Goal: Transaction & Acquisition: Purchase product/service

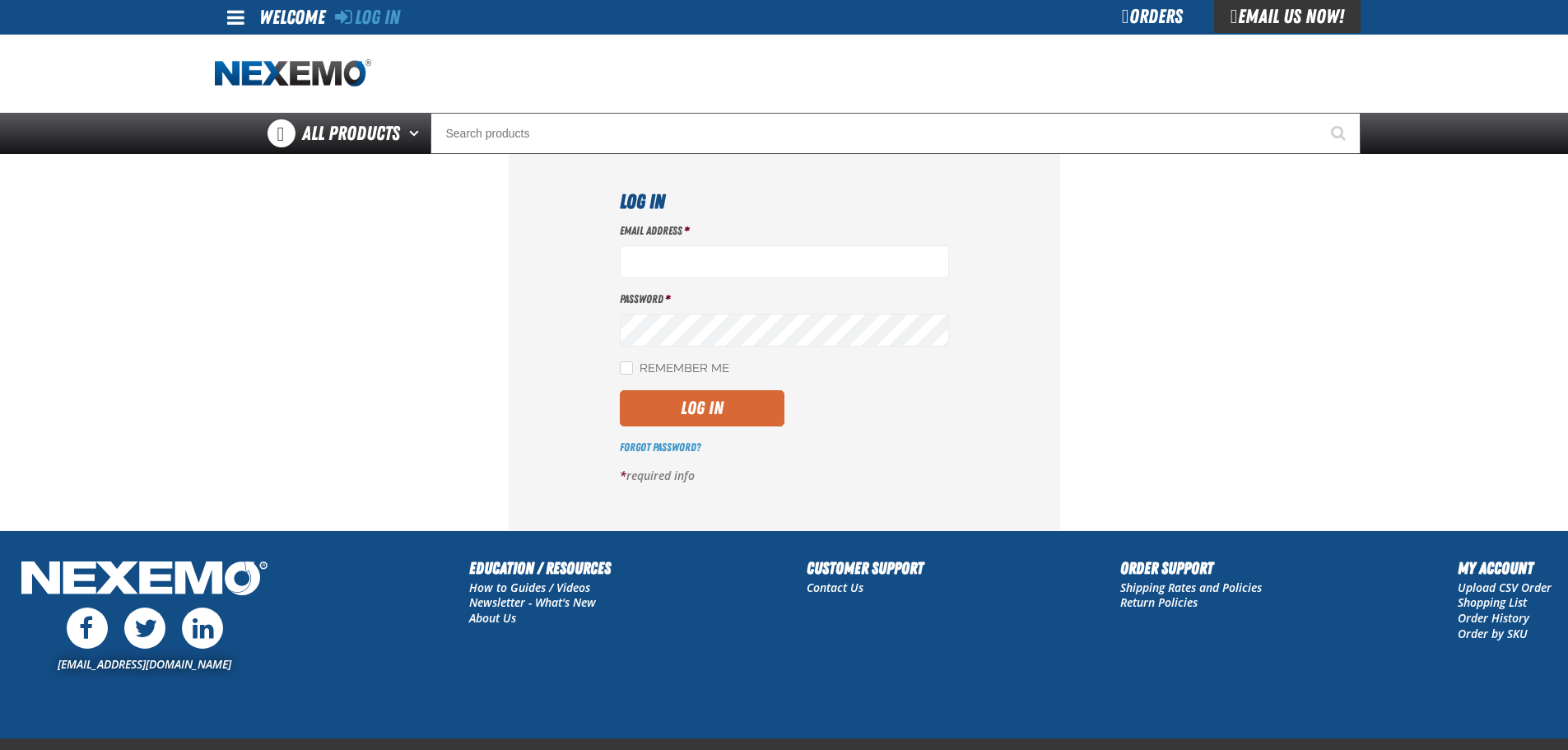
type input "rperedero@vtaig.com"
click at [704, 411] on button "Log In" at bounding box center [702, 408] width 164 height 36
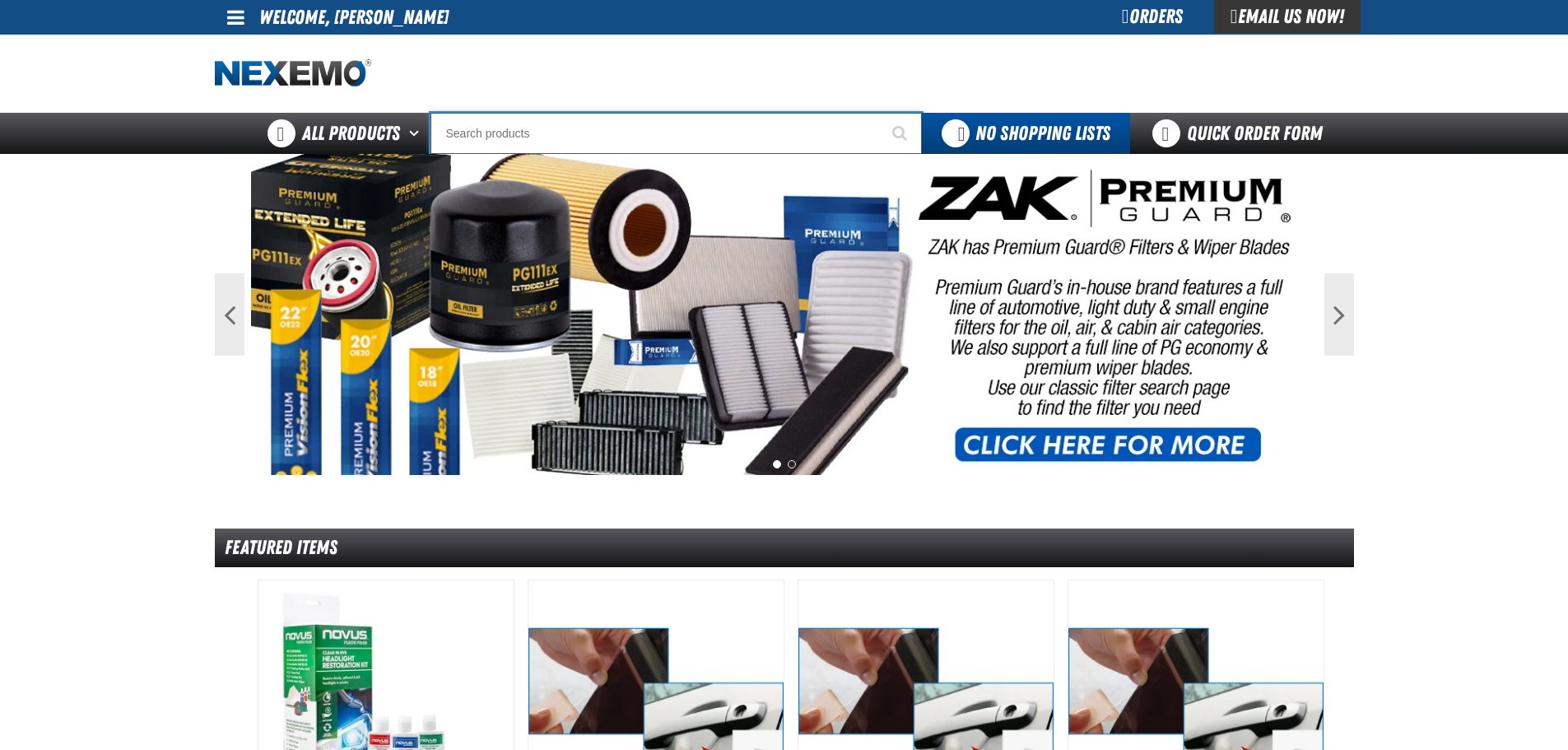
click at [828, 137] on input "Search" at bounding box center [676, 133] width 492 height 42
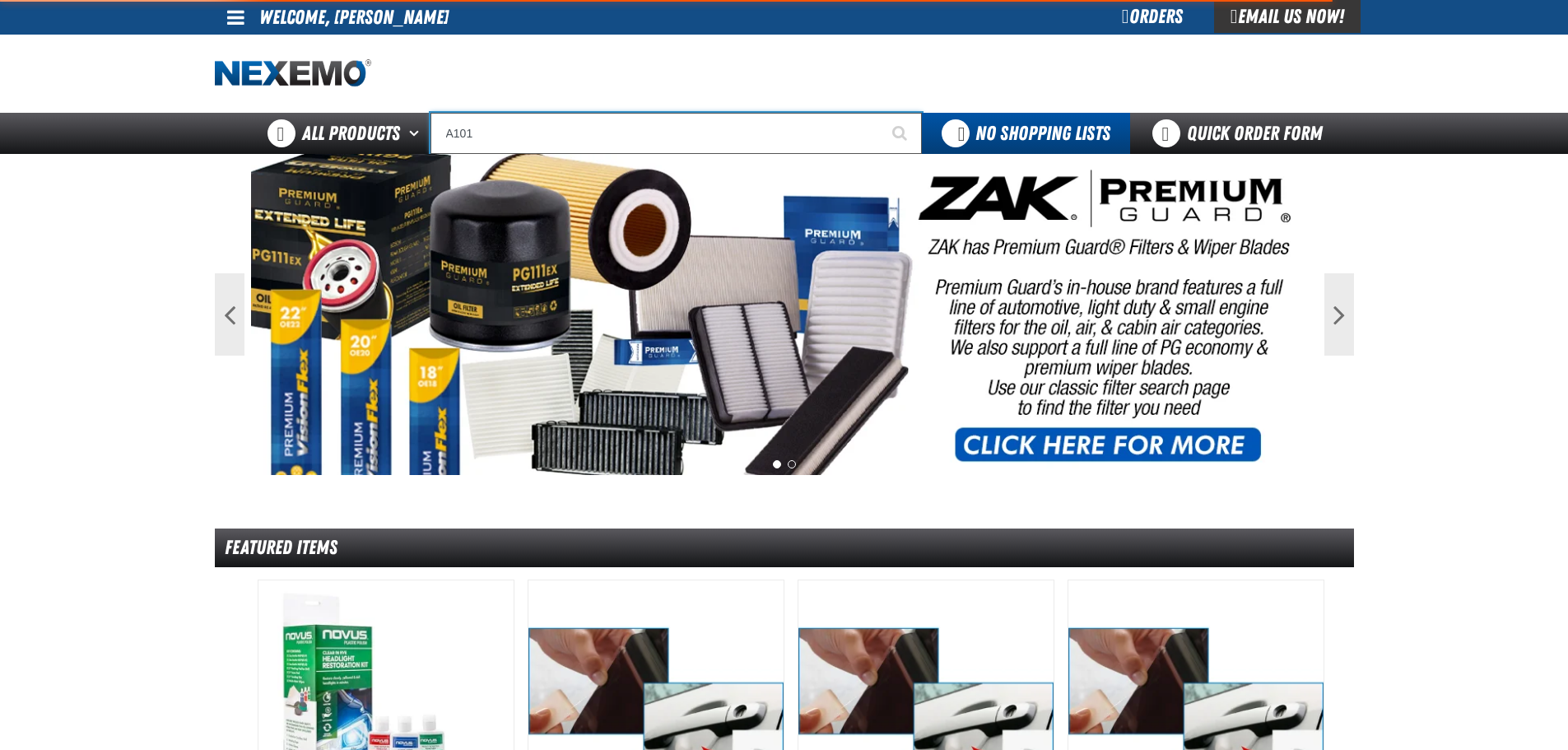
type input "A101"
click at [881, 113] on button "Start Searching" at bounding box center [901, 133] width 42 height 42
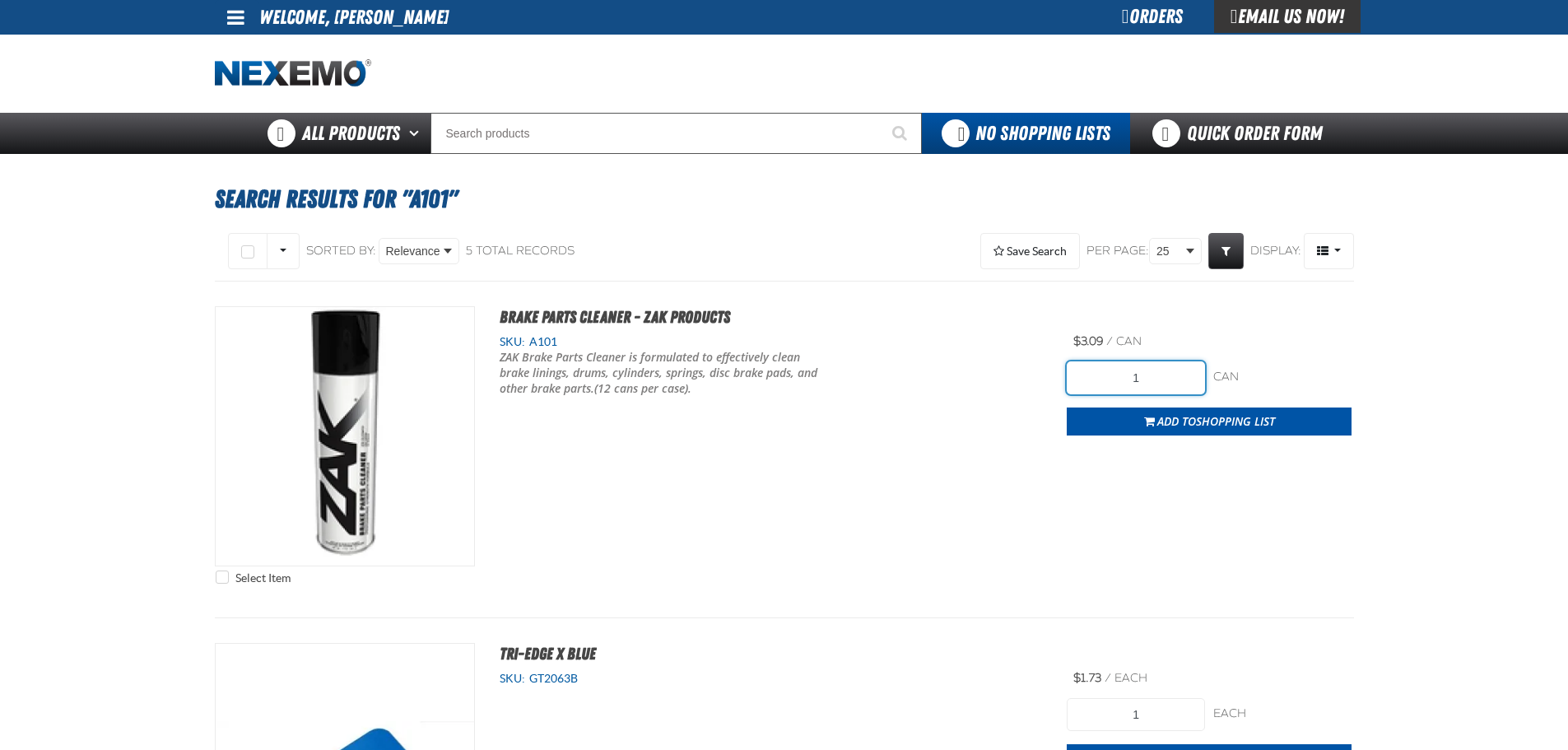
click at [1182, 386] on input "1" at bounding box center [1136, 378] width 138 height 33
type input "12"
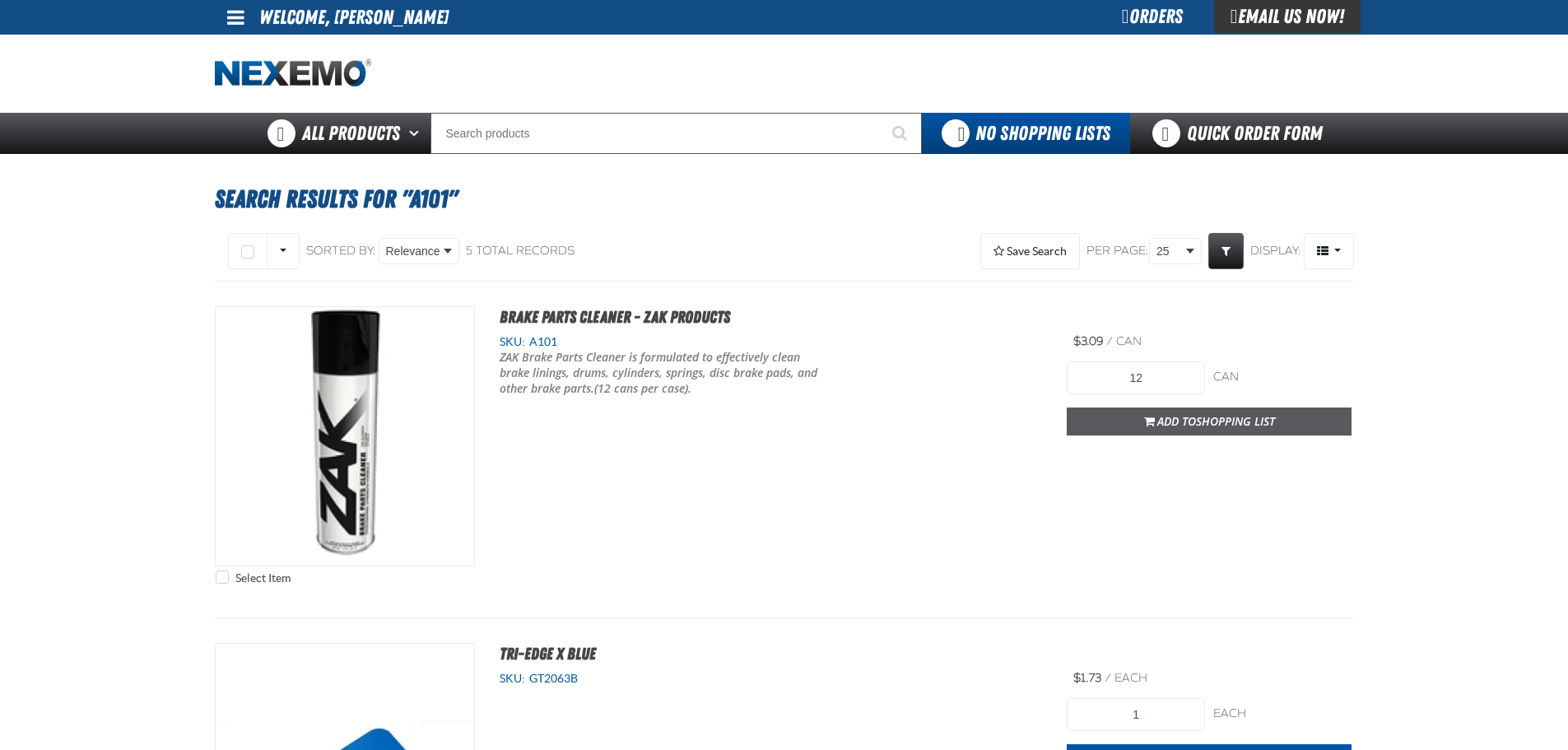
click at [1197, 421] on span "Shopping List" at bounding box center [1236, 421] width 79 height 16
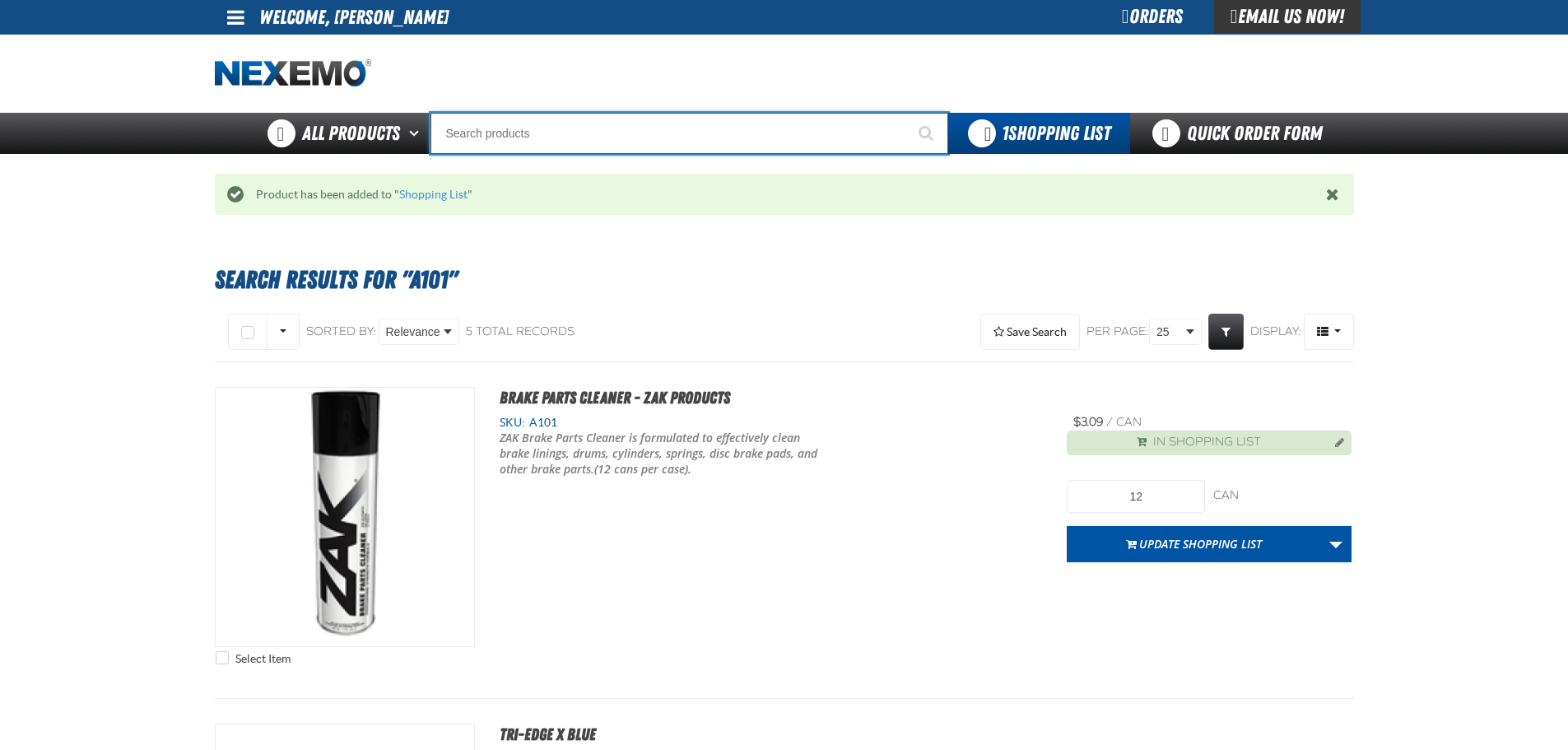
click at [567, 135] on input "Search" at bounding box center [689, 133] width 517 height 42
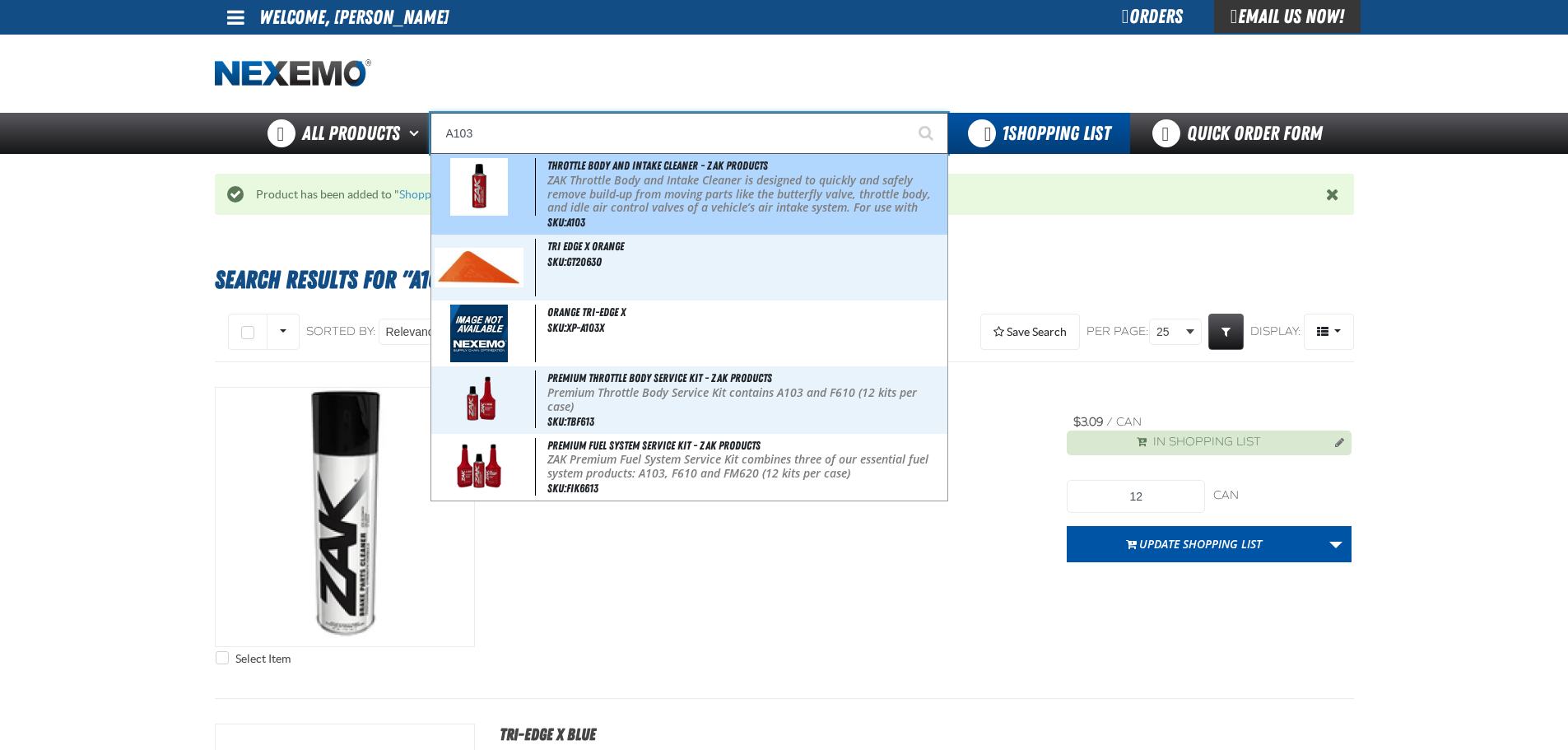
click at [587, 173] on p "ZAK Throttle Body and Intake Cleaner is designed to quickly and safely remove b…" at bounding box center [744, 201] width 396 height 55
type input "Throttle Body and Intake Cleaner - ZAK Products"
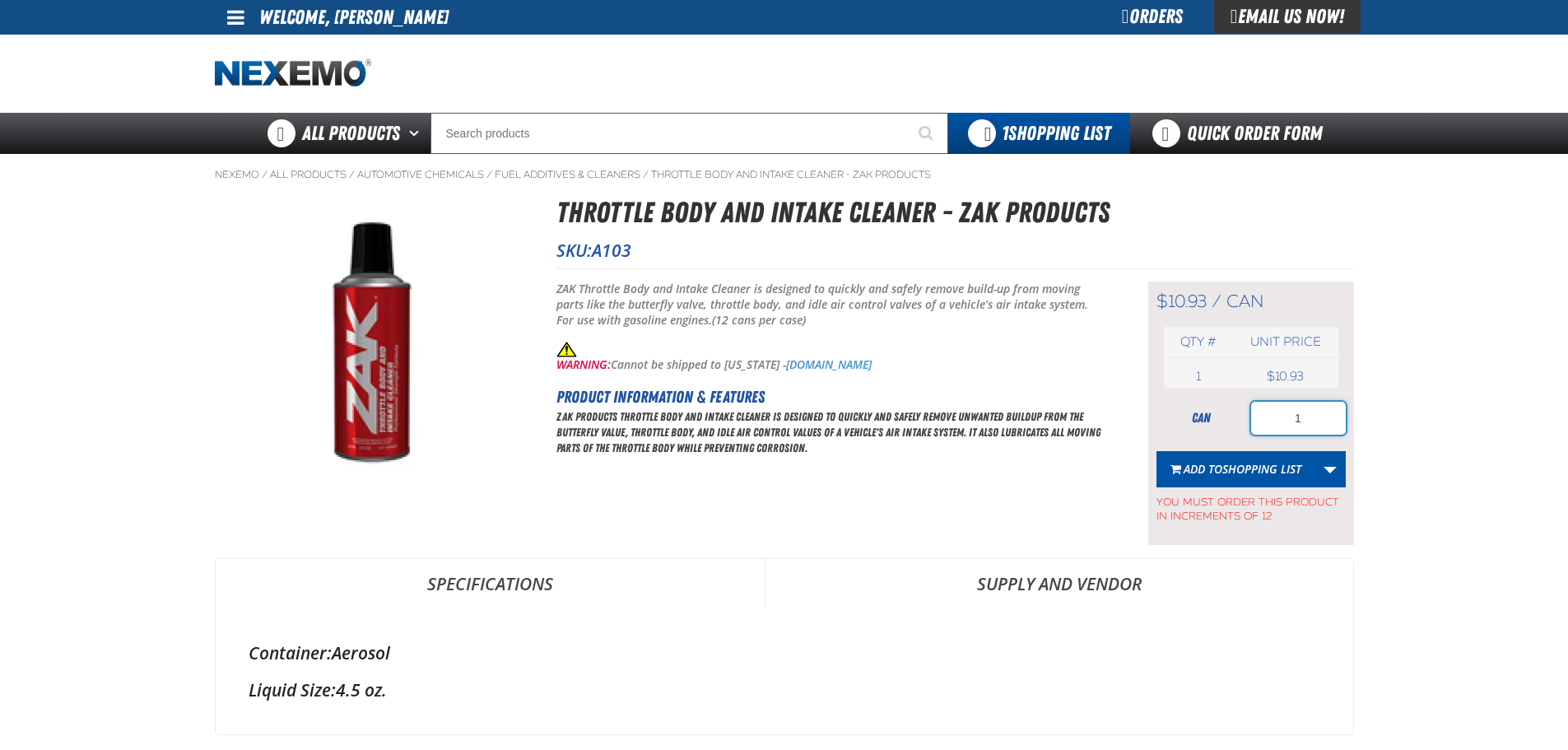
click at [1305, 422] on input "1" at bounding box center [1298, 418] width 95 height 33
type input "12"
click at [1288, 466] on span "Shopping List" at bounding box center [1262, 469] width 79 height 16
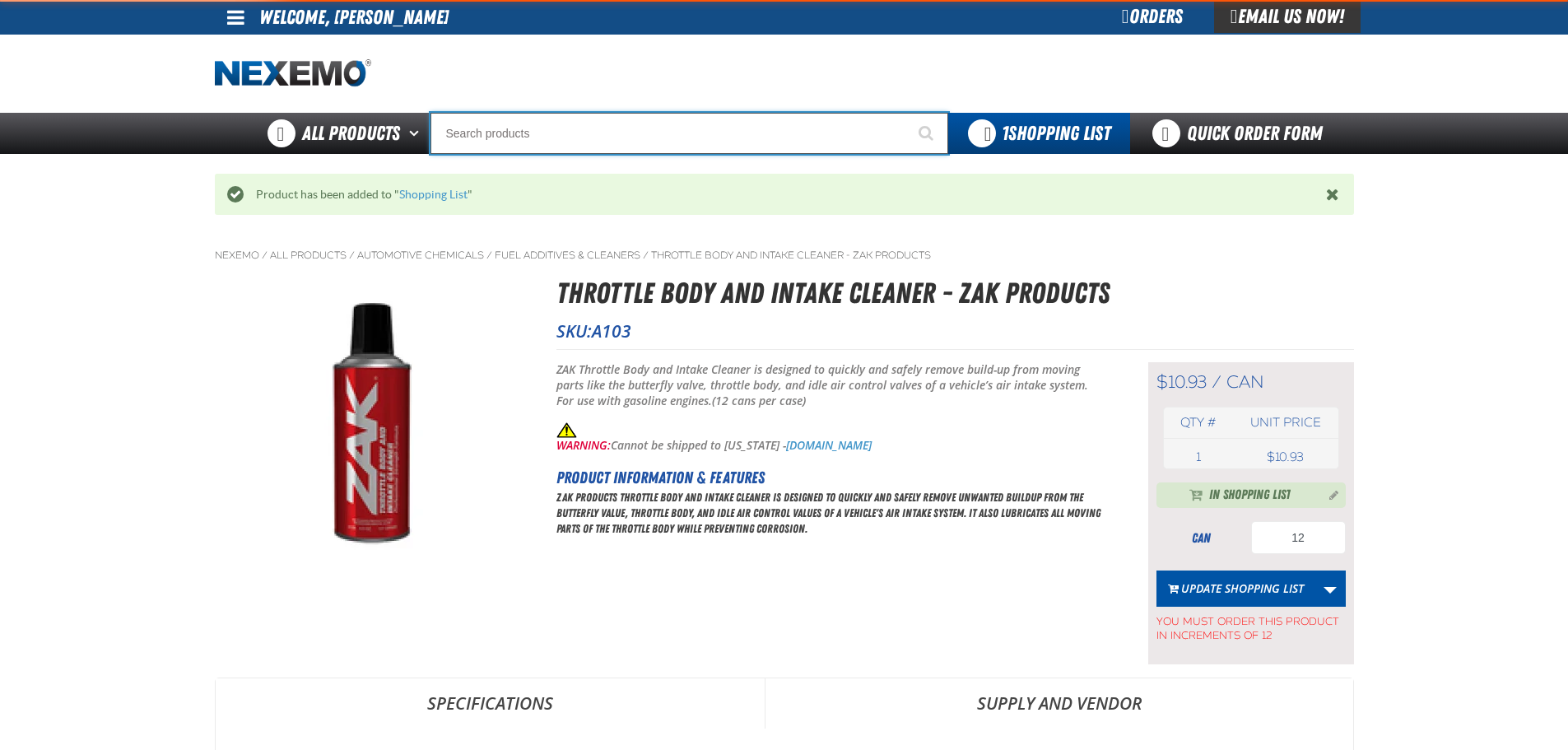
click at [730, 137] on input "Search" at bounding box center [689, 133] width 517 height 42
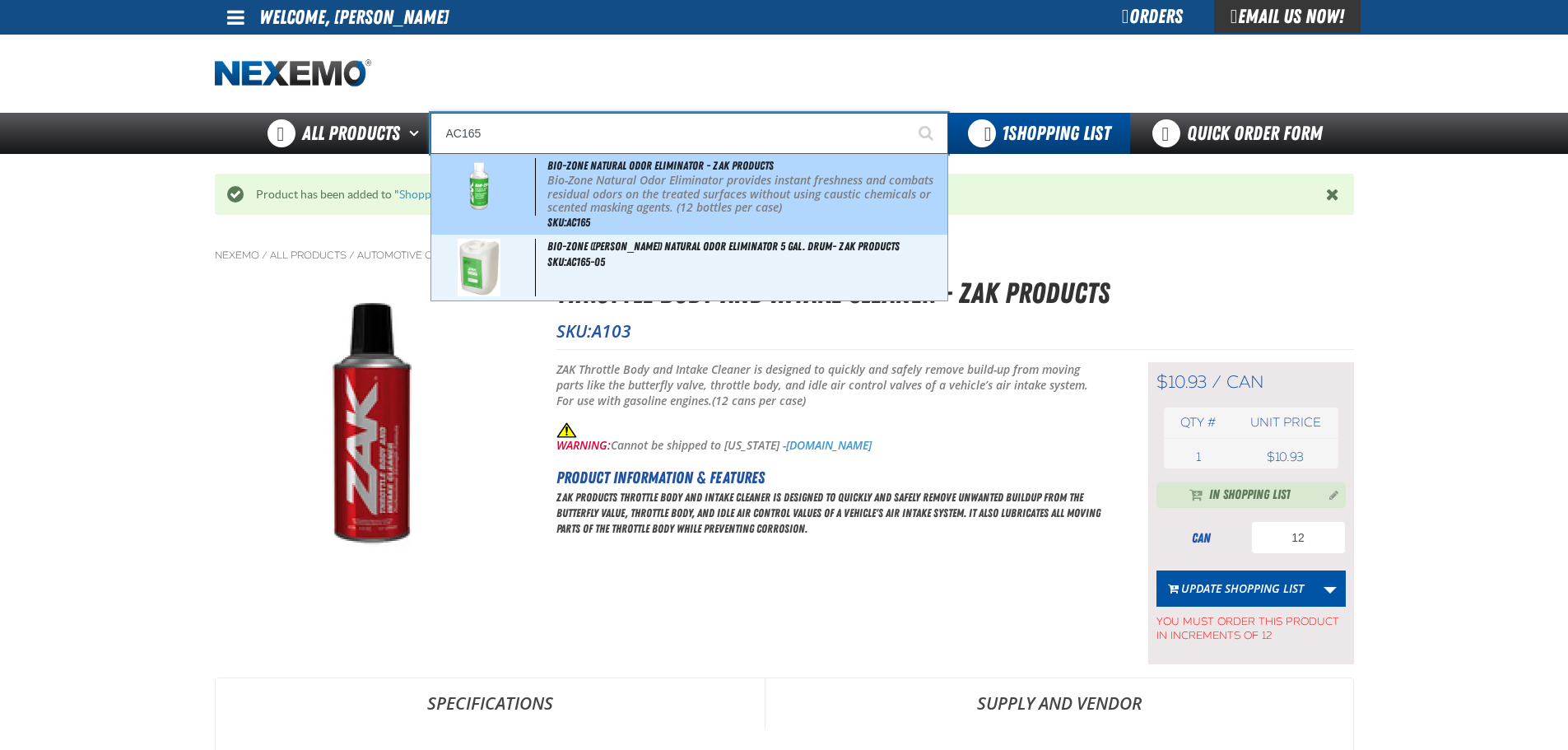
click at [709, 187] on p "Bio-Zone Natural Odor Eliminator provides instant freshness and combats residua…" at bounding box center [744, 194] width 396 height 42
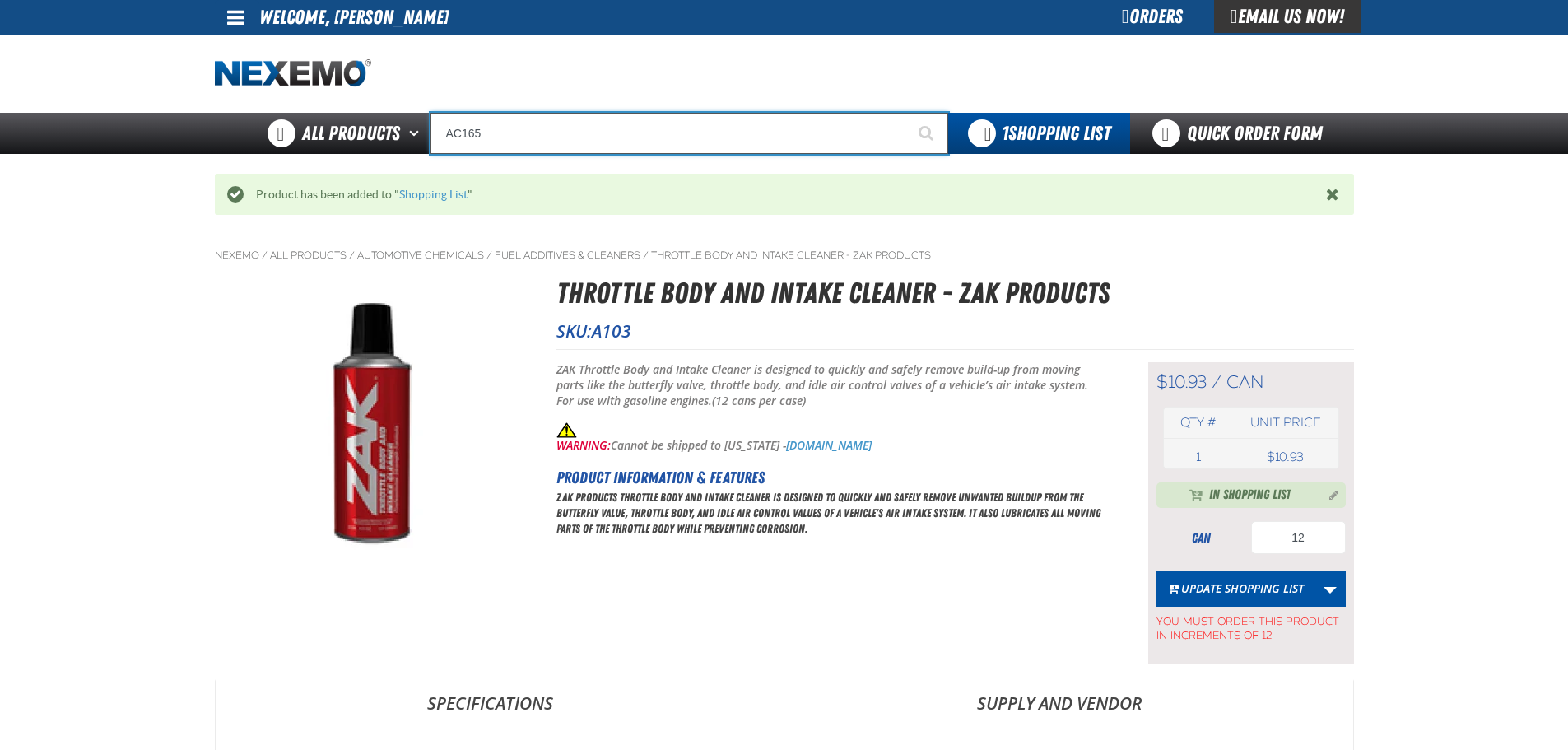
type input "Bio-Zone Natural Odor Eliminator - ZAK Products"
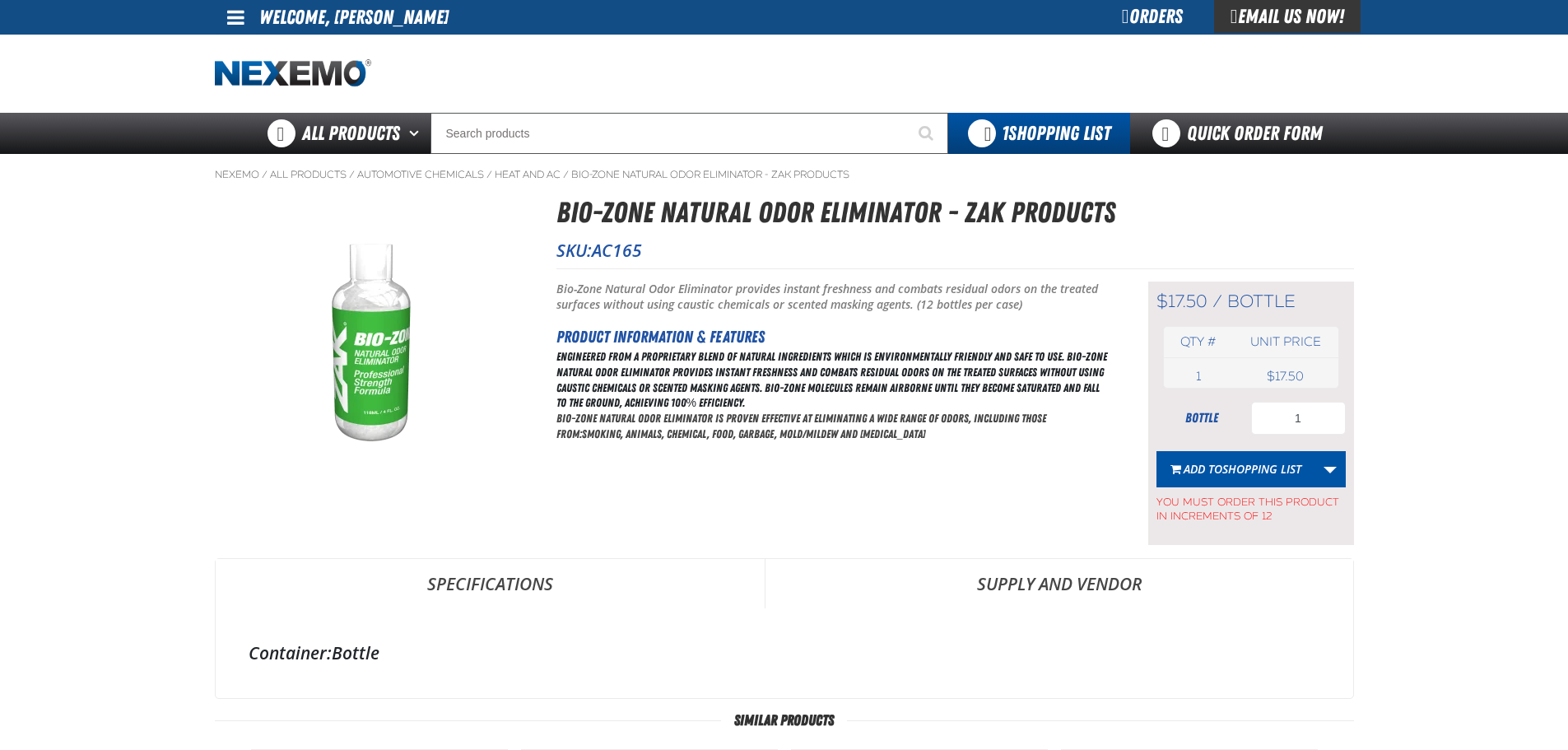
click at [1220, 374] on td "1 bottle" at bounding box center [1199, 375] width 70 height 23
click at [1281, 406] on input "1" at bounding box center [1298, 418] width 95 height 33
type input "12"
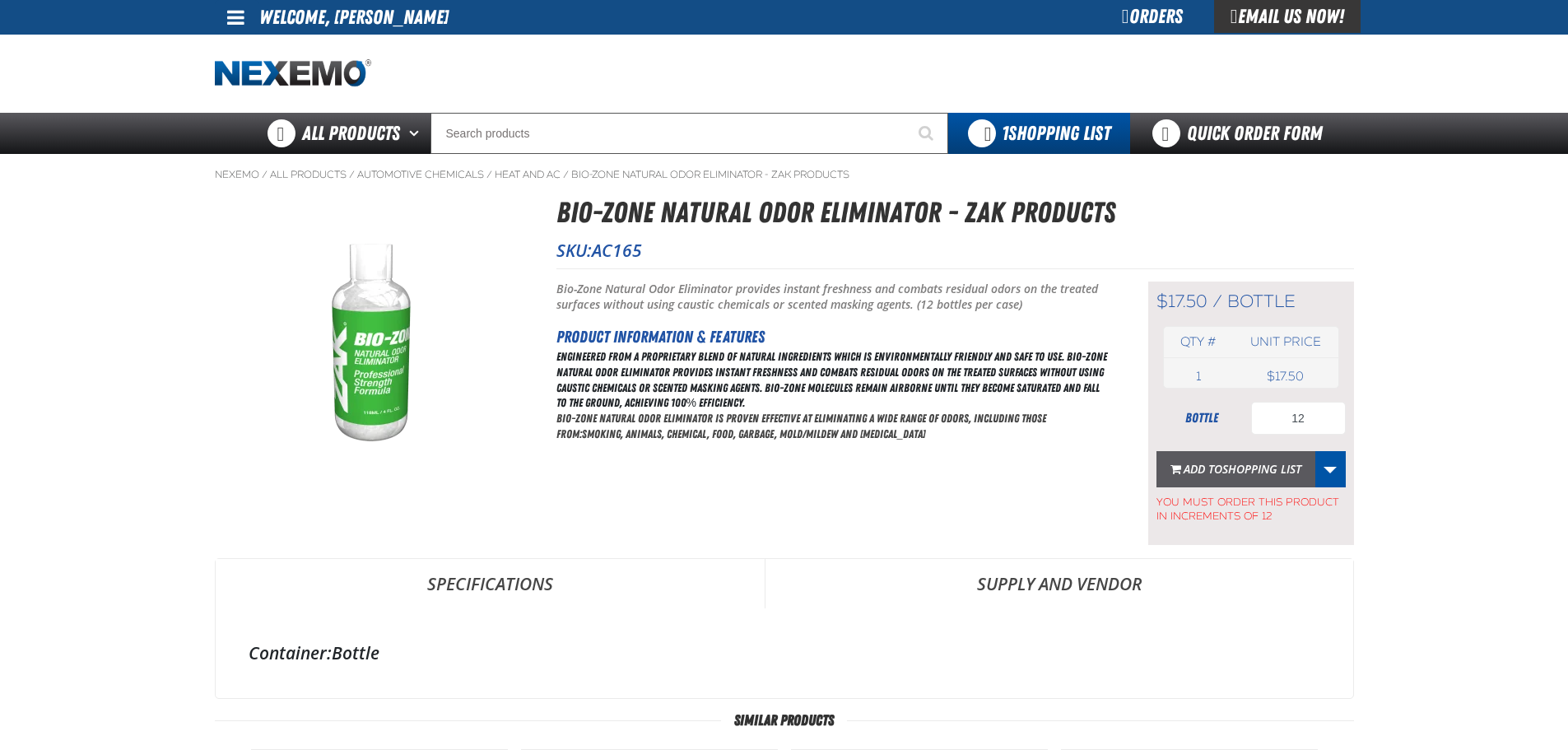
click at [1261, 468] on span "Shopping List" at bounding box center [1262, 469] width 79 height 16
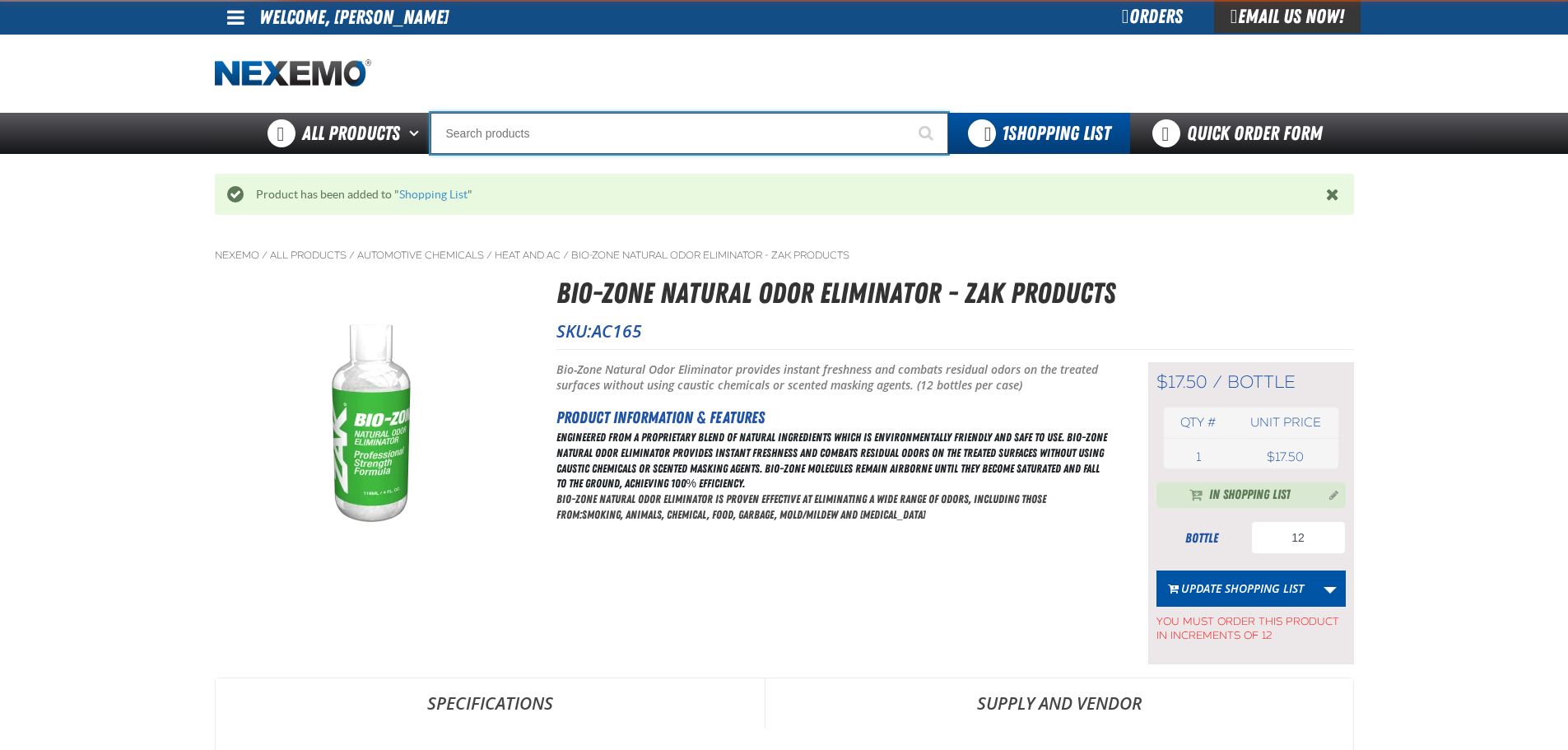
click at [779, 142] on input "Search" at bounding box center [689, 133] width 517 height 42
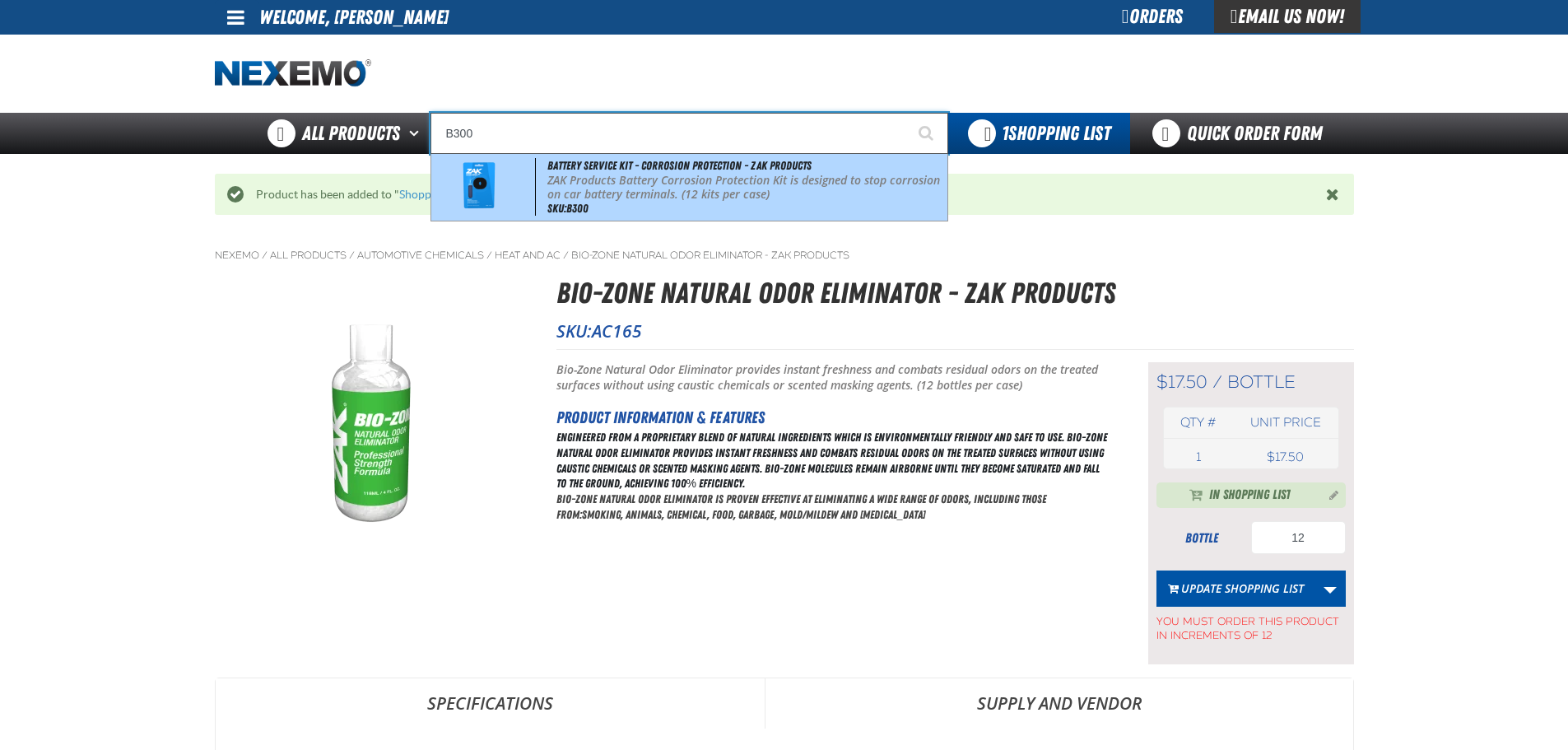
click at [736, 181] on p "ZAK Products Battery Corrosion Protection Kit is designed to stop corrosion on …" at bounding box center [744, 187] width 396 height 28
type input "Battery Service Kit - Corrosion Protection - ZAK Products"
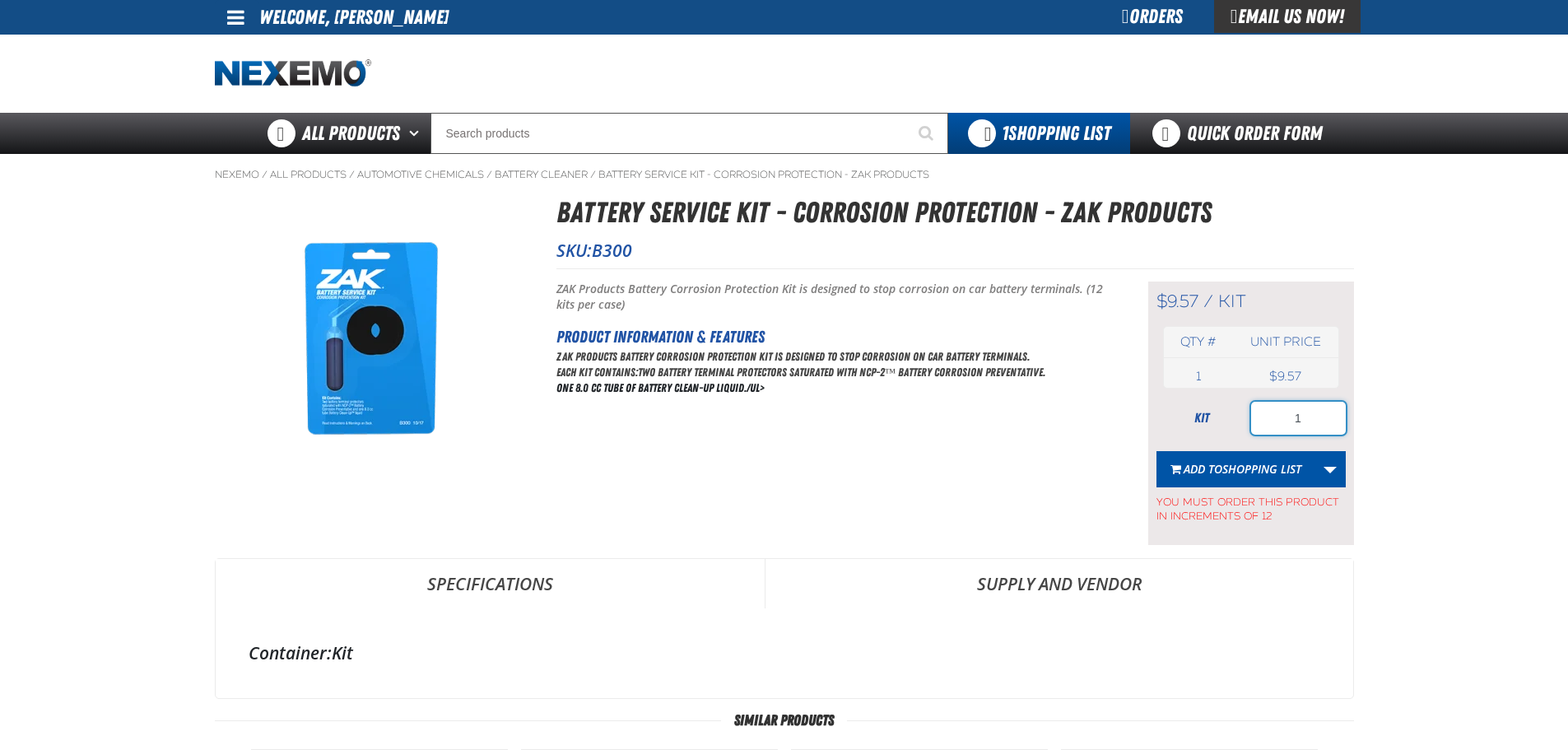
click at [1284, 421] on input "1" at bounding box center [1298, 418] width 95 height 33
type input "24"
click at [1269, 470] on span "Shopping List" at bounding box center [1262, 469] width 79 height 16
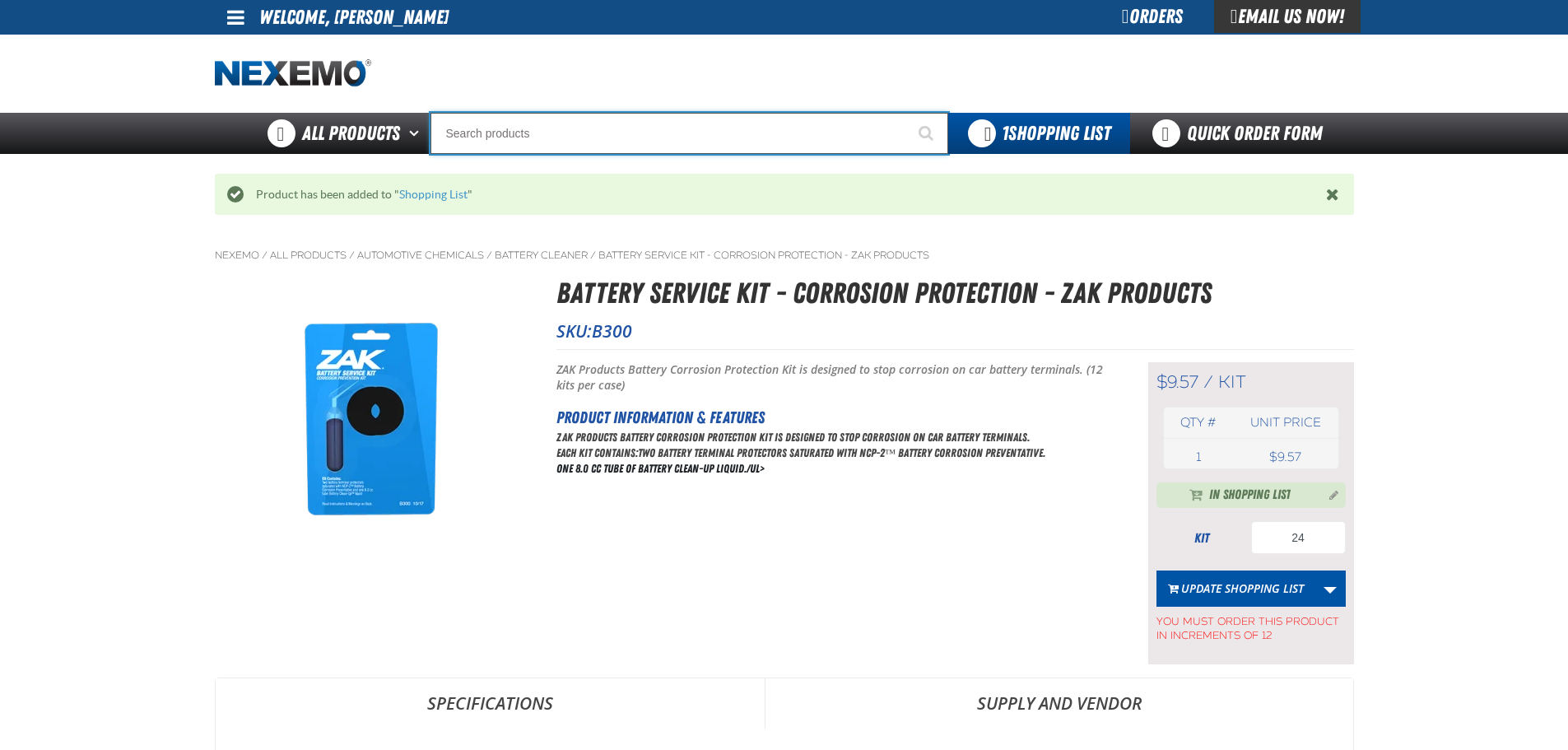
click at [728, 143] on input "Search" at bounding box center [689, 133] width 517 height 42
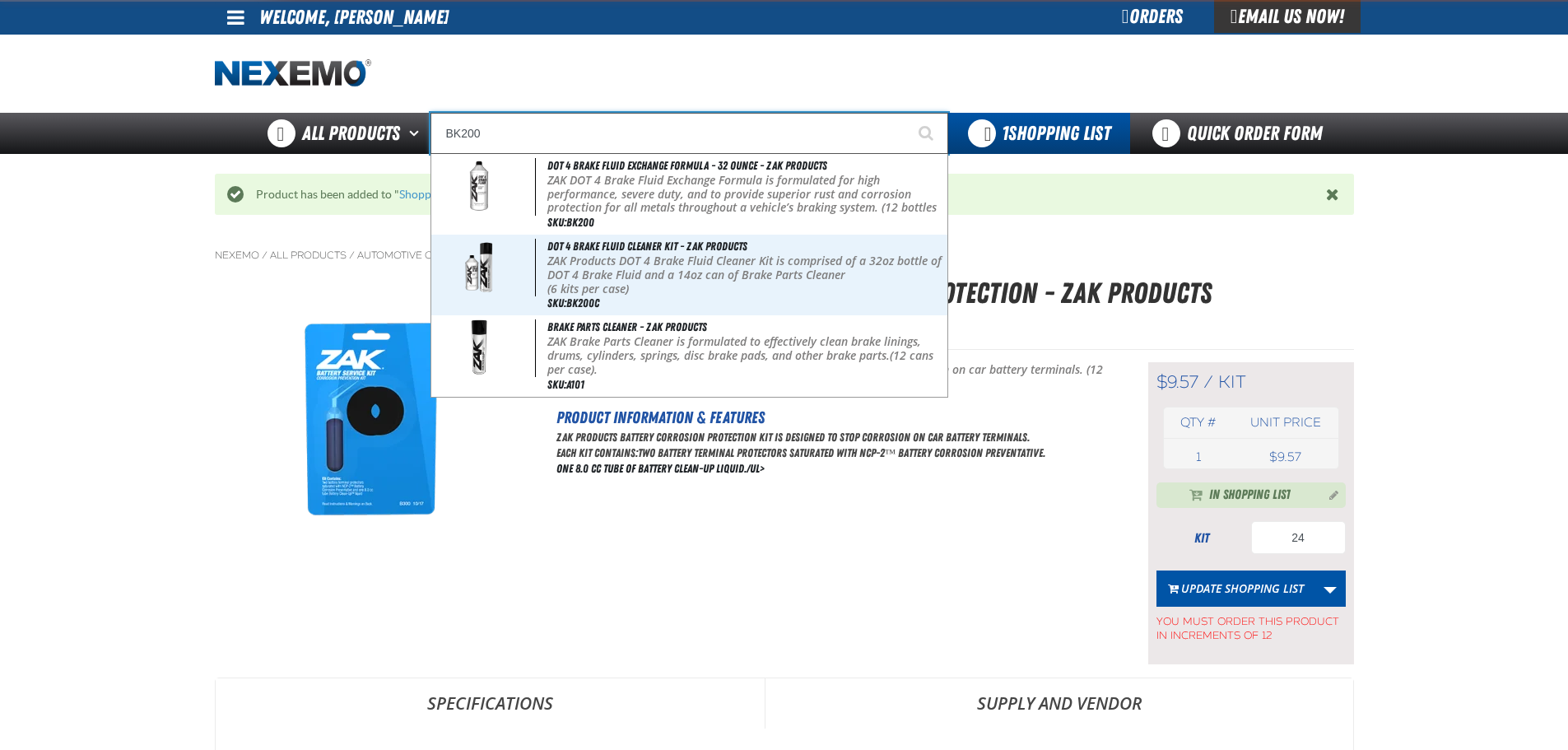
type input "BK200"
click at [907, 113] on button "Start Searching" at bounding box center [927, 133] width 42 height 42
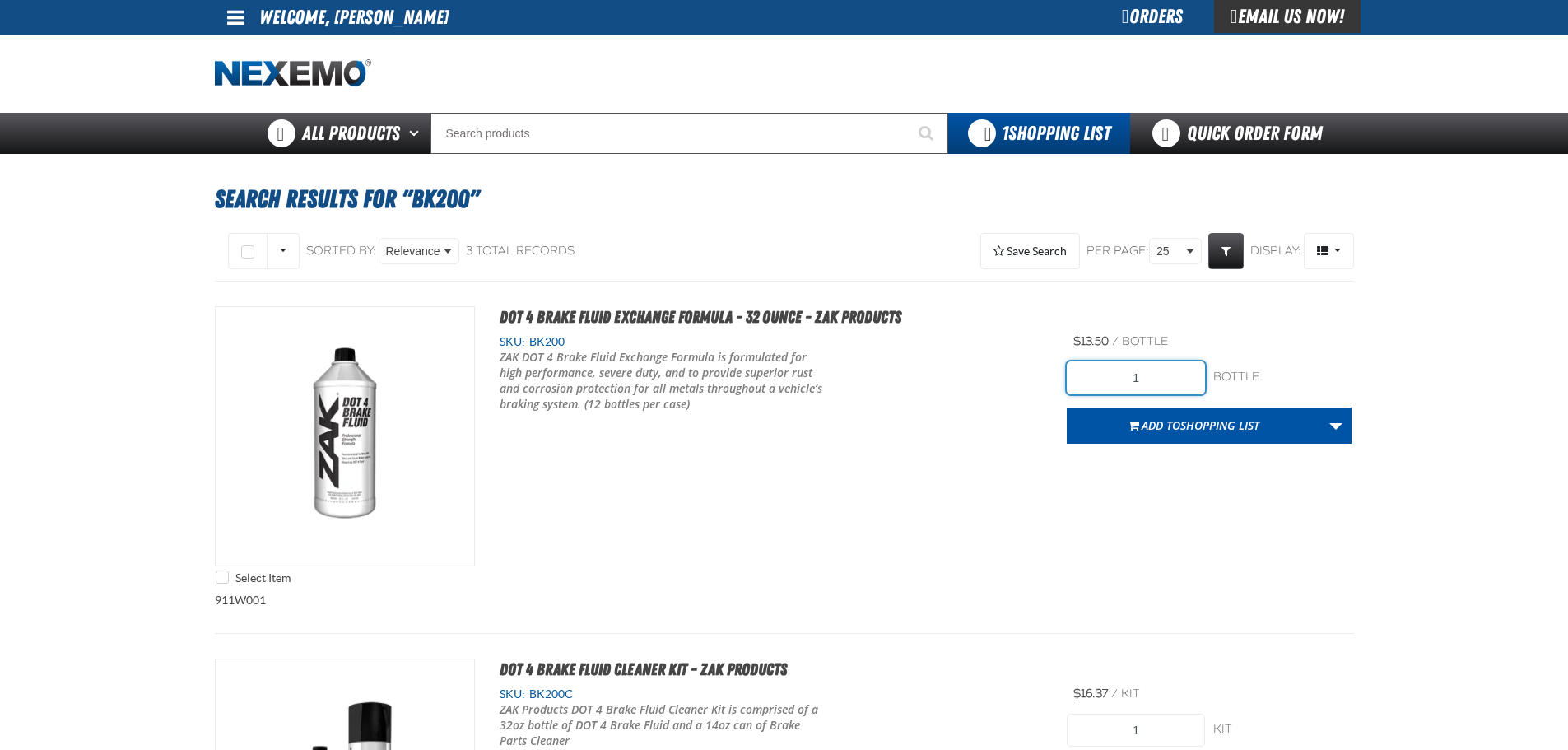
click at [1139, 371] on input "1" at bounding box center [1136, 378] width 138 height 33
type input "24"
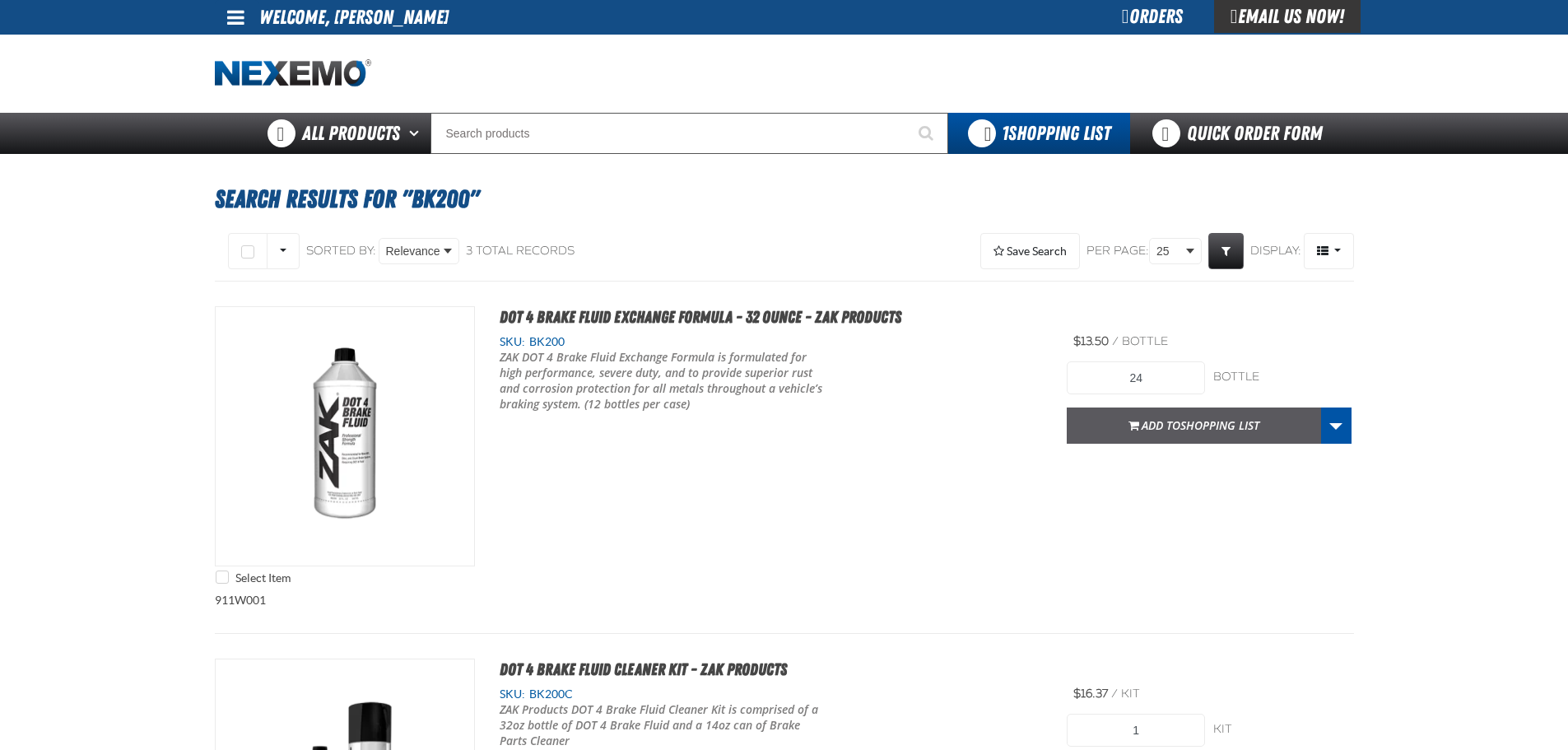
click at [1167, 439] on button "Add to Shopping List" at bounding box center [1194, 425] width 255 height 36
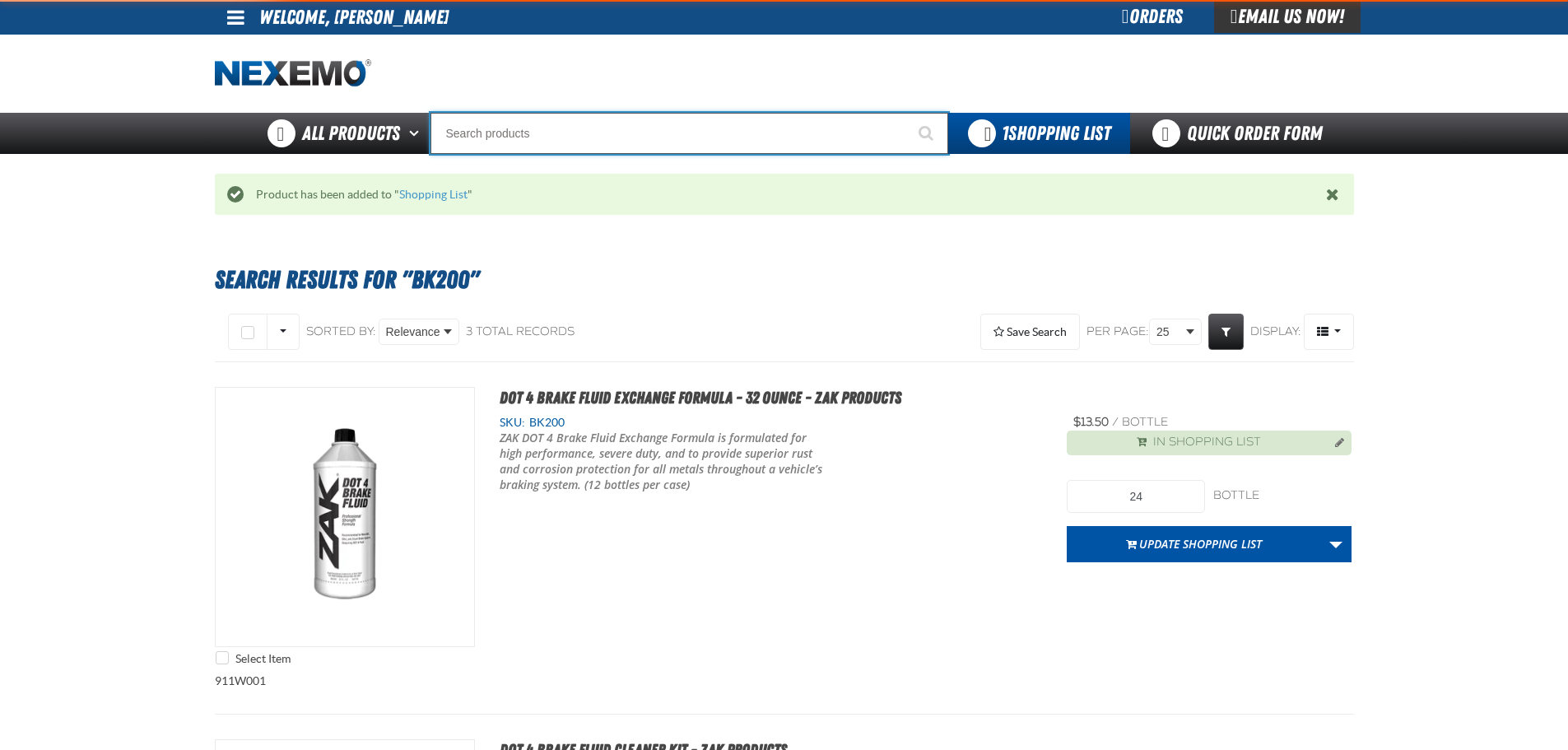
click at [571, 142] on input "Search" at bounding box center [689, 133] width 517 height 42
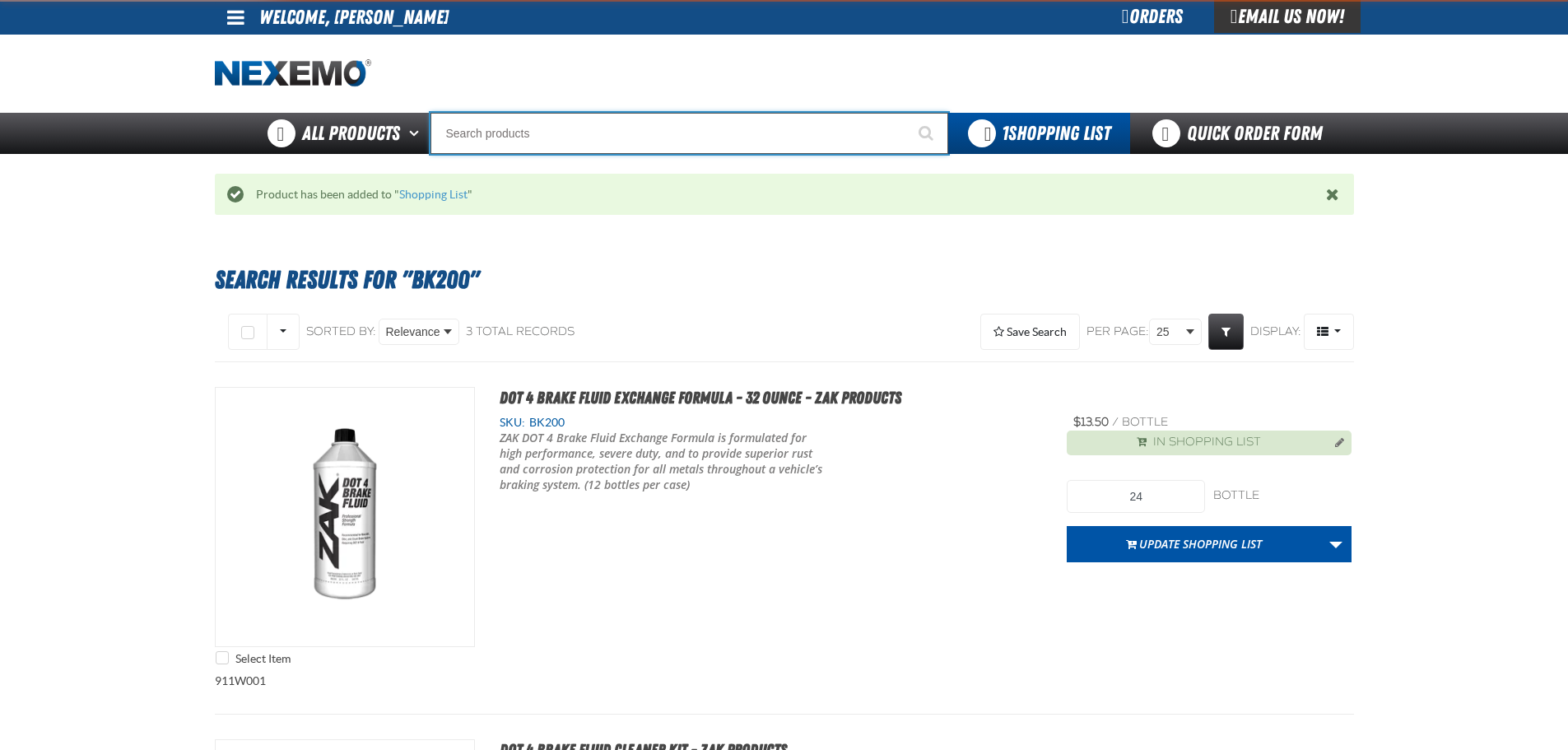
click at [571, 142] on input "Search" at bounding box center [689, 133] width 517 height 42
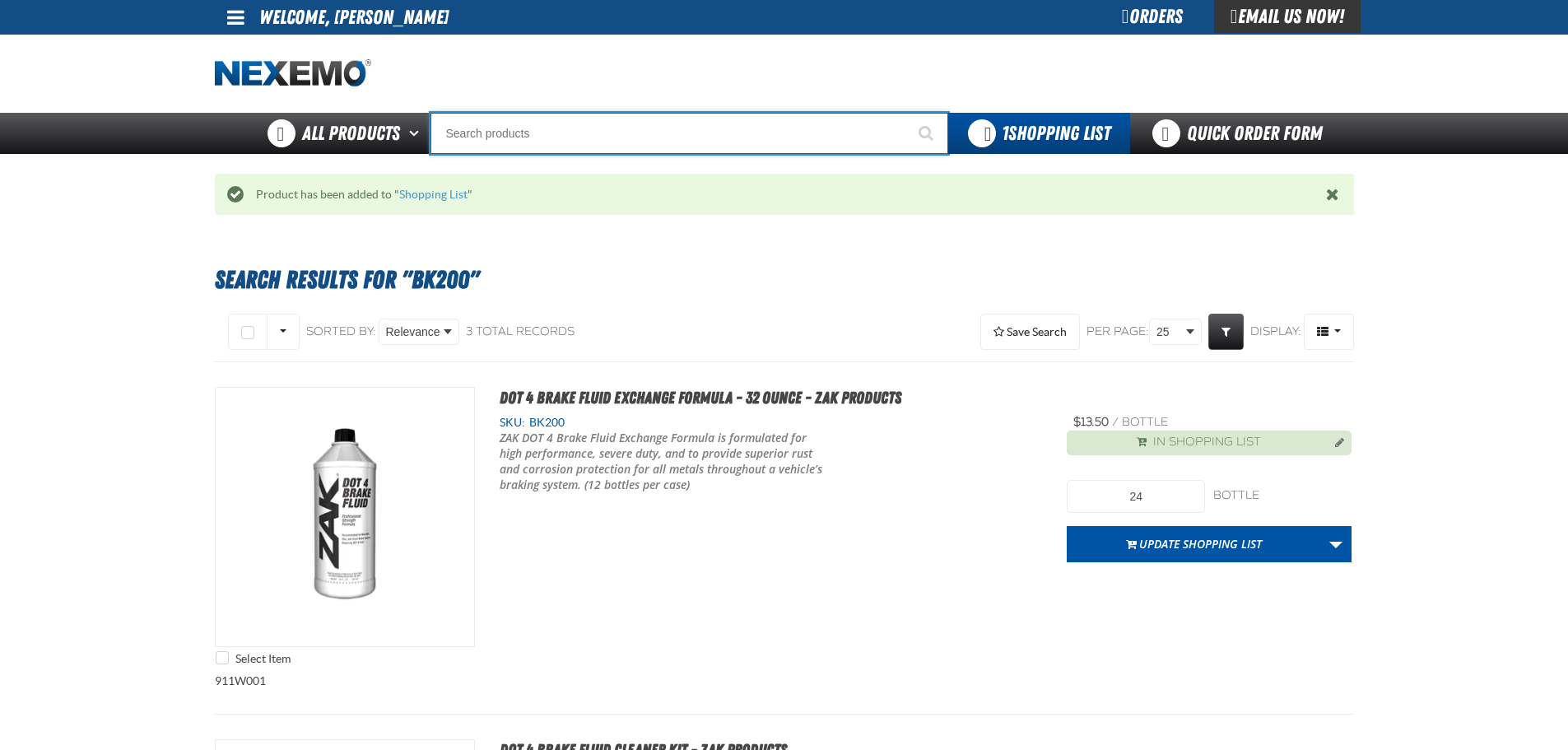
type input "C"
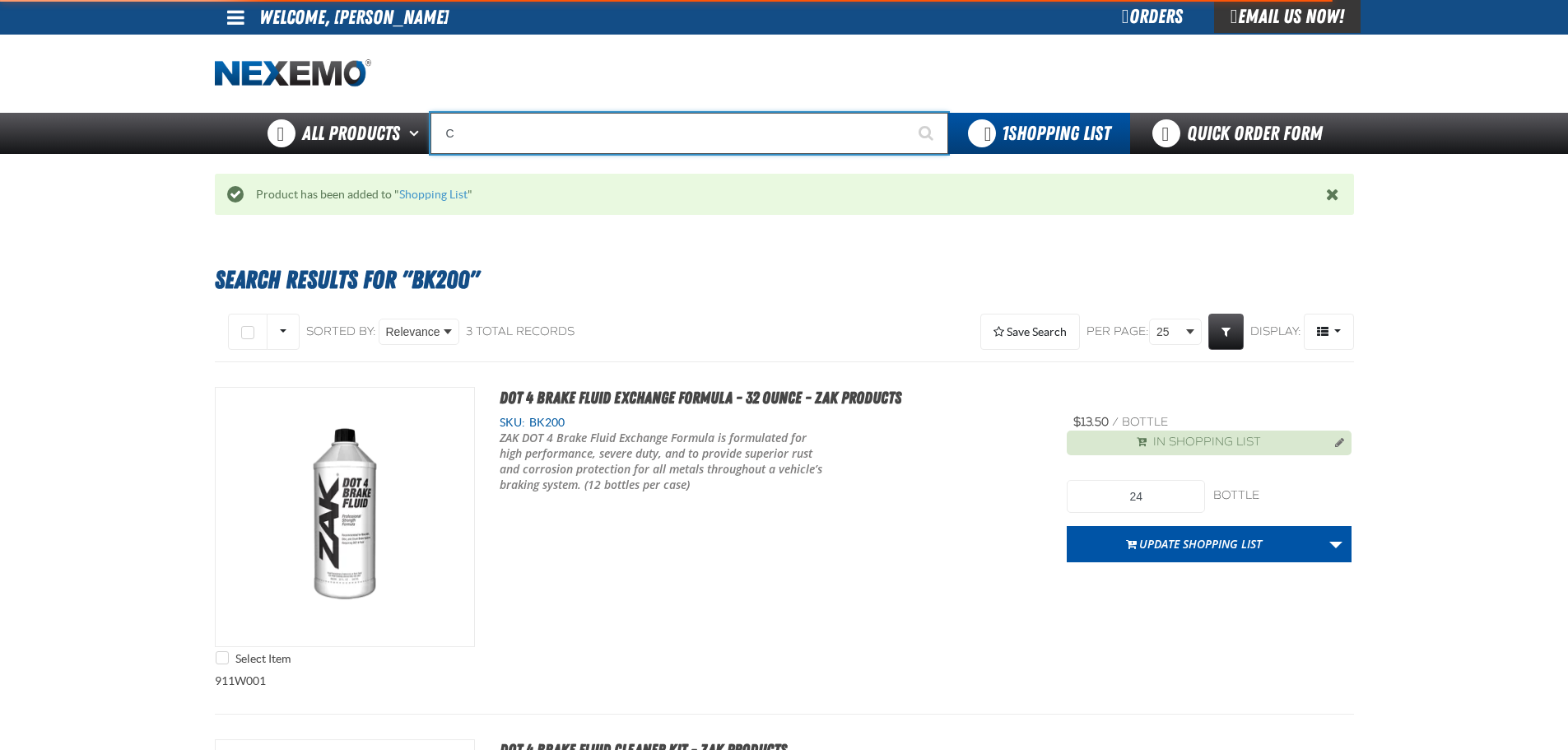
type input "C Alkaline Battery 1.5 Volt (12 per pack)"
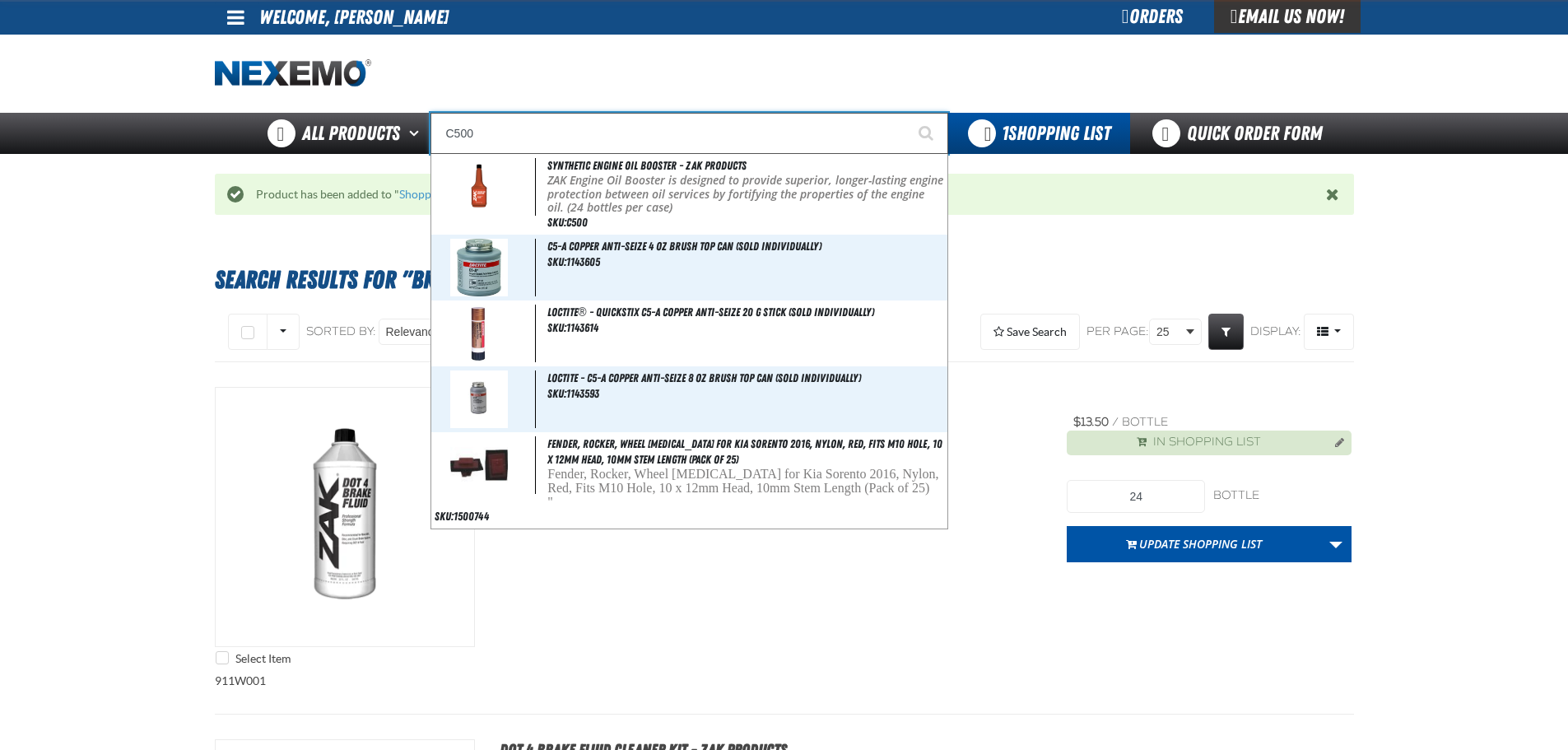
type input "C500"
click at [907, 113] on button "Start Searching" at bounding box center [927, 133] width 42 height 42
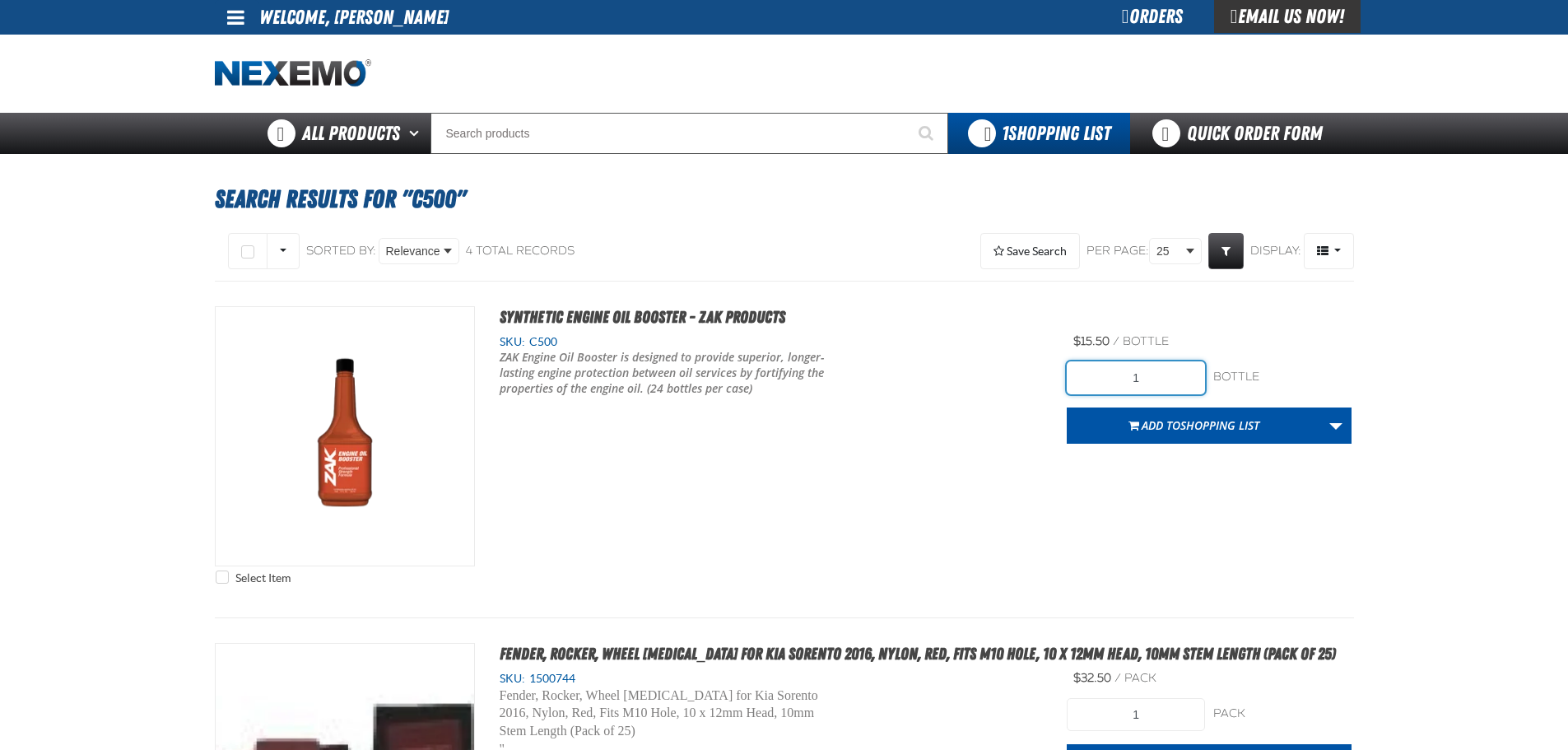
click at [1109, 363] on input "1" at bounding box center [1136, 378] width 138 height 33
type input "144"
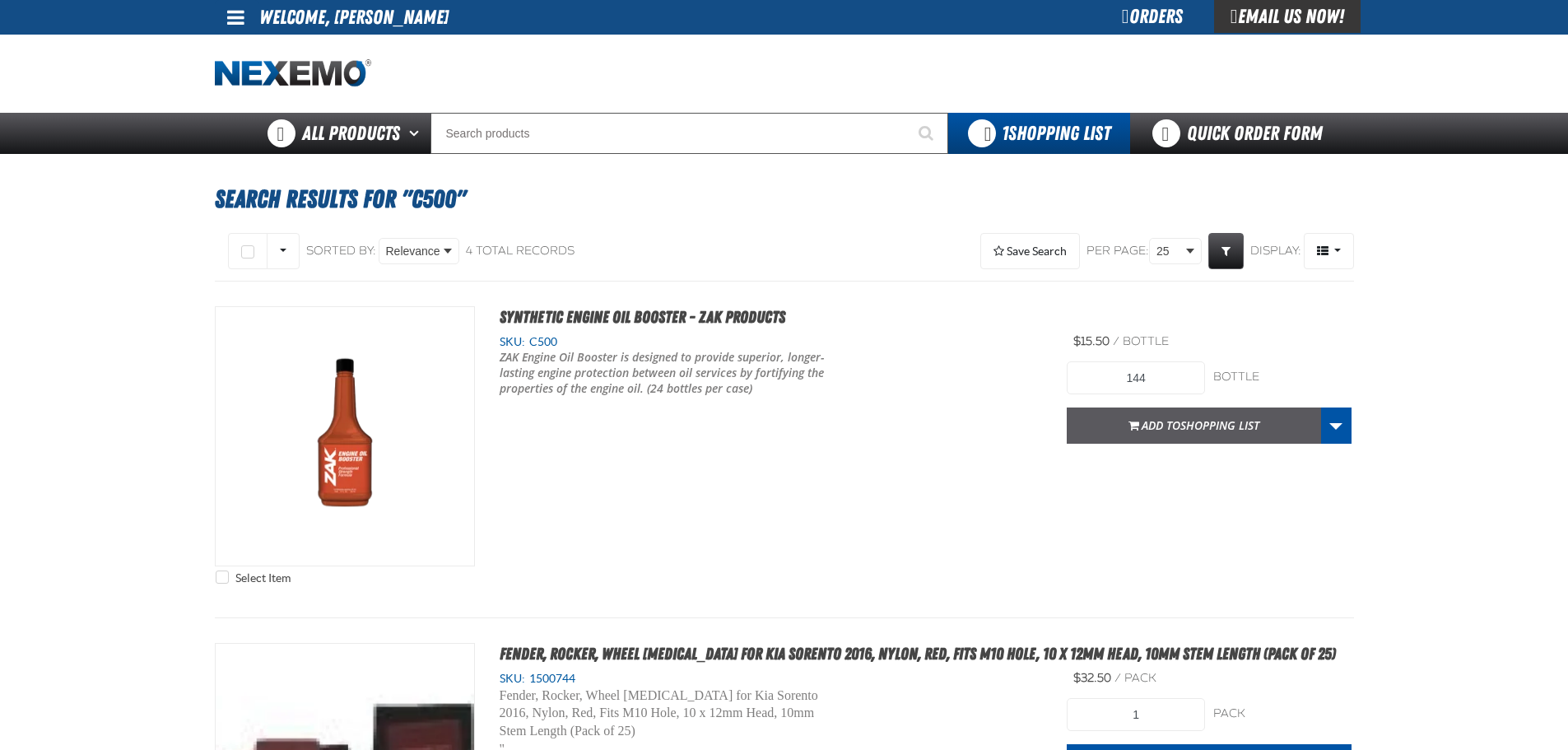
click at [1182, 421] on span "Shopping List" at bounding box center [1220, 424] width 79 height 16
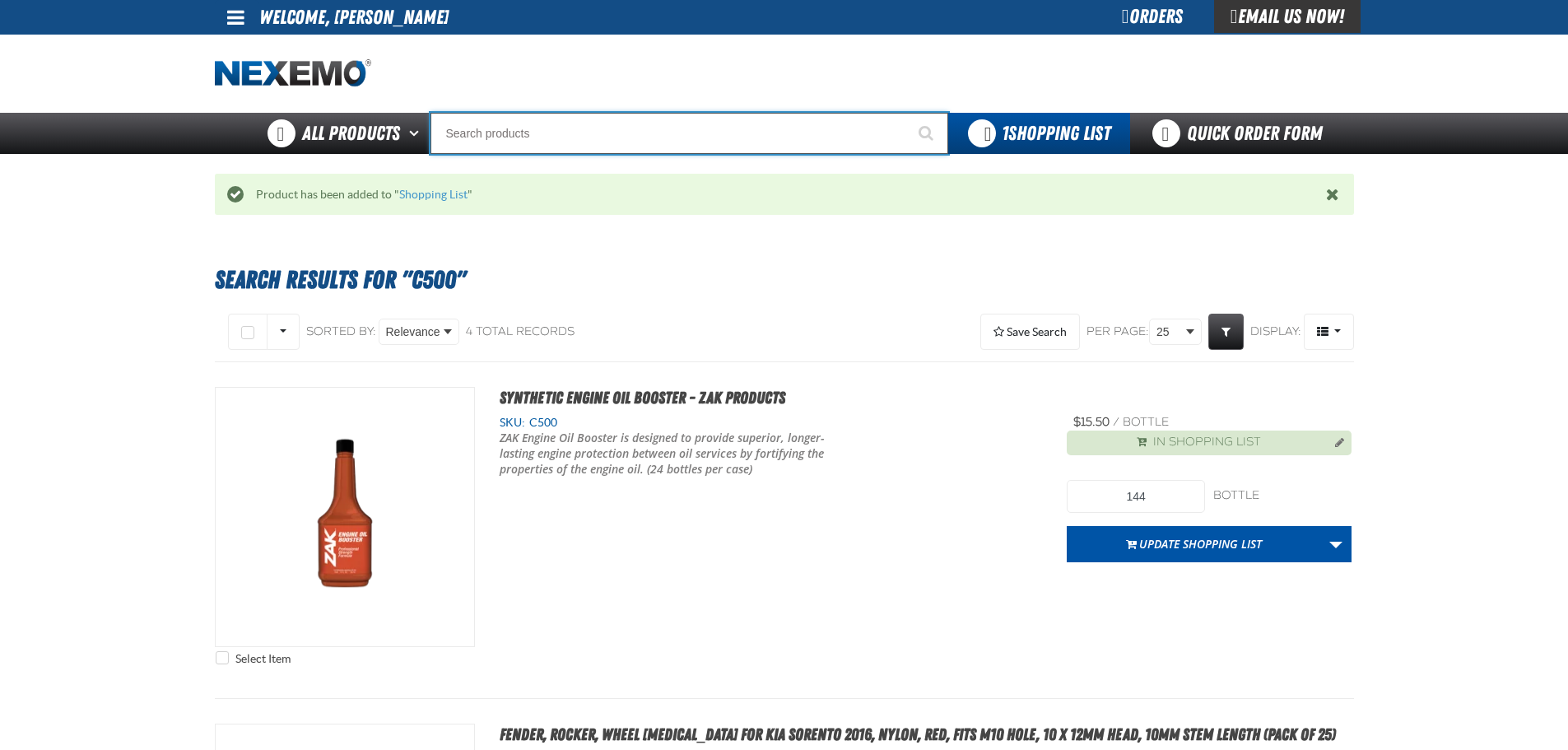
click at [687, 151] on input "Search" at bounding box center [689, 133] width 517 height 42
click at [688, 145] on input "Search" at bounding box center [689, 133] width 517 height 42
type input "D"
type input "D Alkaline Battery 1.5 Volt (ph)"
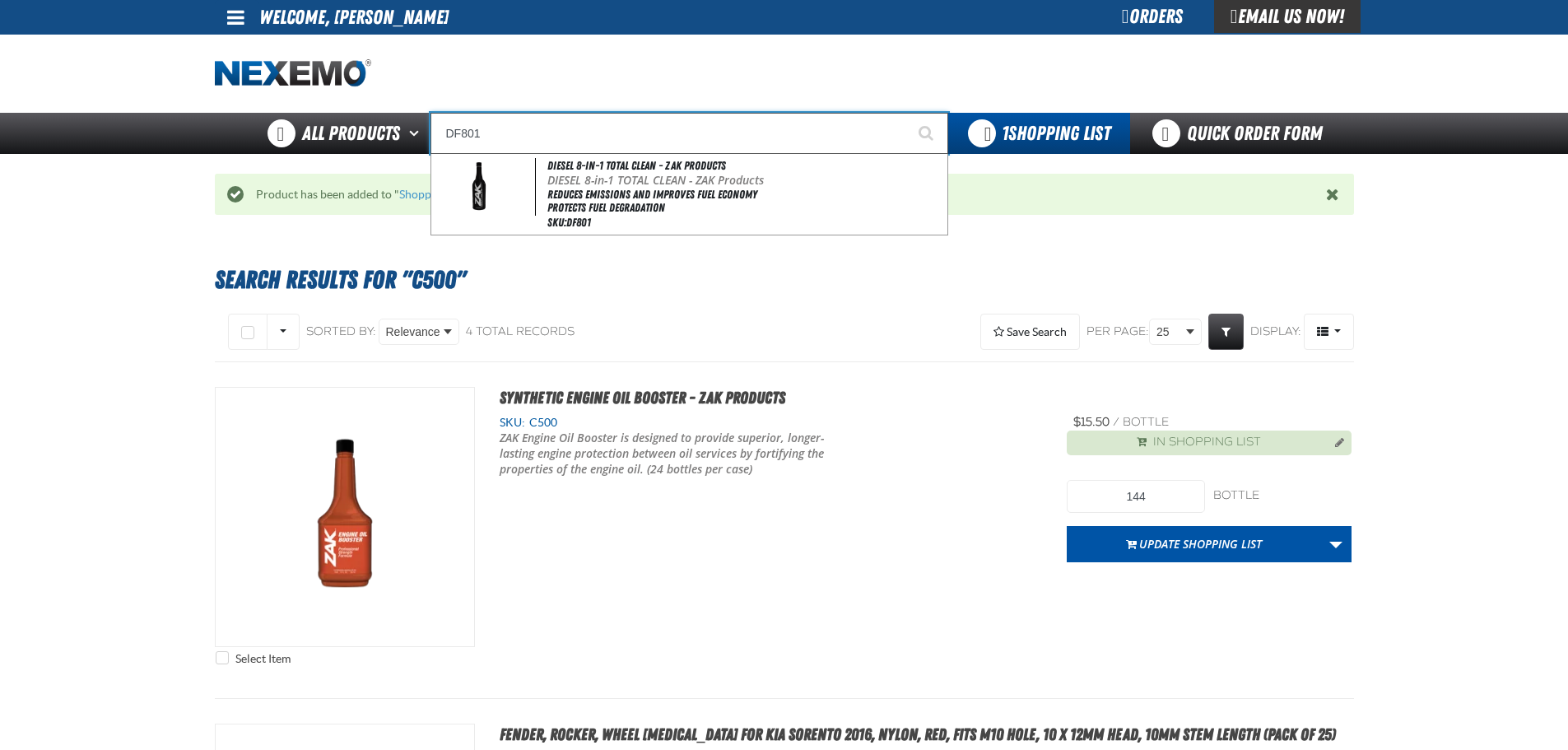
type input "DF801"
click at [907, 113] on button "Start Searching" at bounding box center [927, 133] width 42 height 42
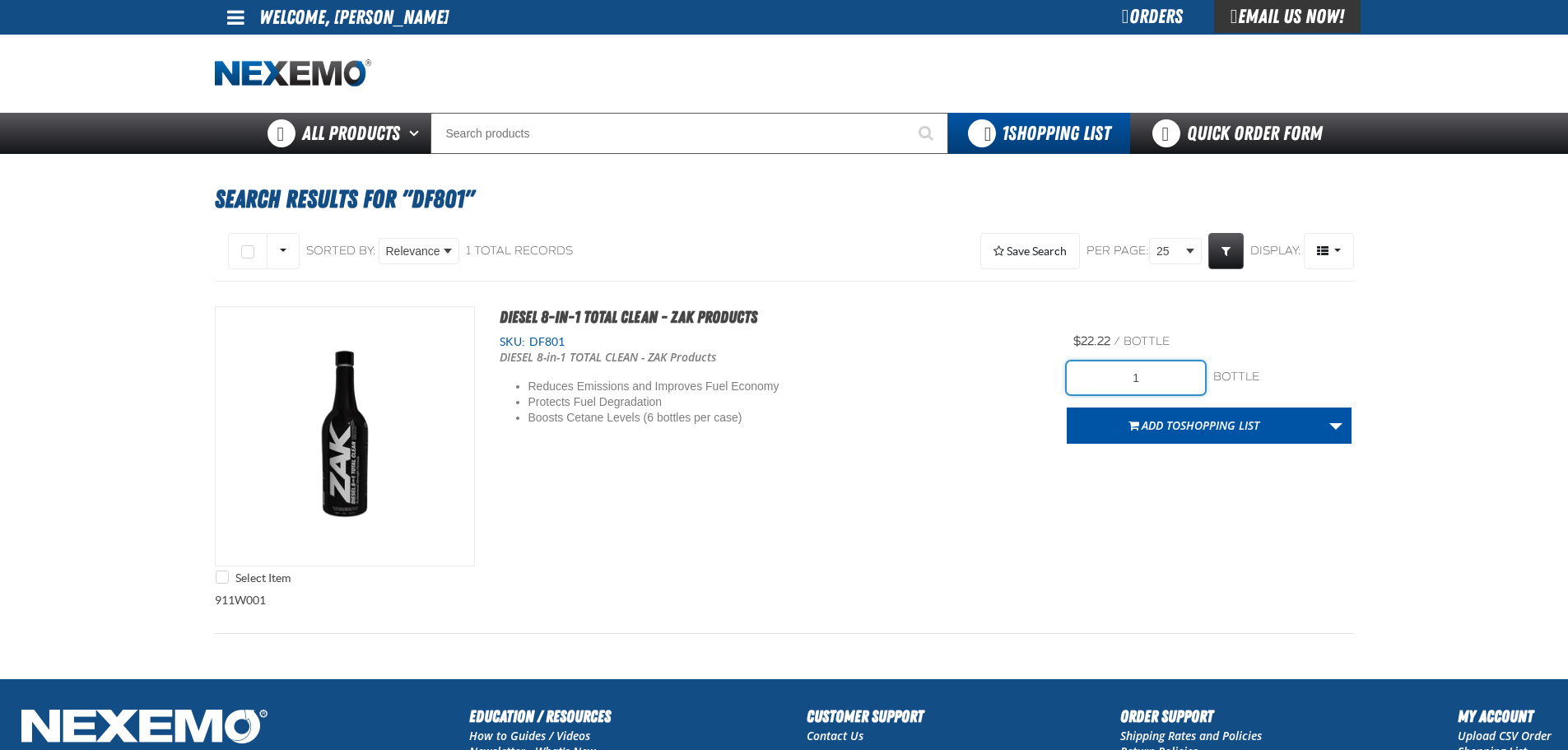
click at [1159, 386] on input "1" at bounding box center [1136, 378] width 138 height 33
type input "6"
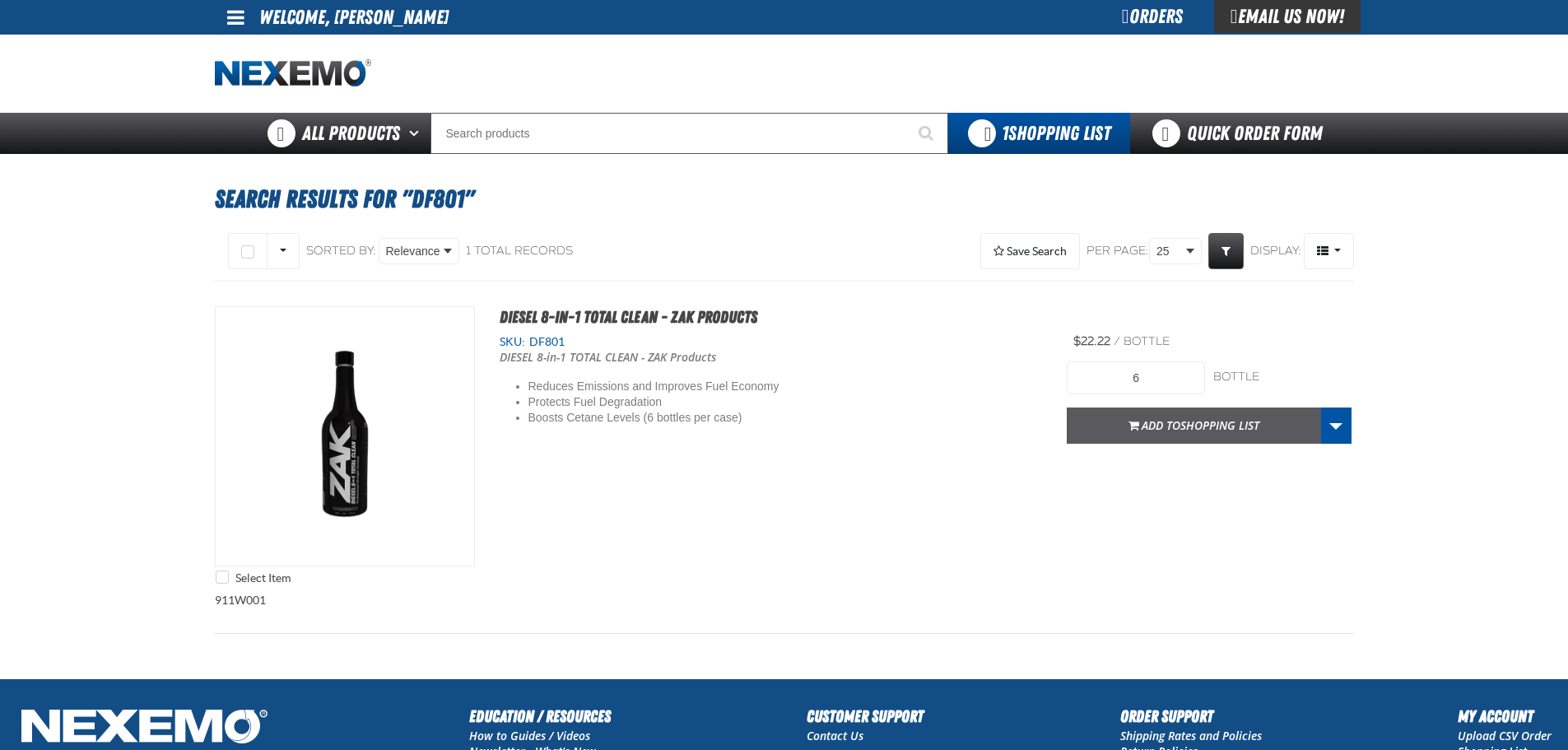
click at [1176, 439] on button "Add to Shopping List" at bounding box center [1194, 425] width 255 height 36
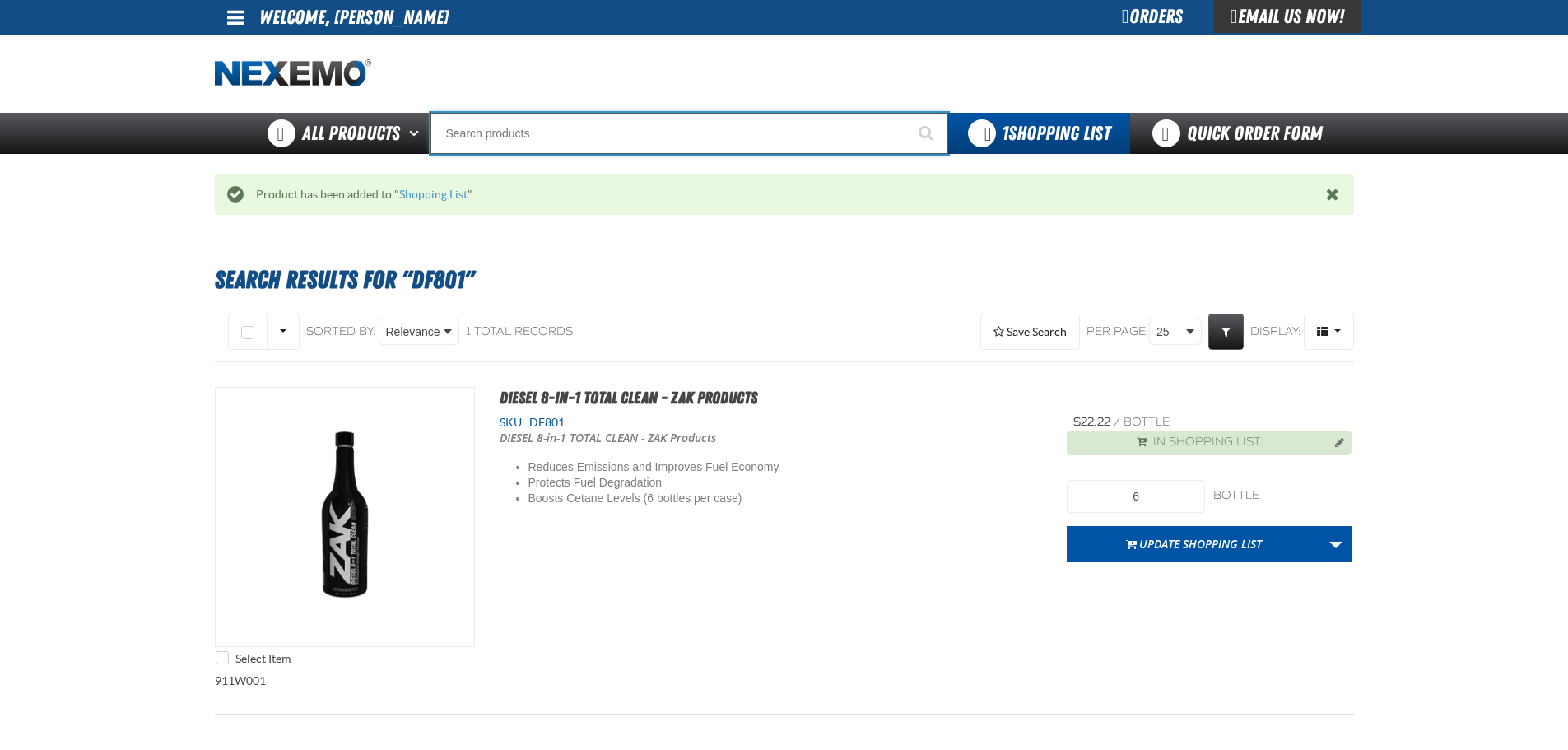
click at [581, 130] on input "Search" at bounding box center [689, 133] width 517 height 42
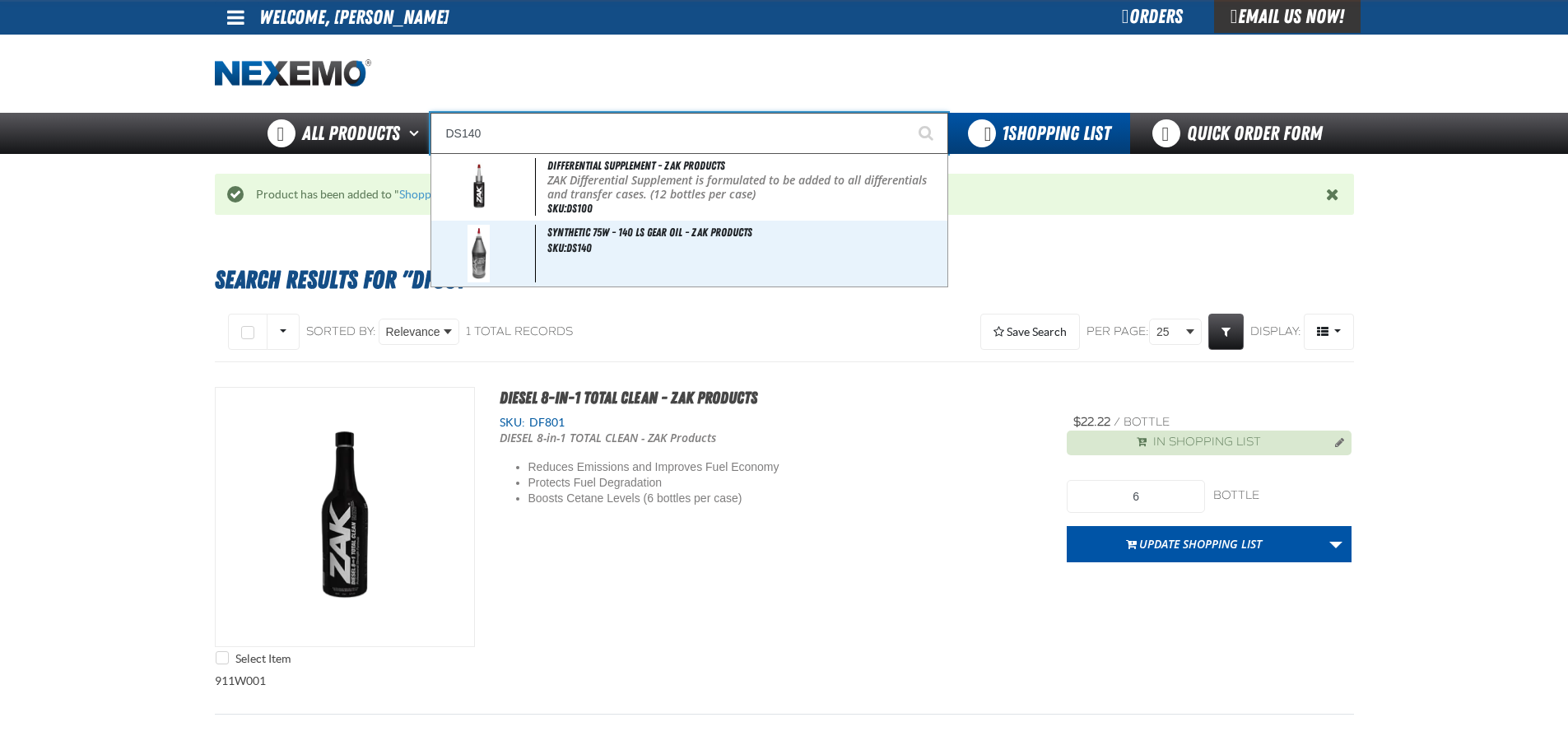
type input "DS140"
click at [907, 113] on button "Start Searching" at bounding box center [927, 133] width 42 height 42
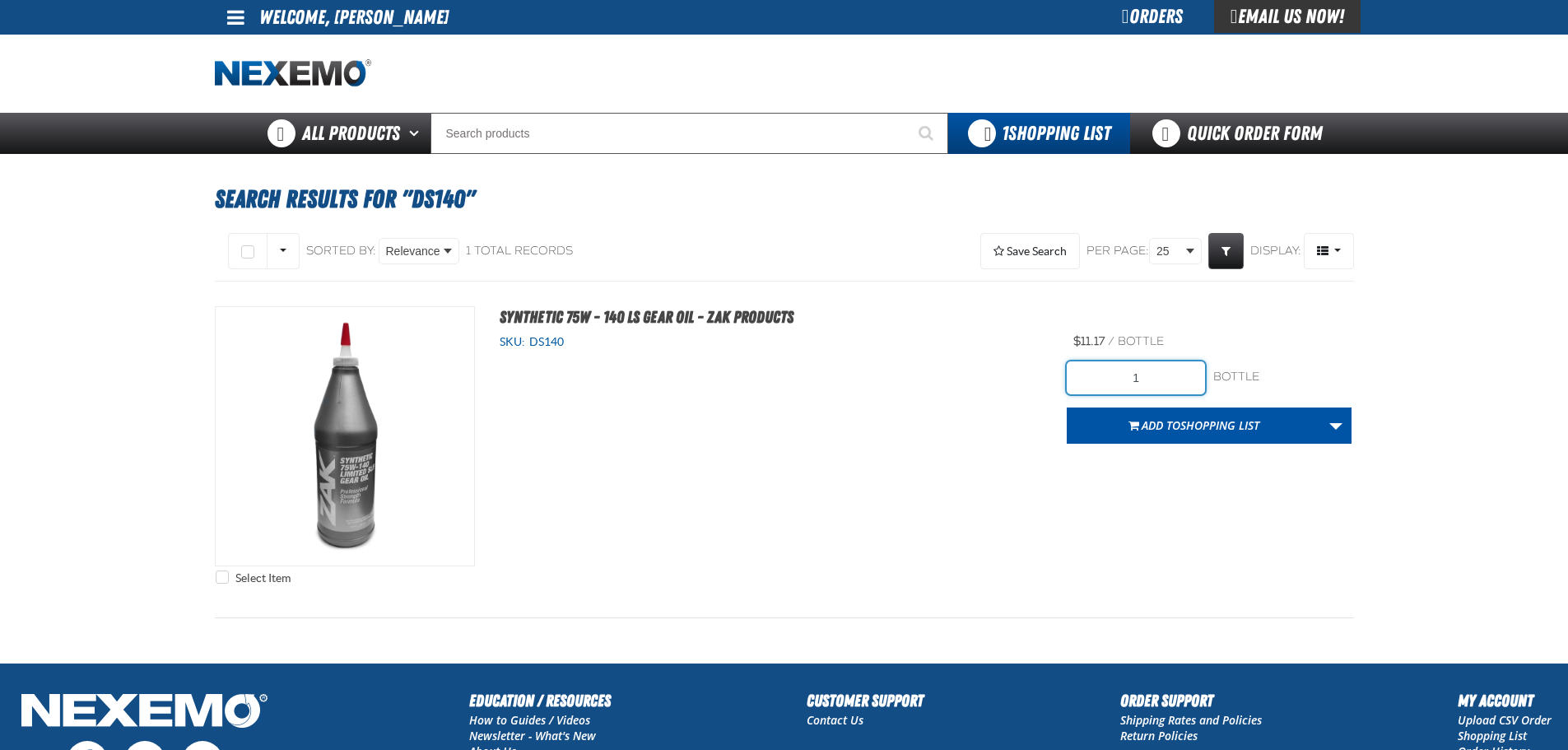
click at [1156, 387] on input "1" at bounding box center [1136, 378] width 138 height 33
type input "24"
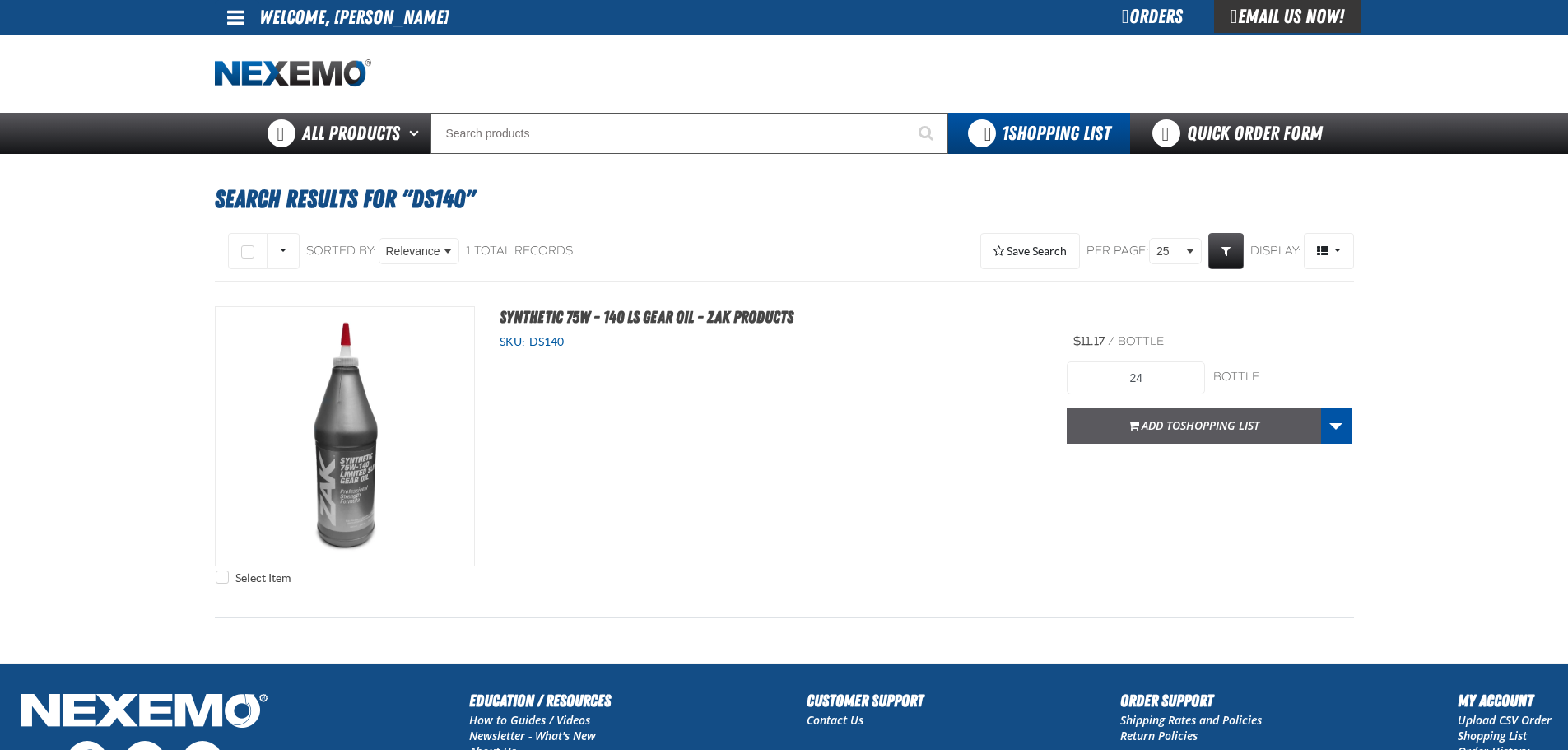
click at [1243, 427] on span "Shopping List" at bounding box center [1220, 424] width 79 height 16
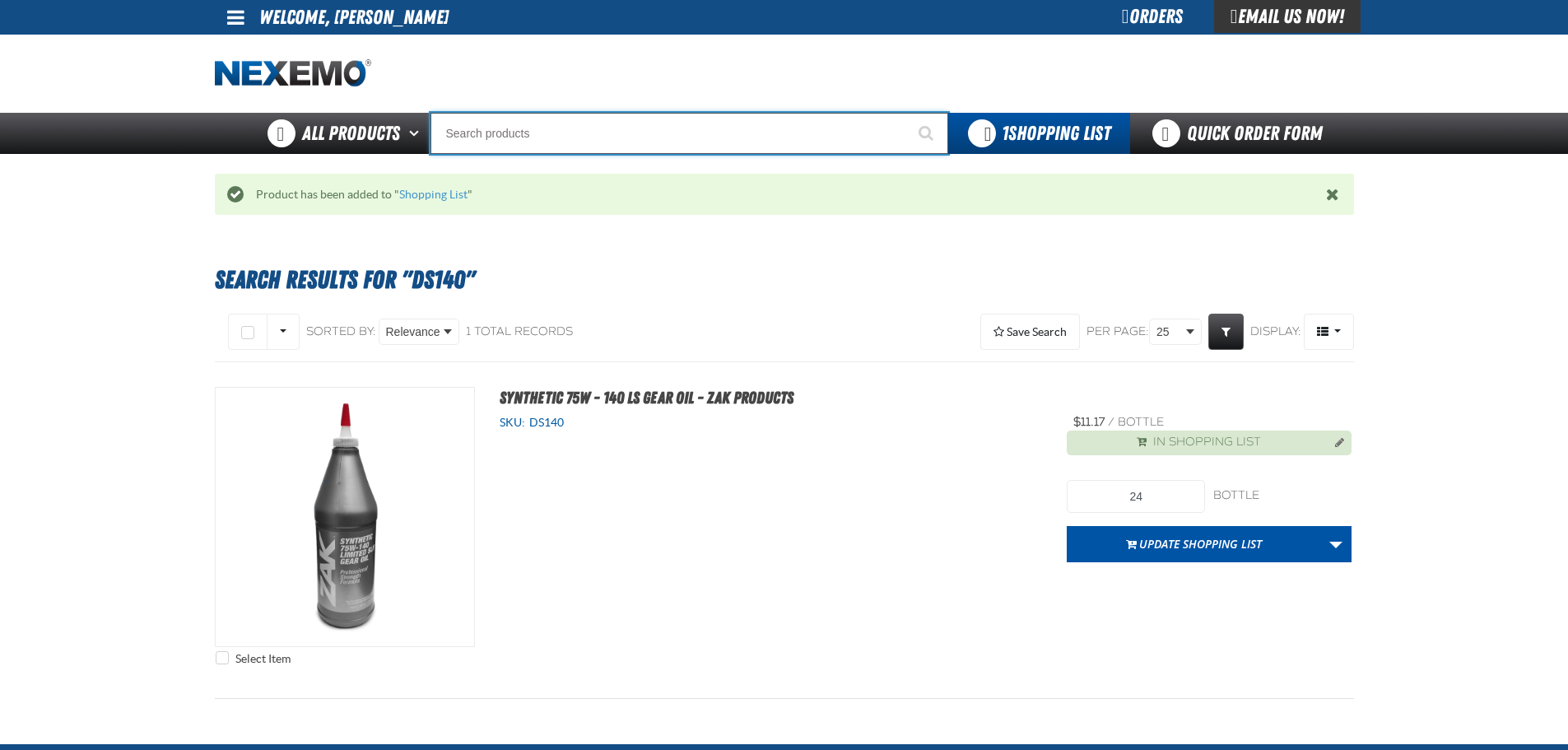
click at [675, 147] on input "Search" at bounding box center [689, 133] width 517 height 42
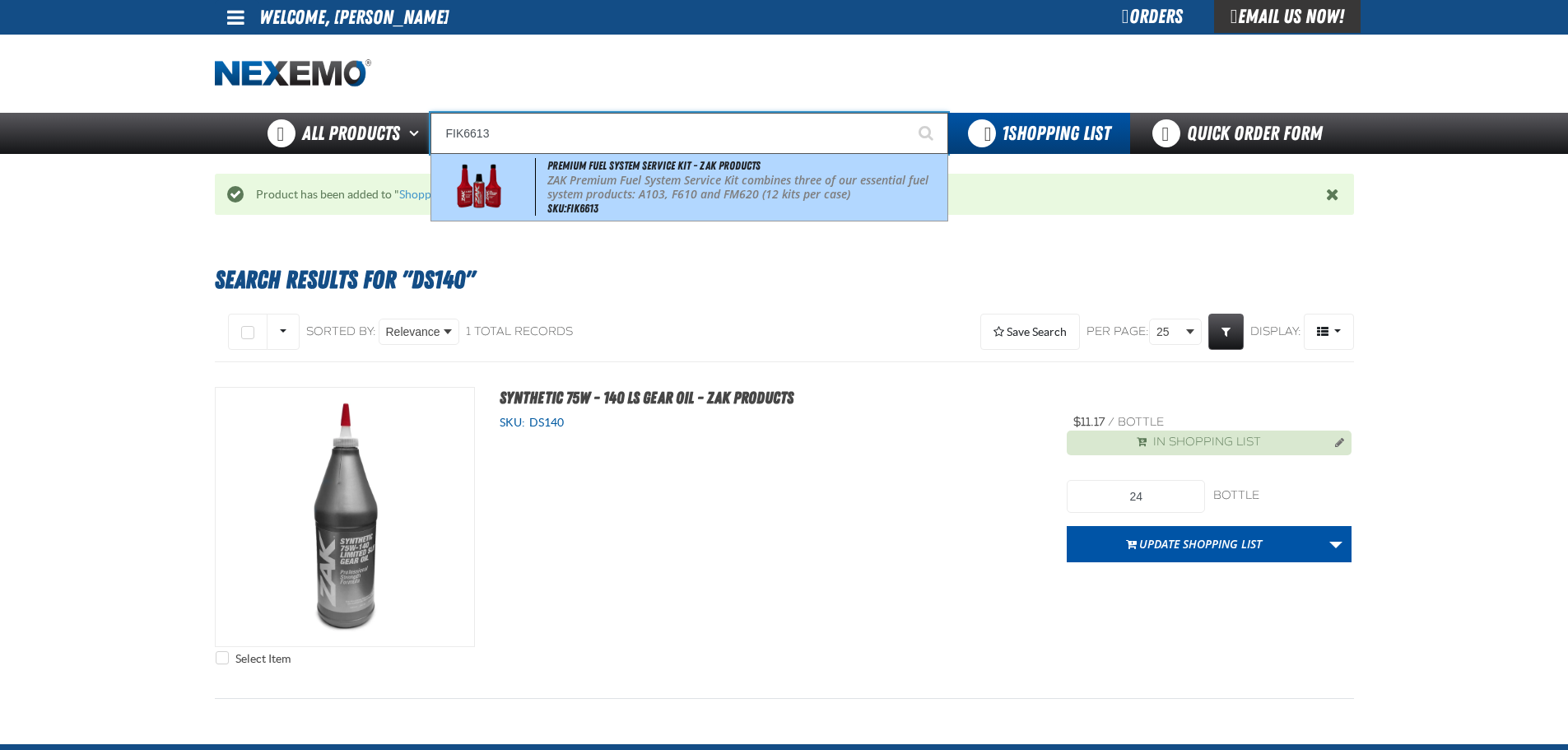
click at [673, 166] on span "Premium Fuel System Service Kit - ZAK Products" at bounding box center [653, 165] width 213 height 13
type input "Premium Fuel System Service Kit - ZAK Products"
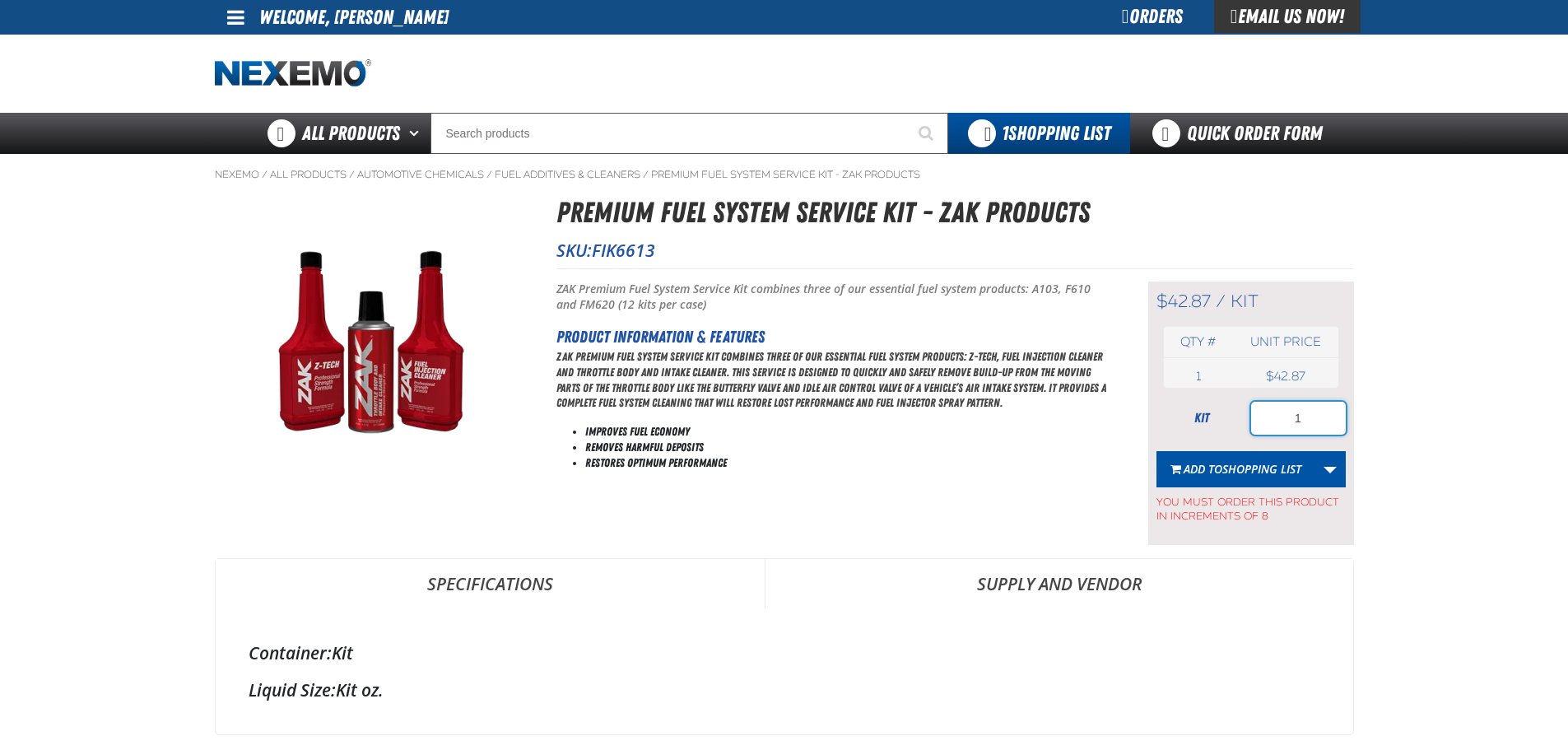
click at [1286, 424] on input "1" at bounding box center [1298, 418] width 95 height 33
type input "24"
click at [1274, 463] on span "Shopping List" at bounding box center [1262, 469] width 79 height 16
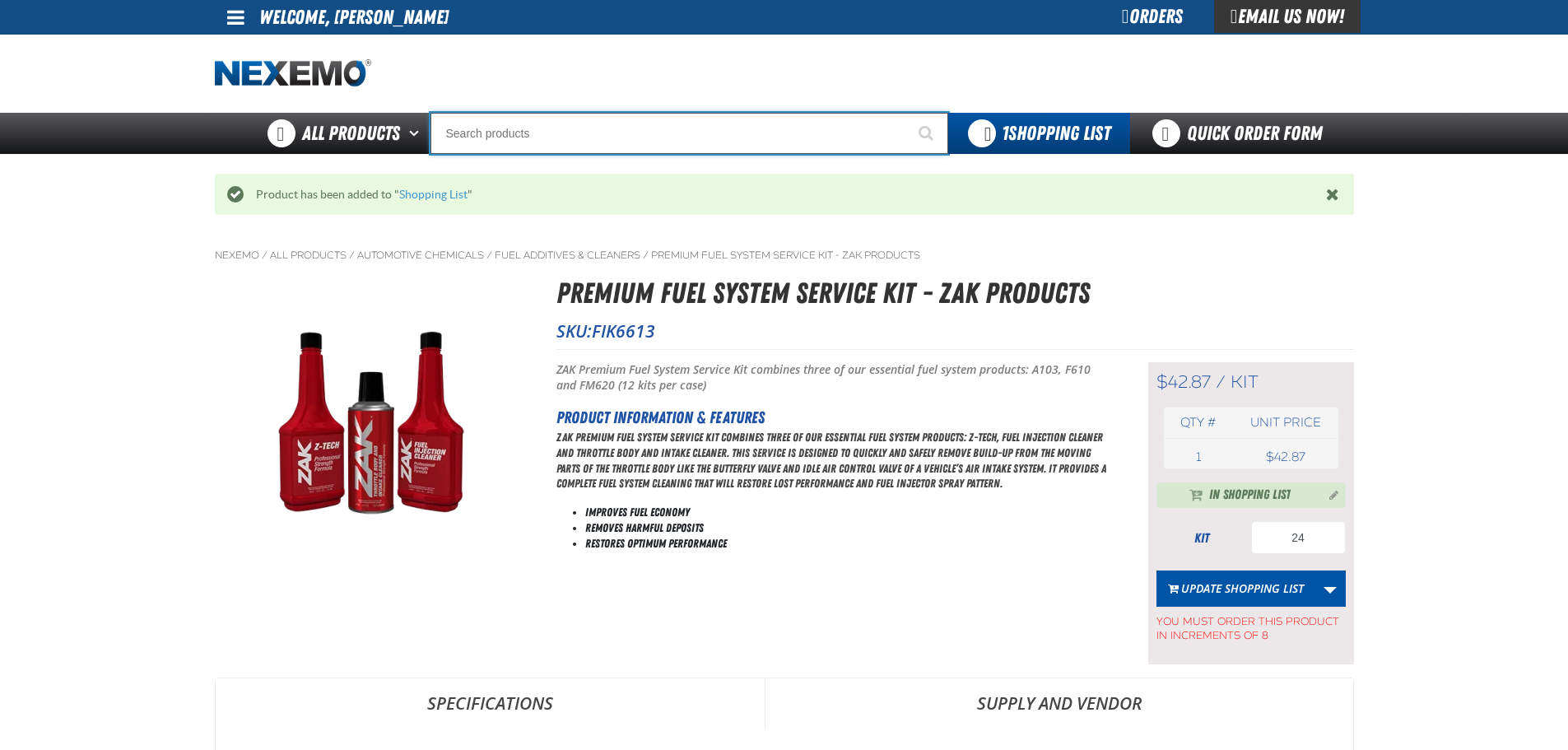
click at [747, 139] on input "Search" at bounding box center [689, 133] width 517 height 42
type input "P"
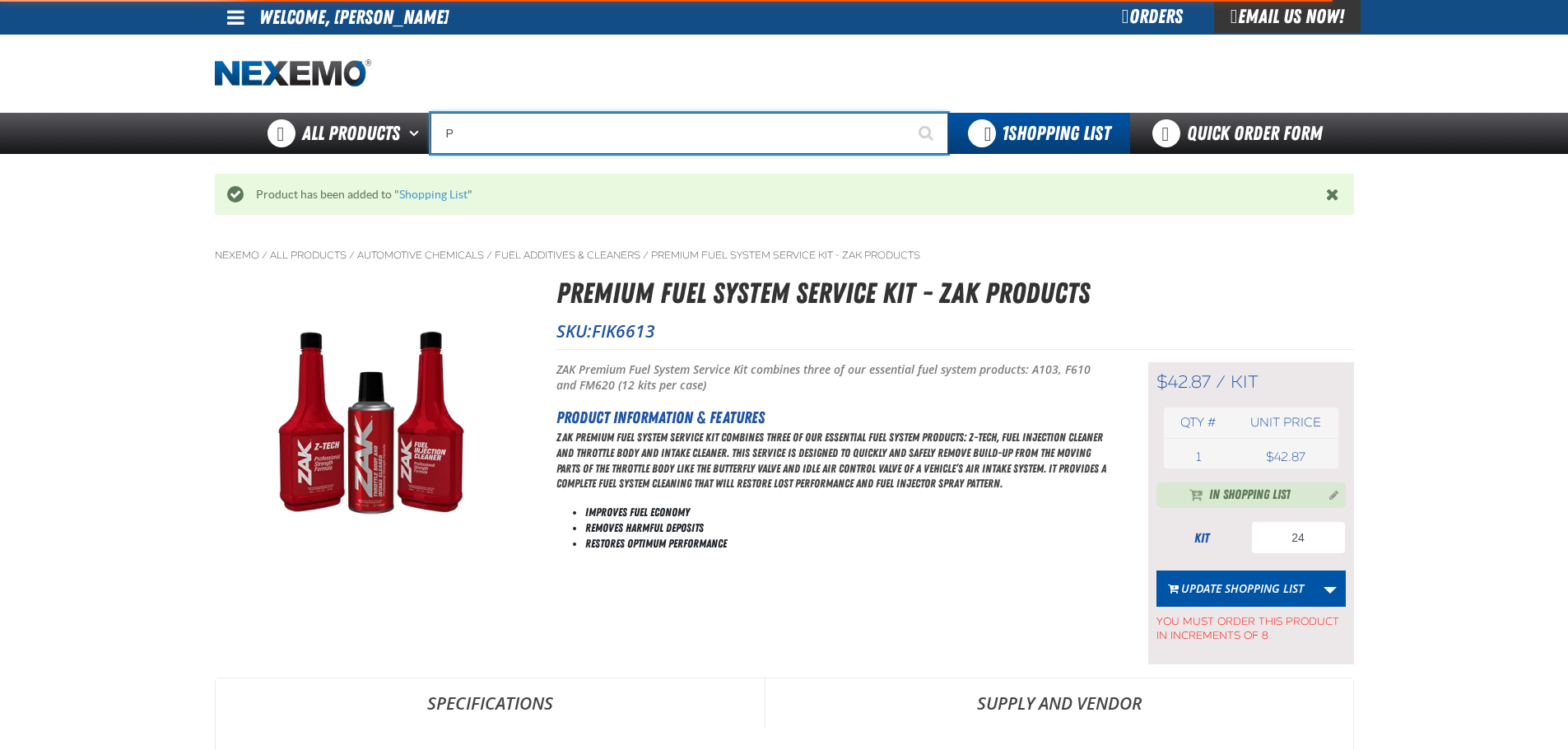
type input "Perfect P Series 0.25-ounce Lead Wheel Weight"
type input "R"
type input "ROADSIDE R"
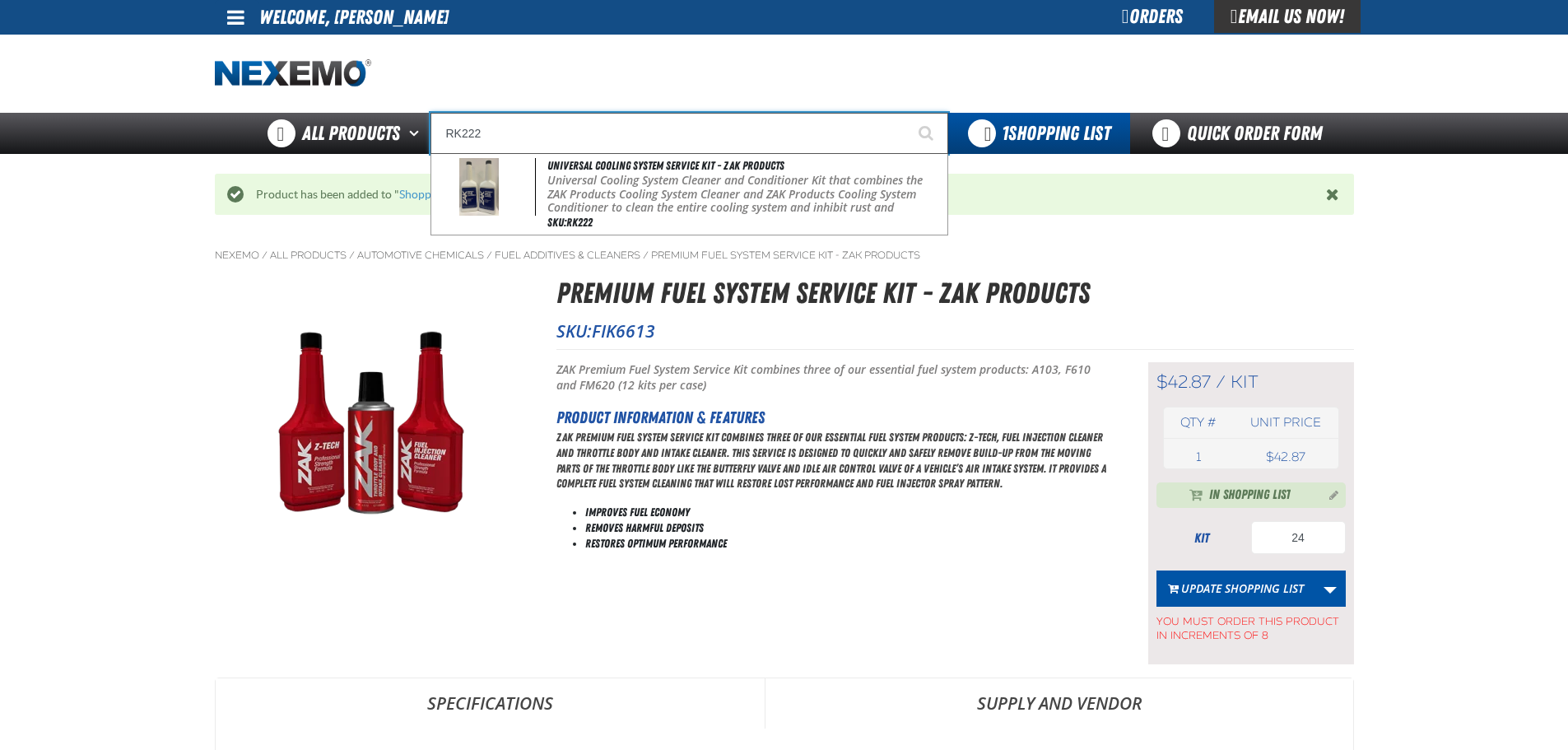
type input "RK222"
click at [907, 113] on button "Start Searching" at bounding box center [927, 133] width 42 height 42
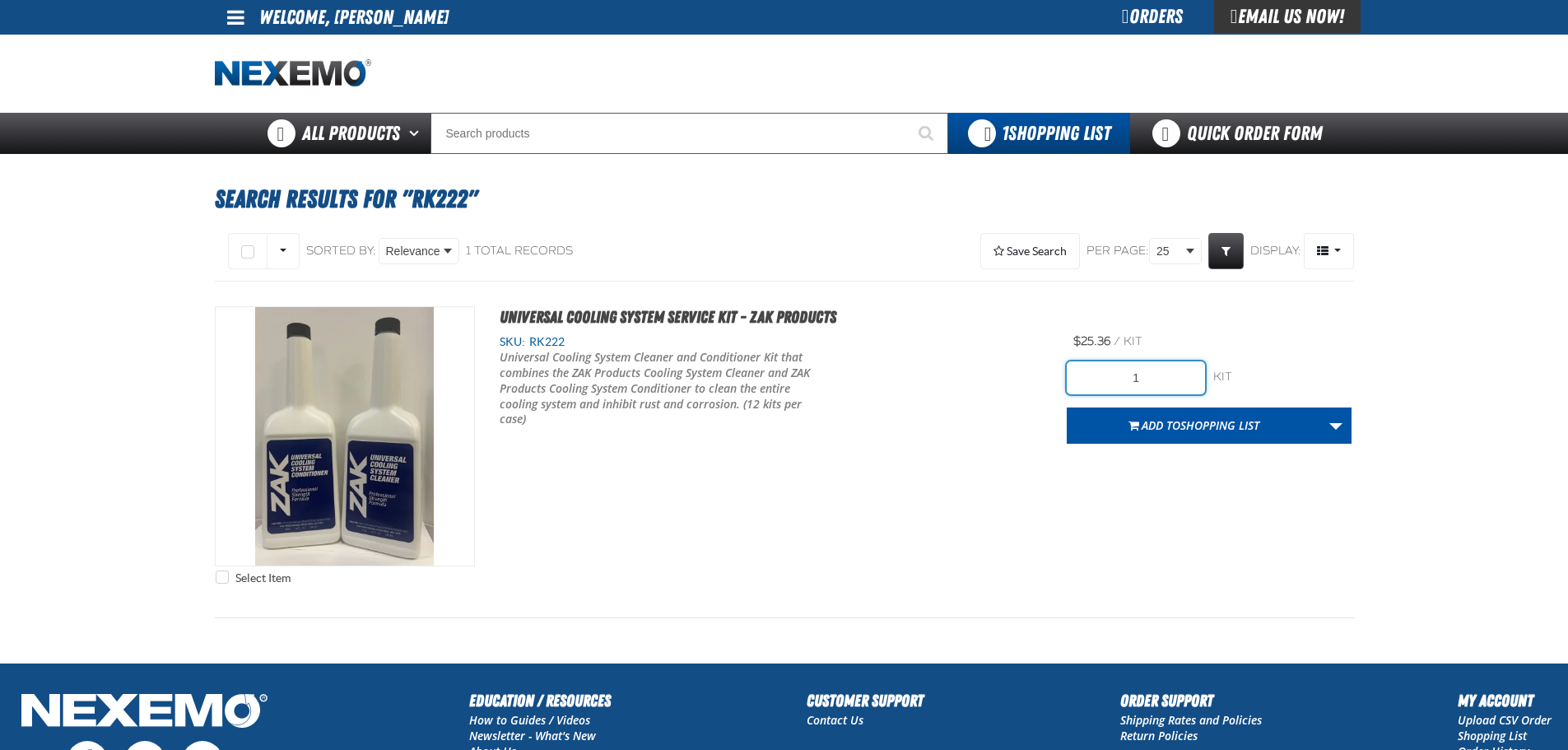
click at [1167, 372] on input "1" at bounding box center [1136, 378] width 138 height 33
type input "24"
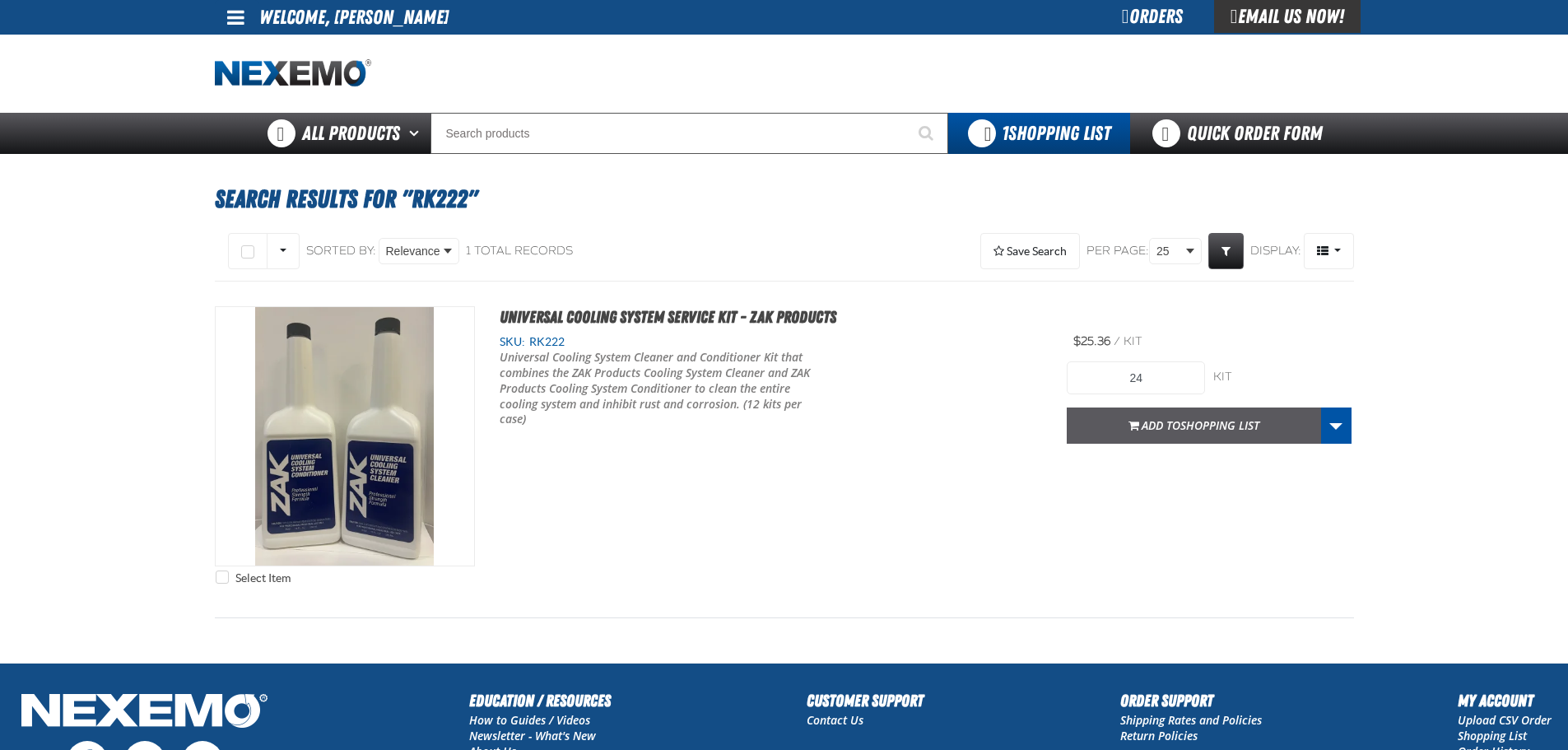
click at [1136, 438] on button "Add to Shopping List" at bounding box center [1194, 425] width 255 height 36
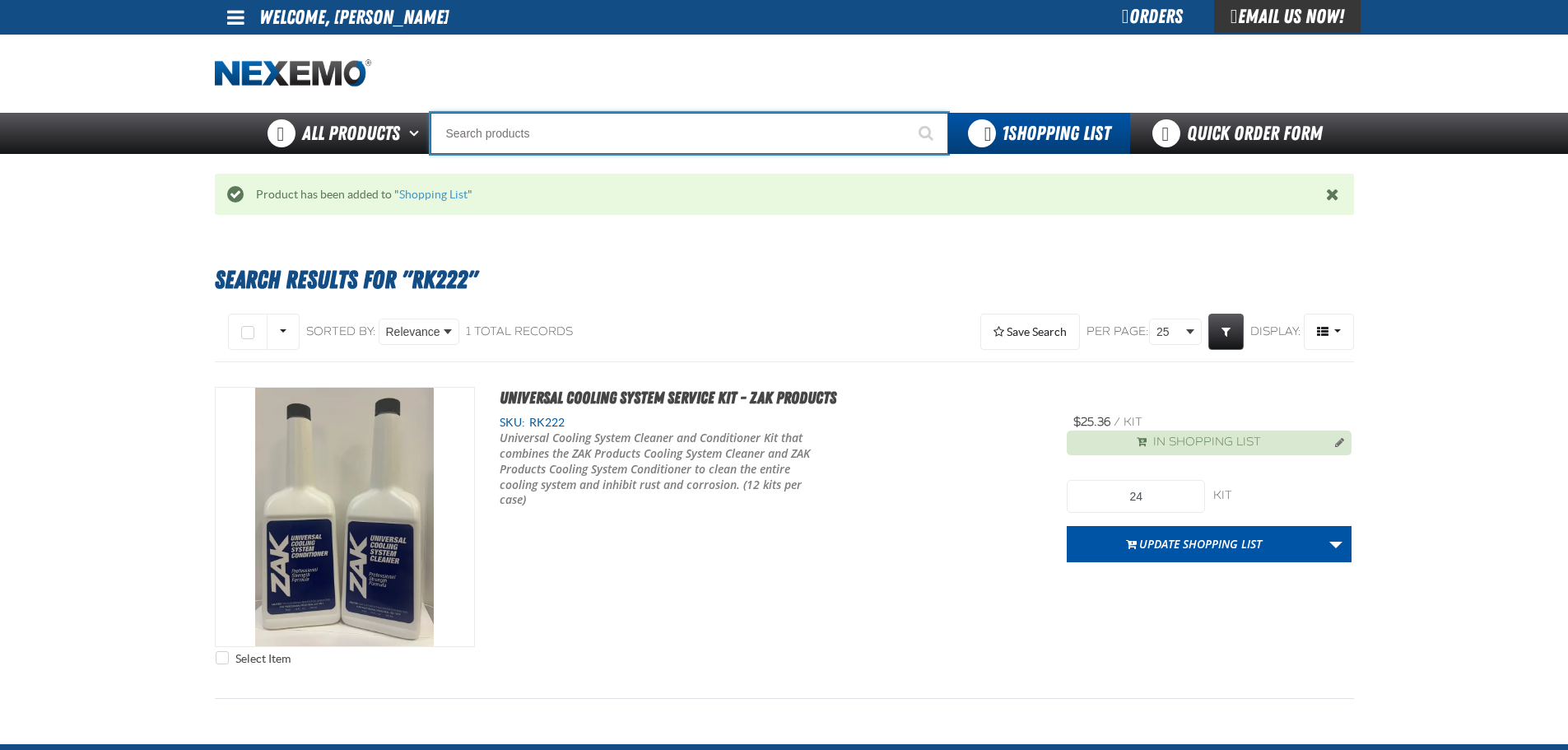
click at [755, 138] on input "Search" at bounding box center [689, 133] width 517 height 42
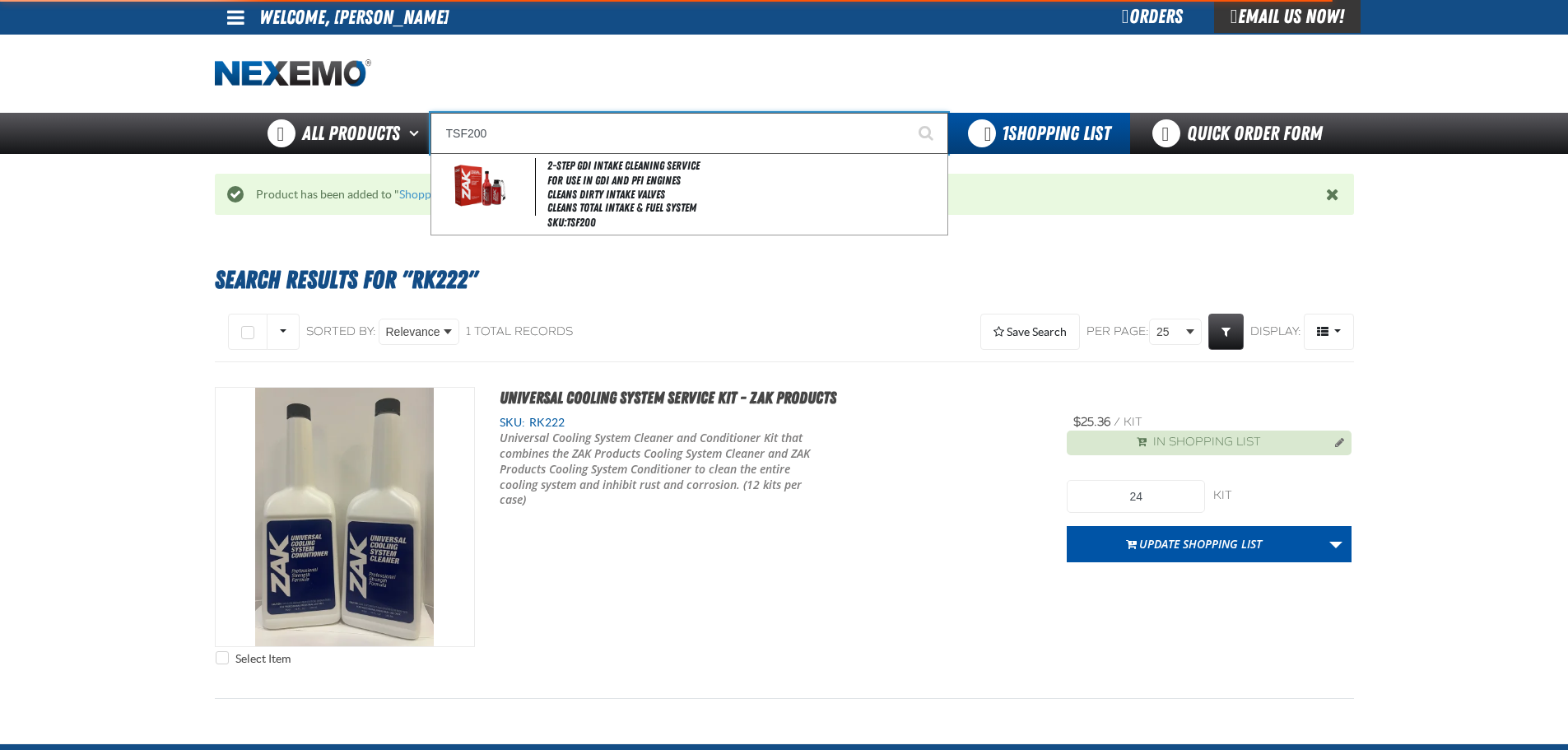
type input "TSF200"
click at [907, 113] on button "Start Searching" at bounding box center [927, 133] width 42 height 42
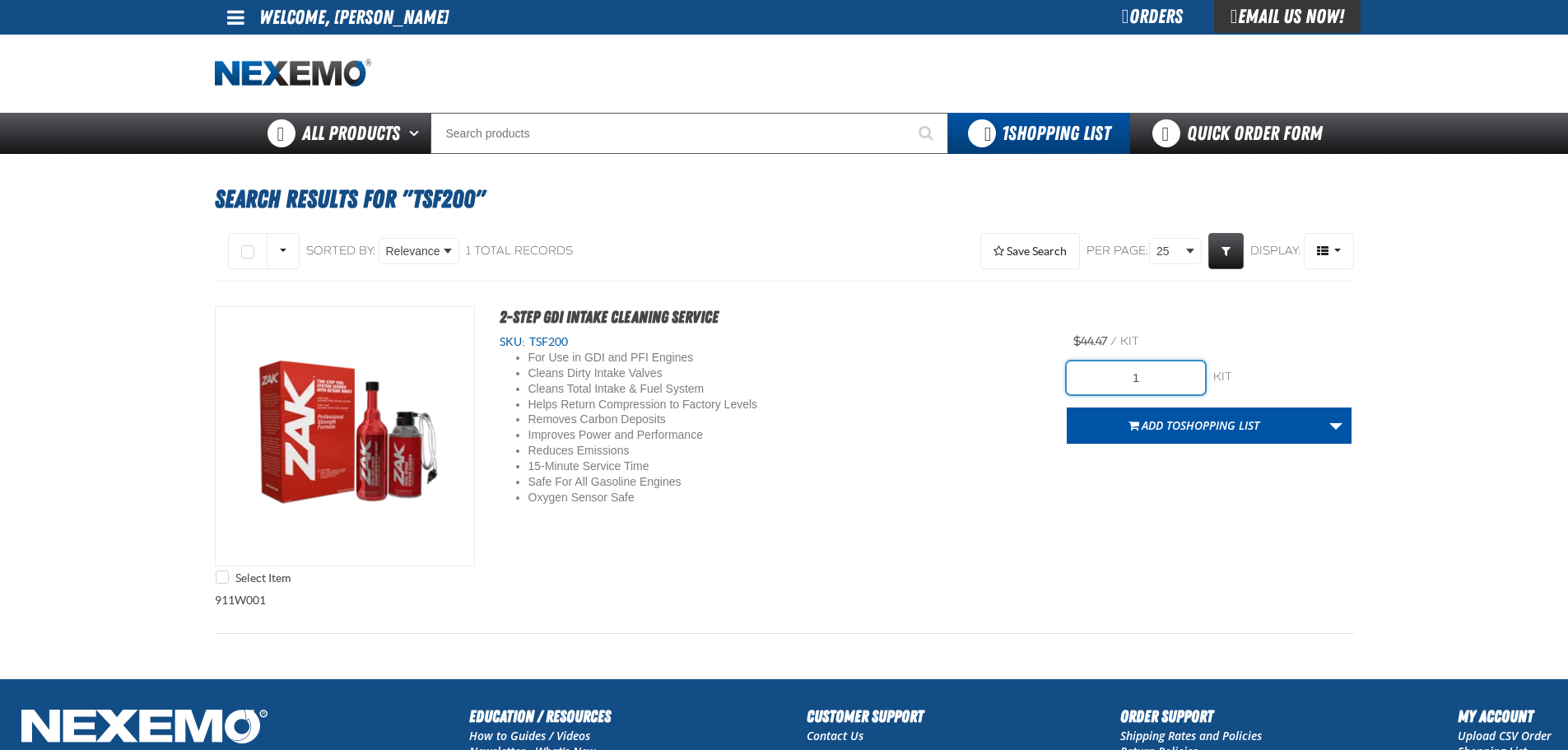
click at [1150, 379] on input "1" at bounding box center [1136, 378] width 138 height 33
type input "24"
click at [1164, 398] on form "24 kit kit Add to Shopping List Create New Shopping List Add to Shopping List" at bounding box center [1209, 402] width 285 height 82
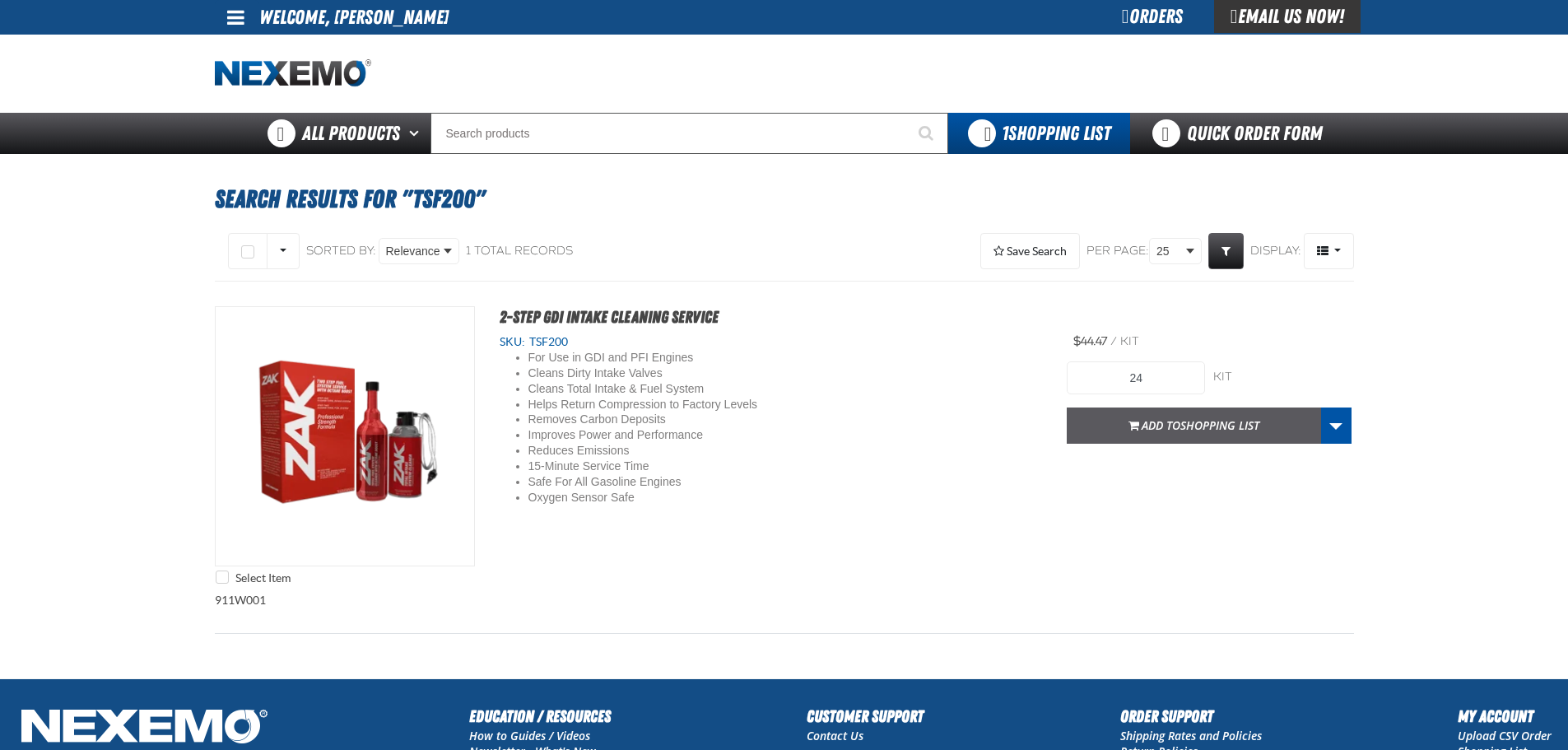
click at [1170, 422] on span "Add to Shopping List" at bounding box center [1201, 424] width 118 height 16
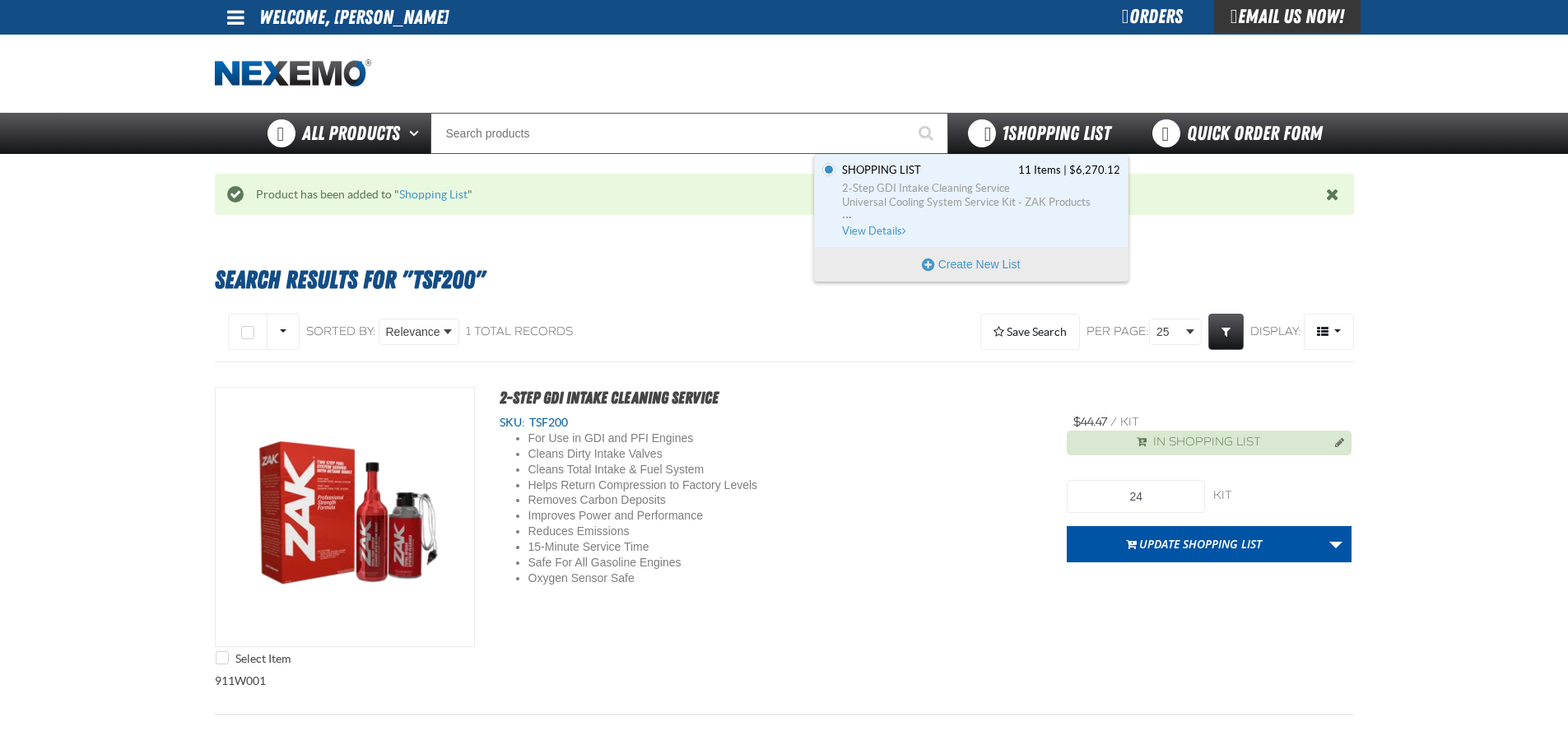
click at [1051, 127] on span "1 Shopping List" at bounding box center [1056, 133] width 109 height 23
click at [899, 224] on link "Shopping List 11 Items | $6,270.12 2-Step GDI Intake Cleaning Service Universal…" at bounding box center [979, 201] width 281 height 76
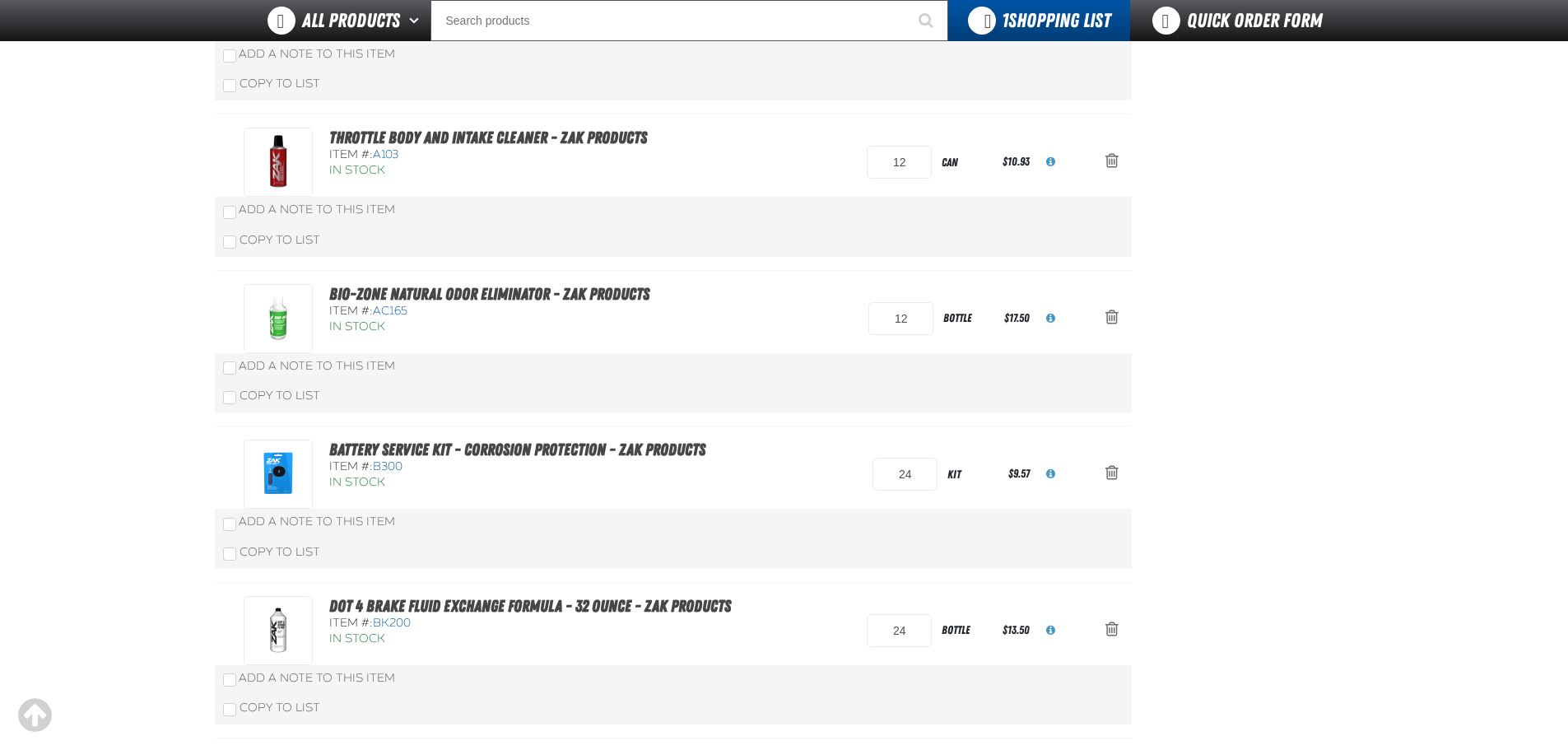
scroll to position [164, 0]
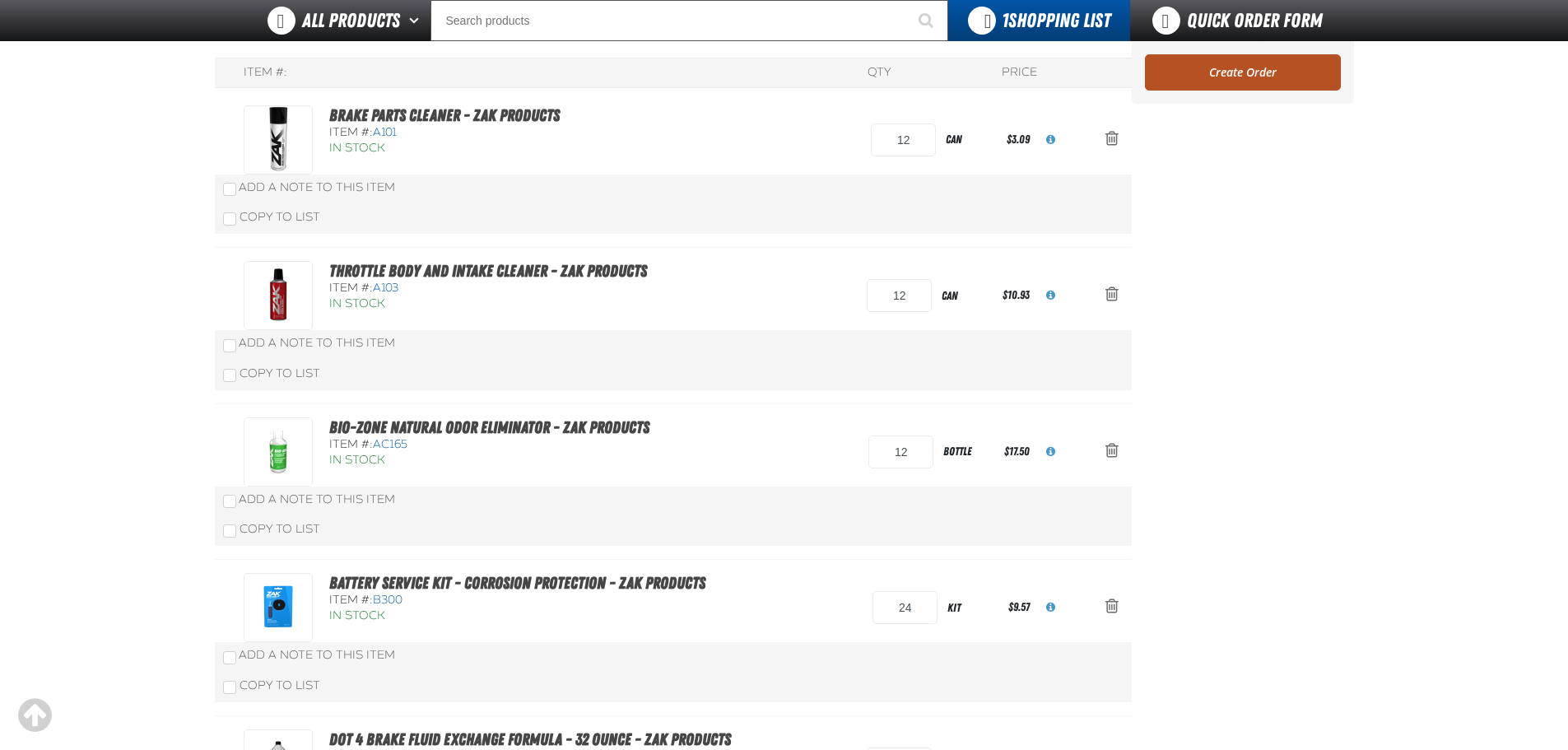
click at [1293, 79] on link "Create Order" at bounding box center [1242, 72] width 196 height 36
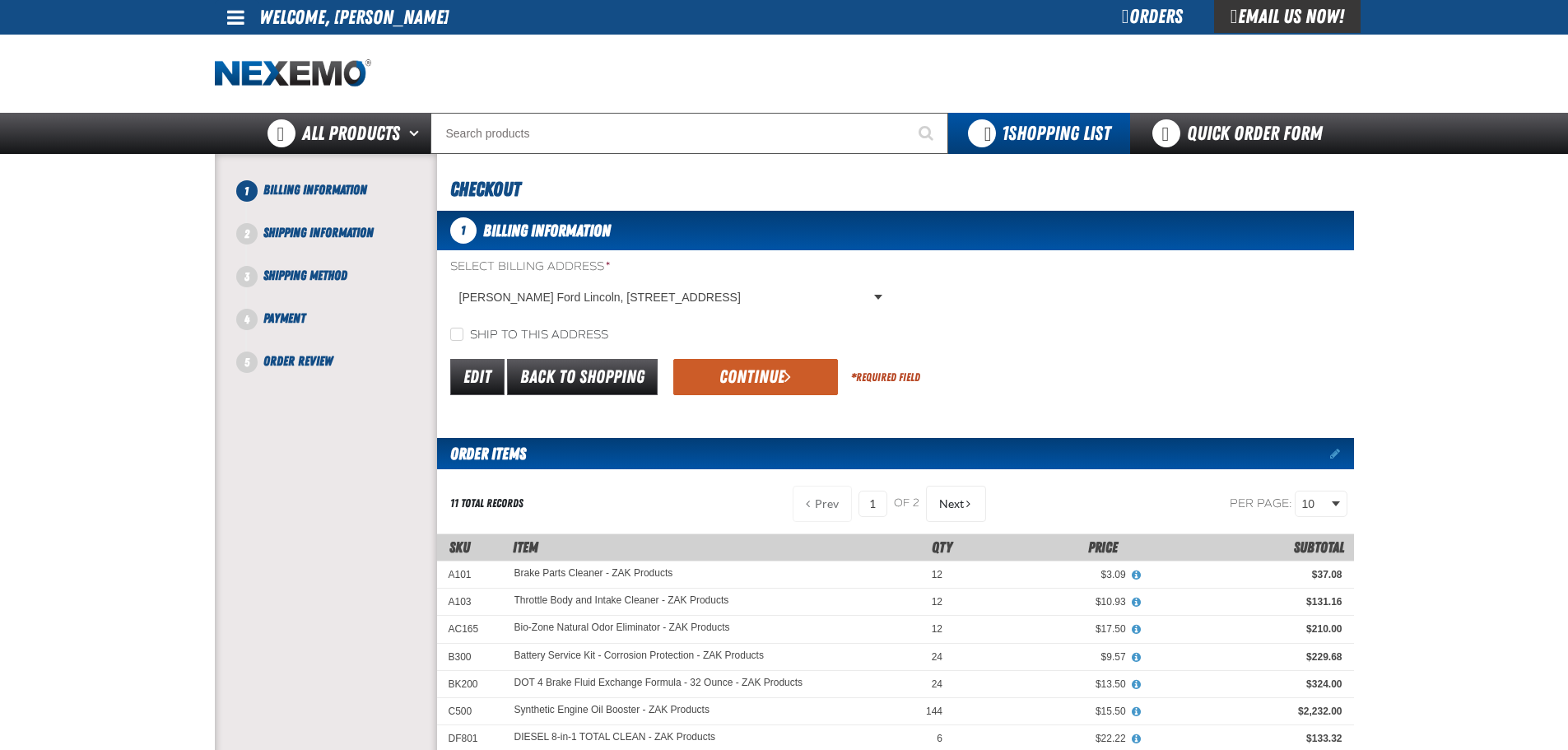
click at [481, 330] on label "Ship to this address" at bounding box center [529, 335] width 158 height 16
click at [463, 330] on input "Ship to this address" at bounding box center [457, 334] width 13 height 13
checkbox input "true"
click at [786, 376] on span "submit" at bounding box center [787, 376] width 6 height 18
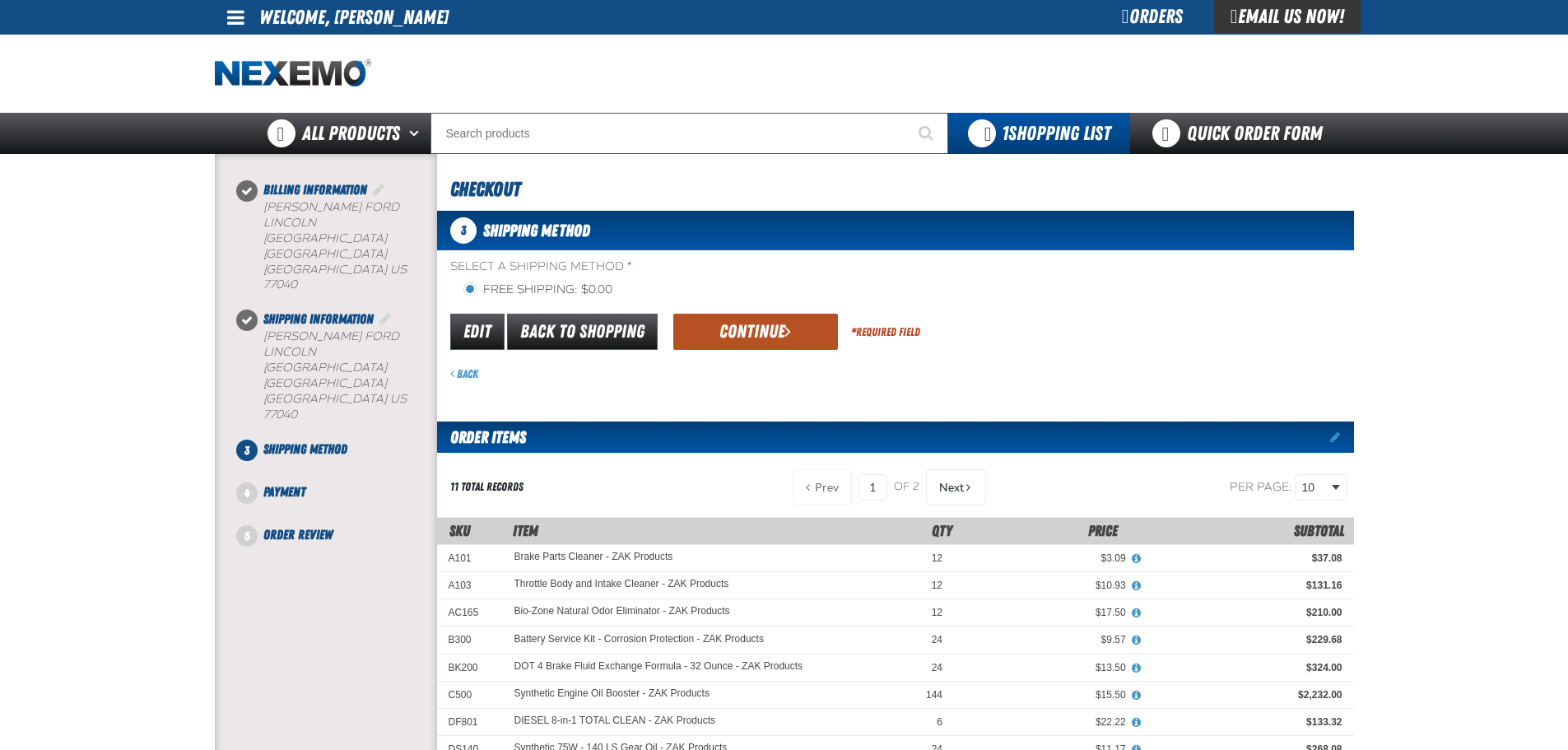
click at [698, 341] on button "Continue" at bounding box center [755, 331] width 164 height 36
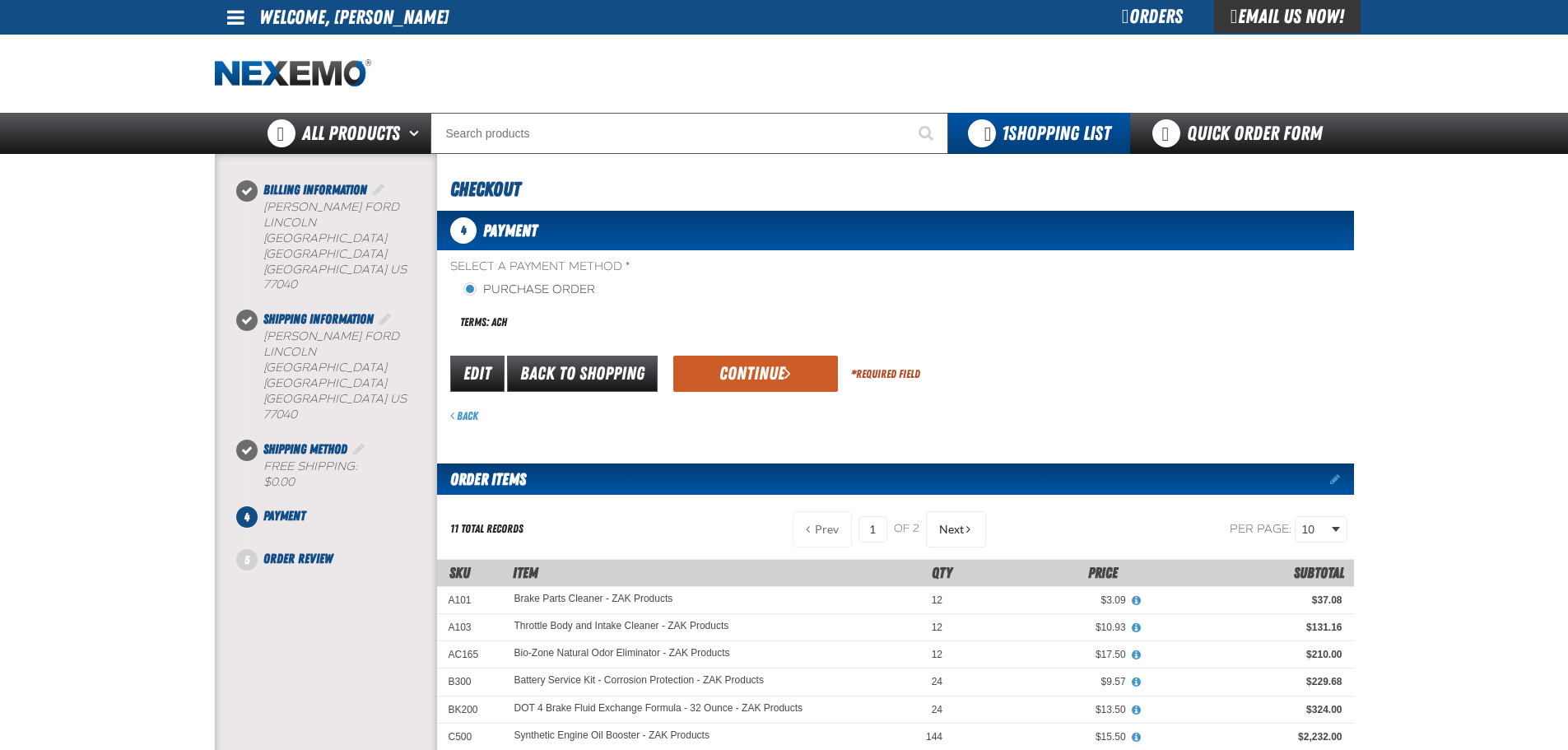
click at [791, 384] on button "Continue" at bounding box center [755, 374] width 164 height 36
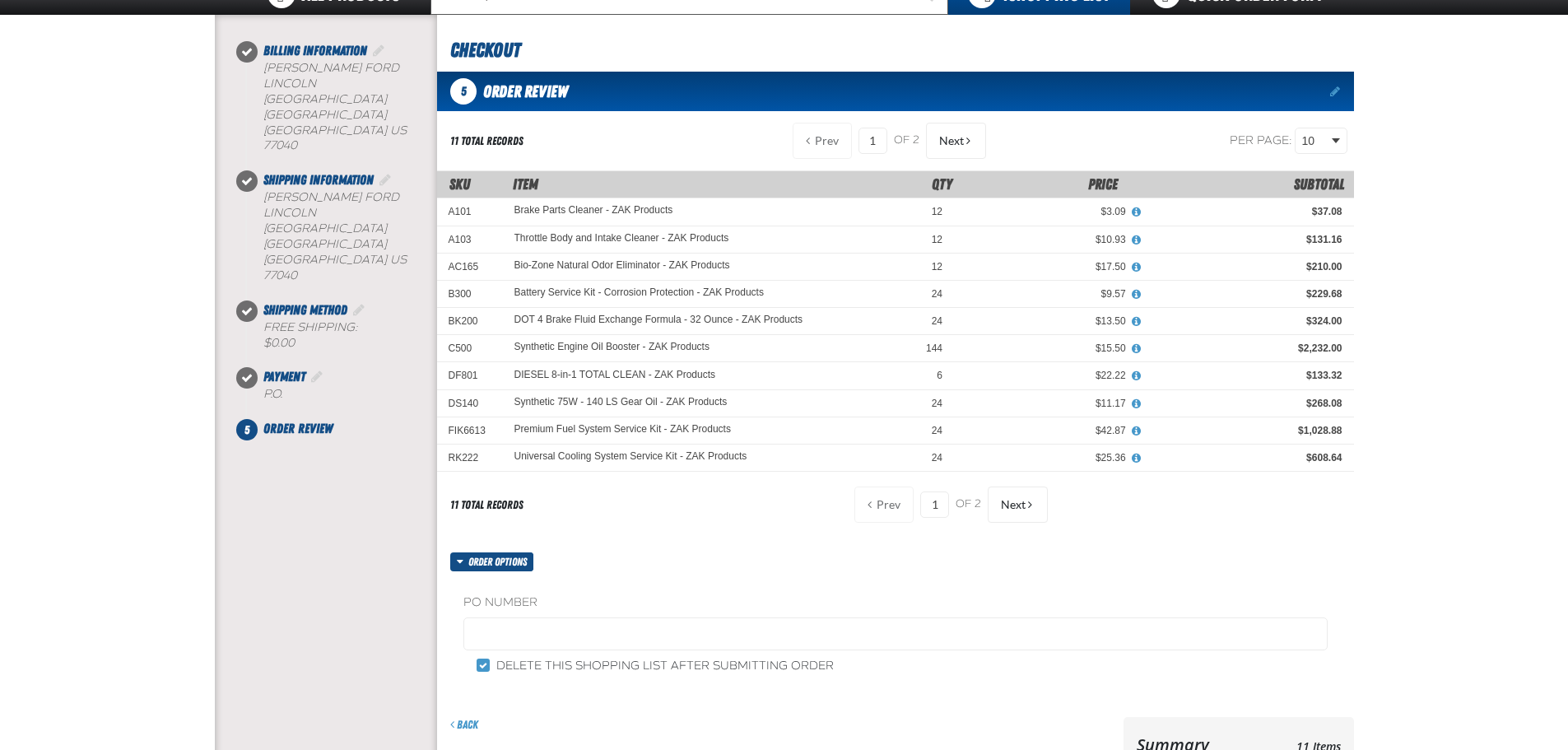
scroll to position [329, 0]
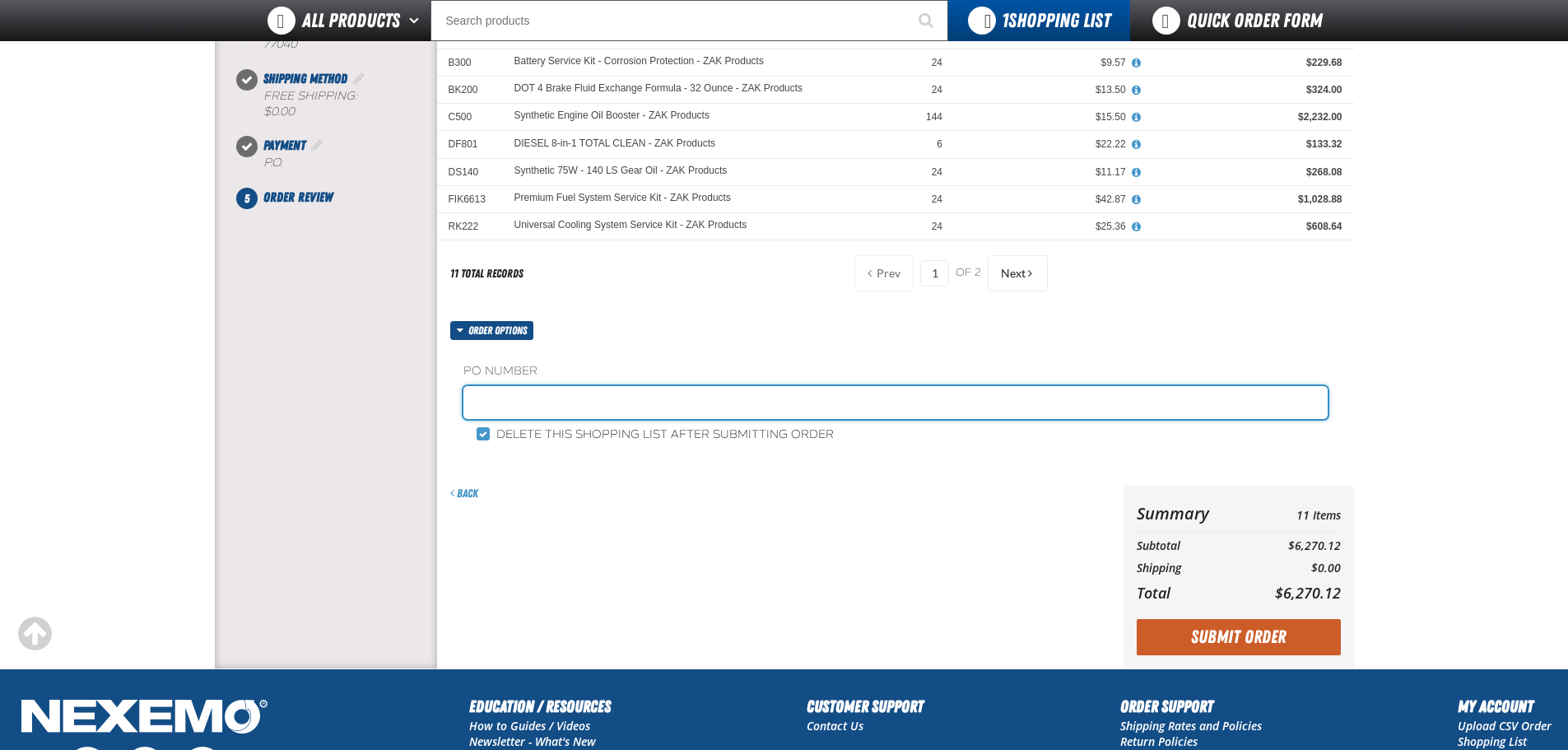
click at [625, 401] on input "text" at bounding box center [895, 403] width 864 height 33
type input "1003ZAK"
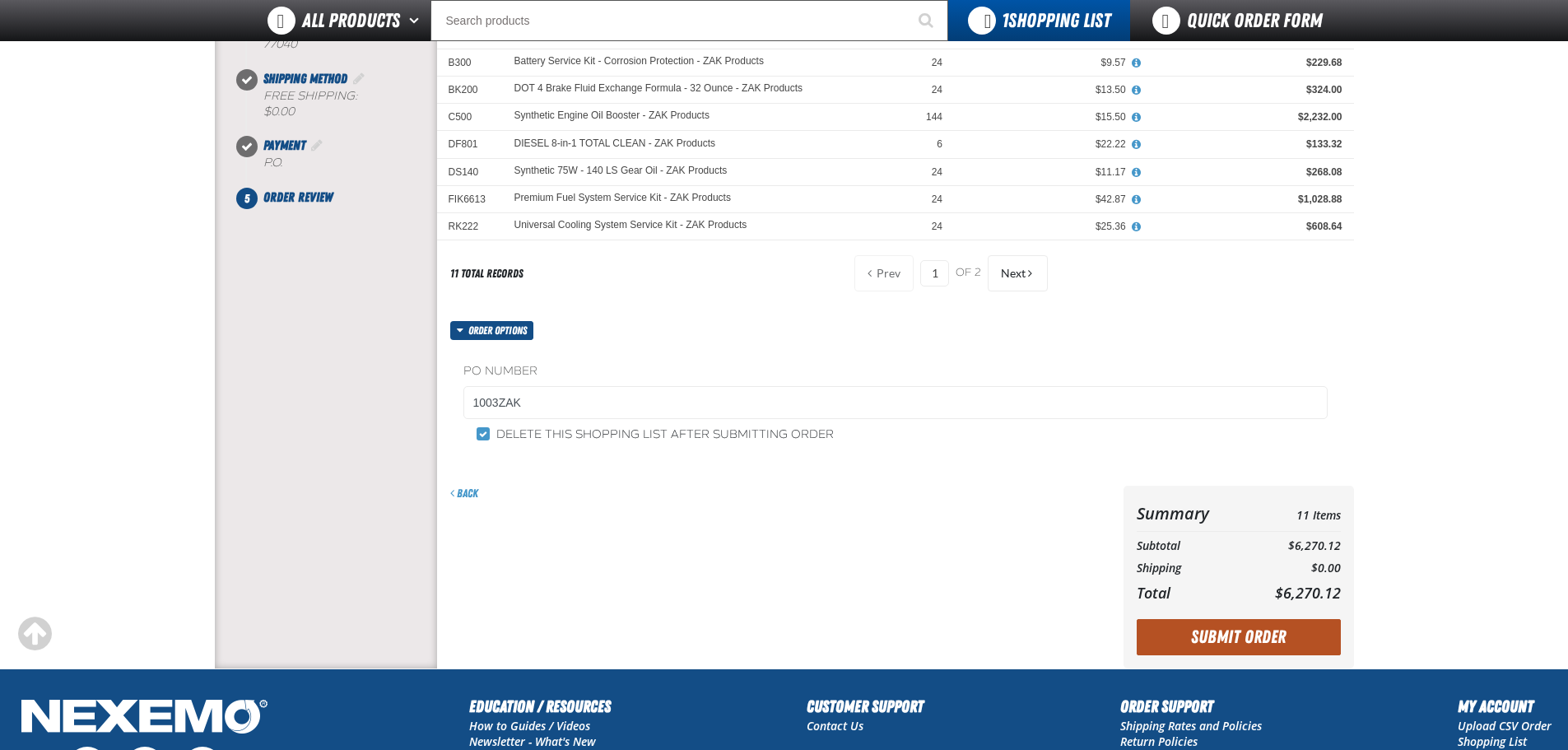
click at [1206, 629] on button "Submit Order" at bounding box center [1238, 637] width 204 height 36
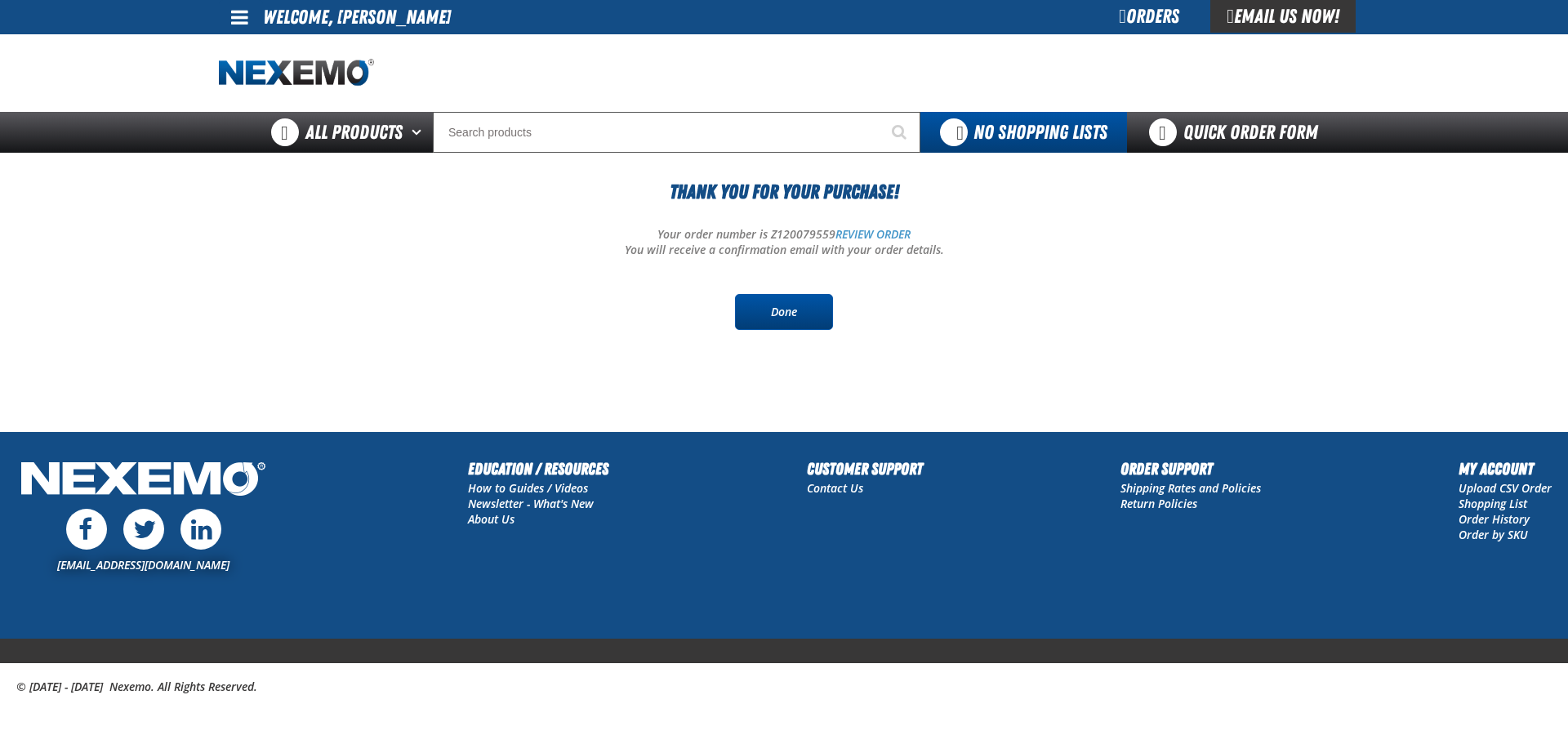
click at [816, 315] on link "Done" at bounding box center [784, 311] width 98 height 36
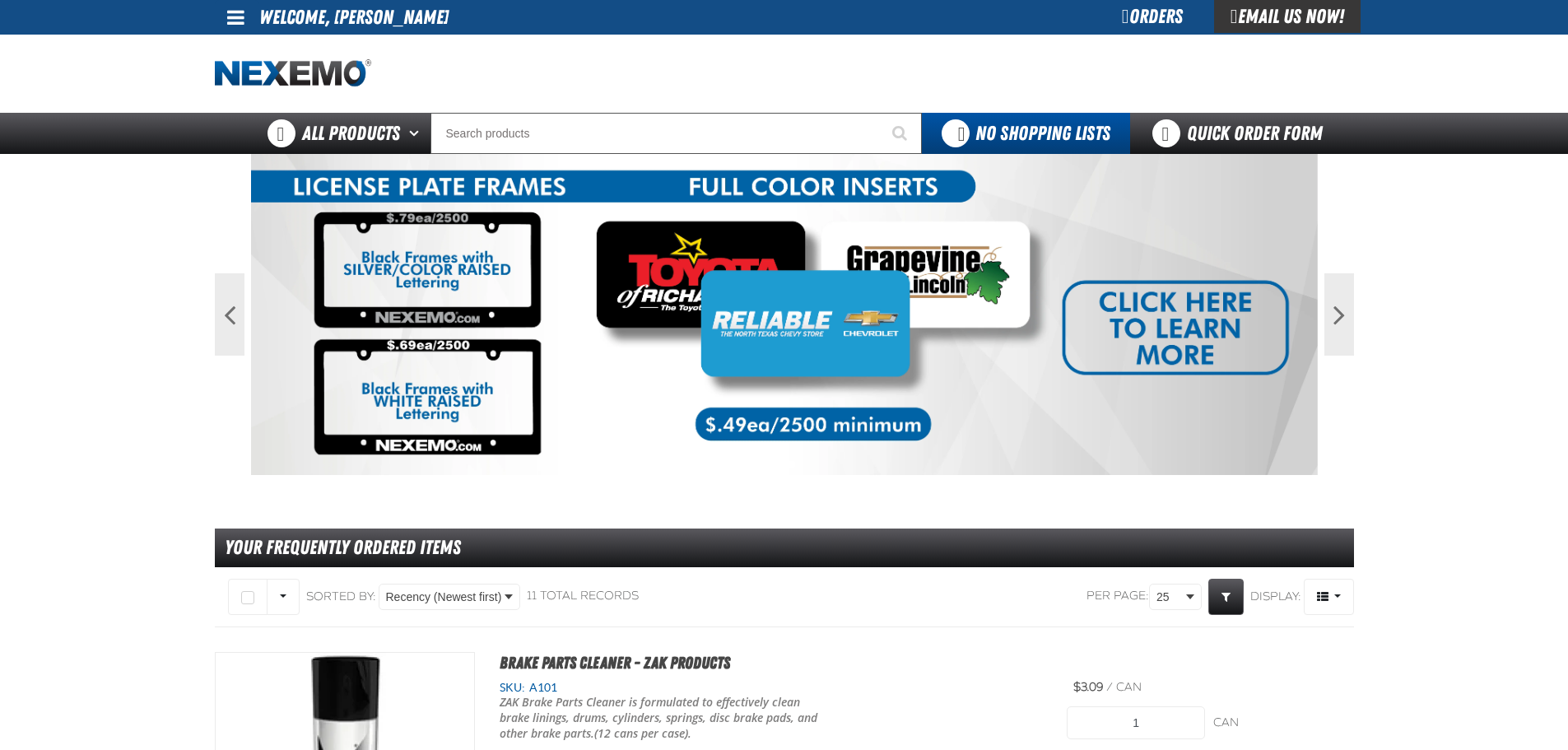
click at [1255, 21] on div "Email Us Now!" at bounding box center [1287, 17] width 147 height 33
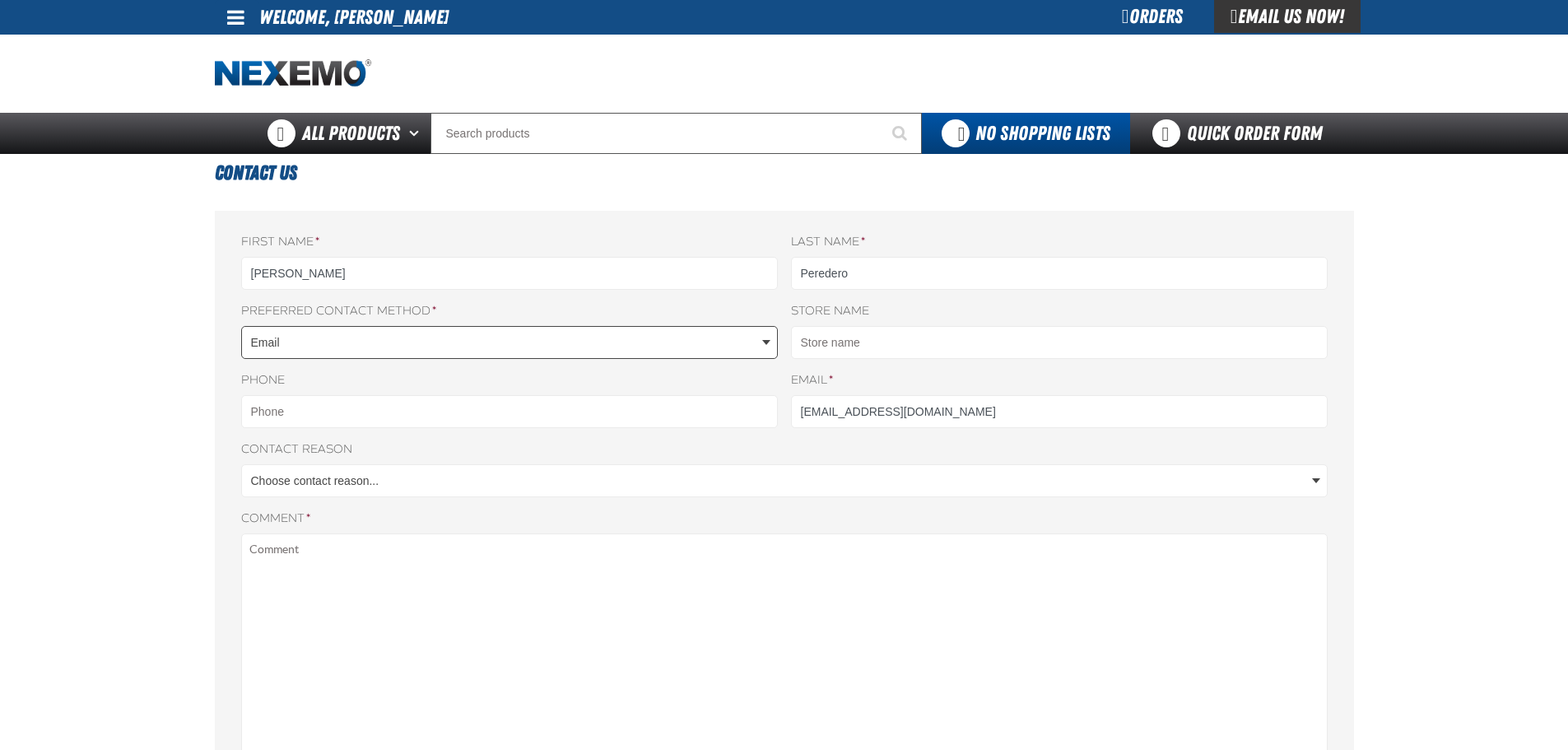
click at [637, 344] on body "Skip to Main Content Staging Site 5.1 Upgrade Site My Account My Account Suppor…" at bounding box center [784, 695] width 1568 height 1390
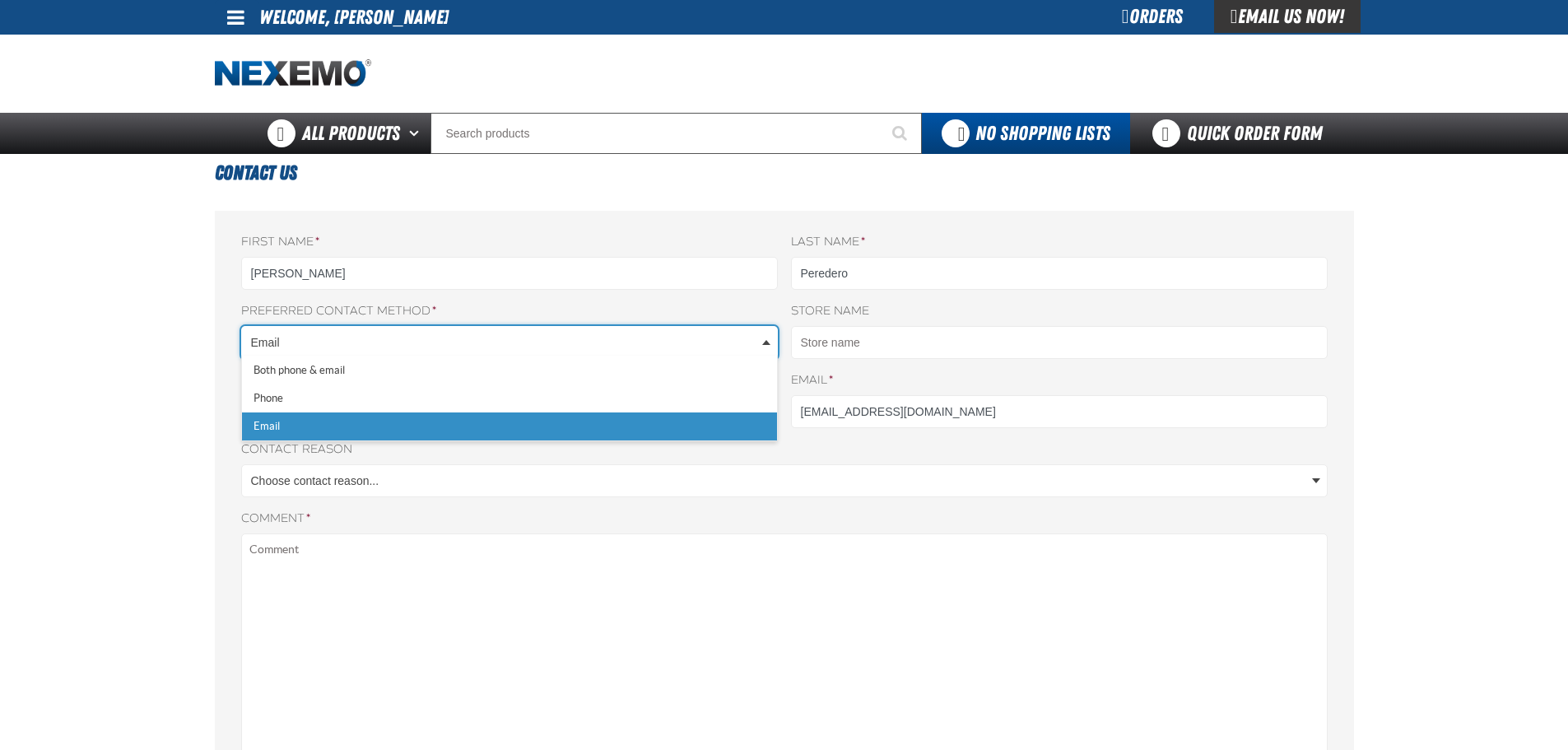
scroll to position [0, 7]
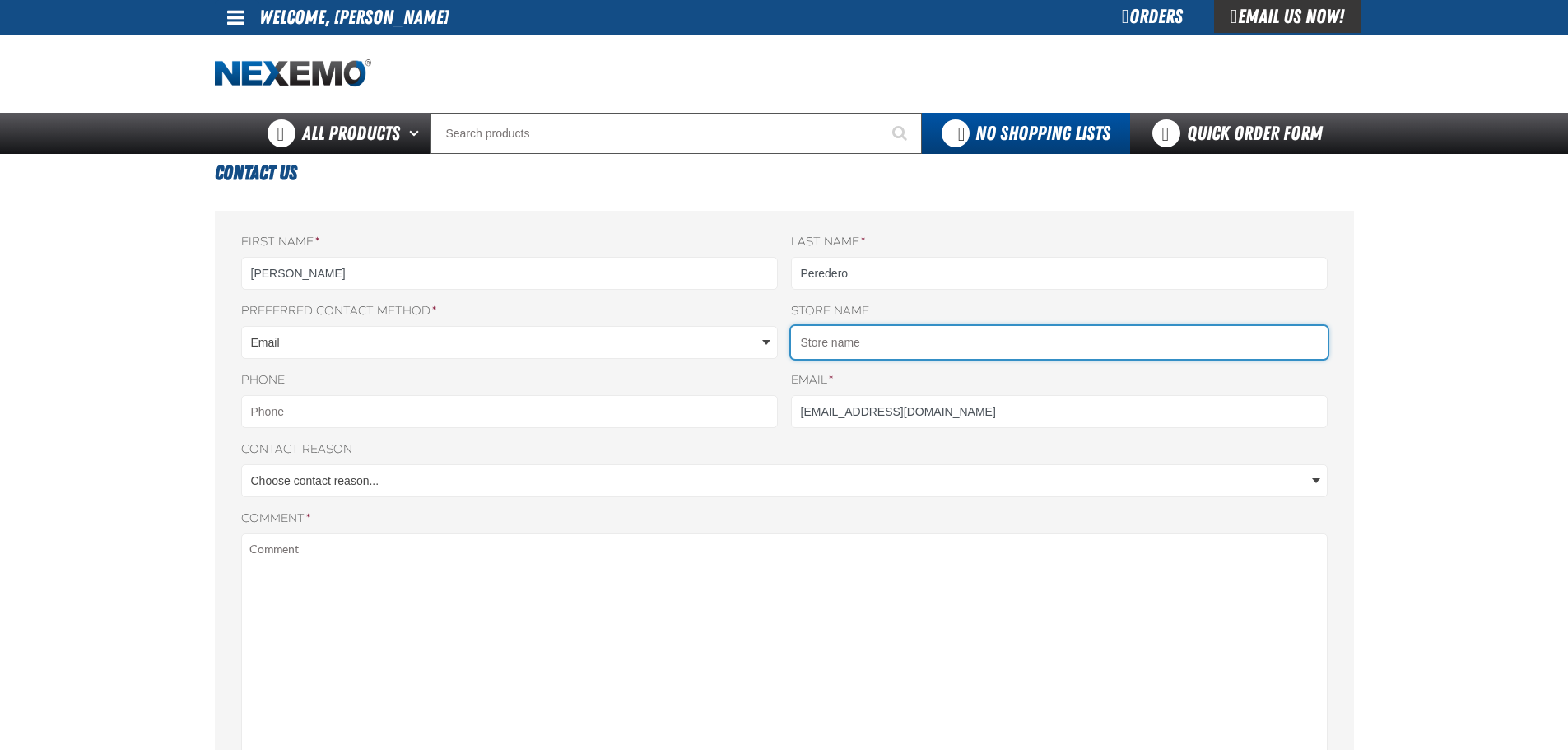
click at [864, 350] on input "Store name" at bounding box center [1060, 342] width 537 height 33
type input "JOE MYERS FORD"
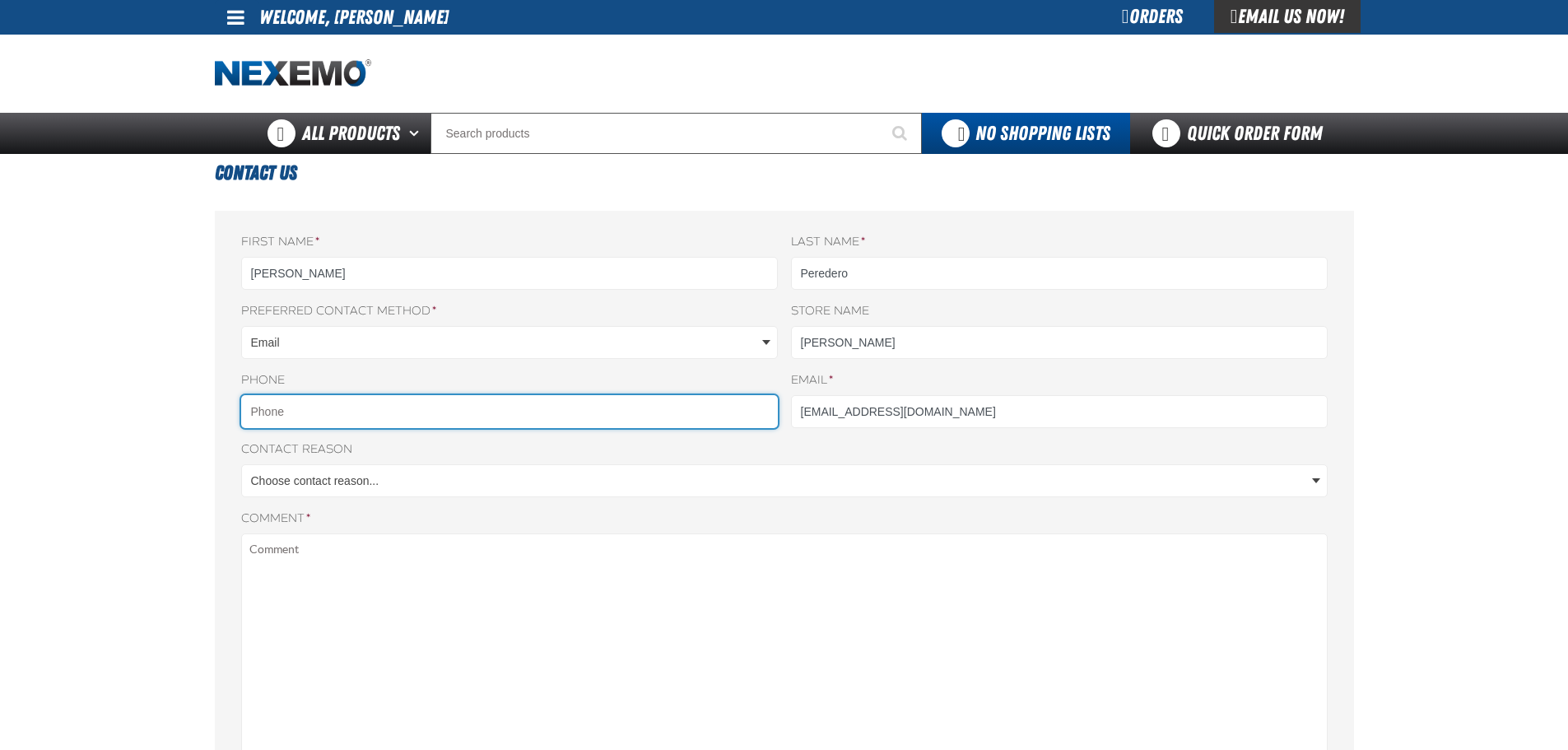
click at [597, 420] on input "Phone" at bounding box center [509, 411] width 537 height 33
type input "7134825000"
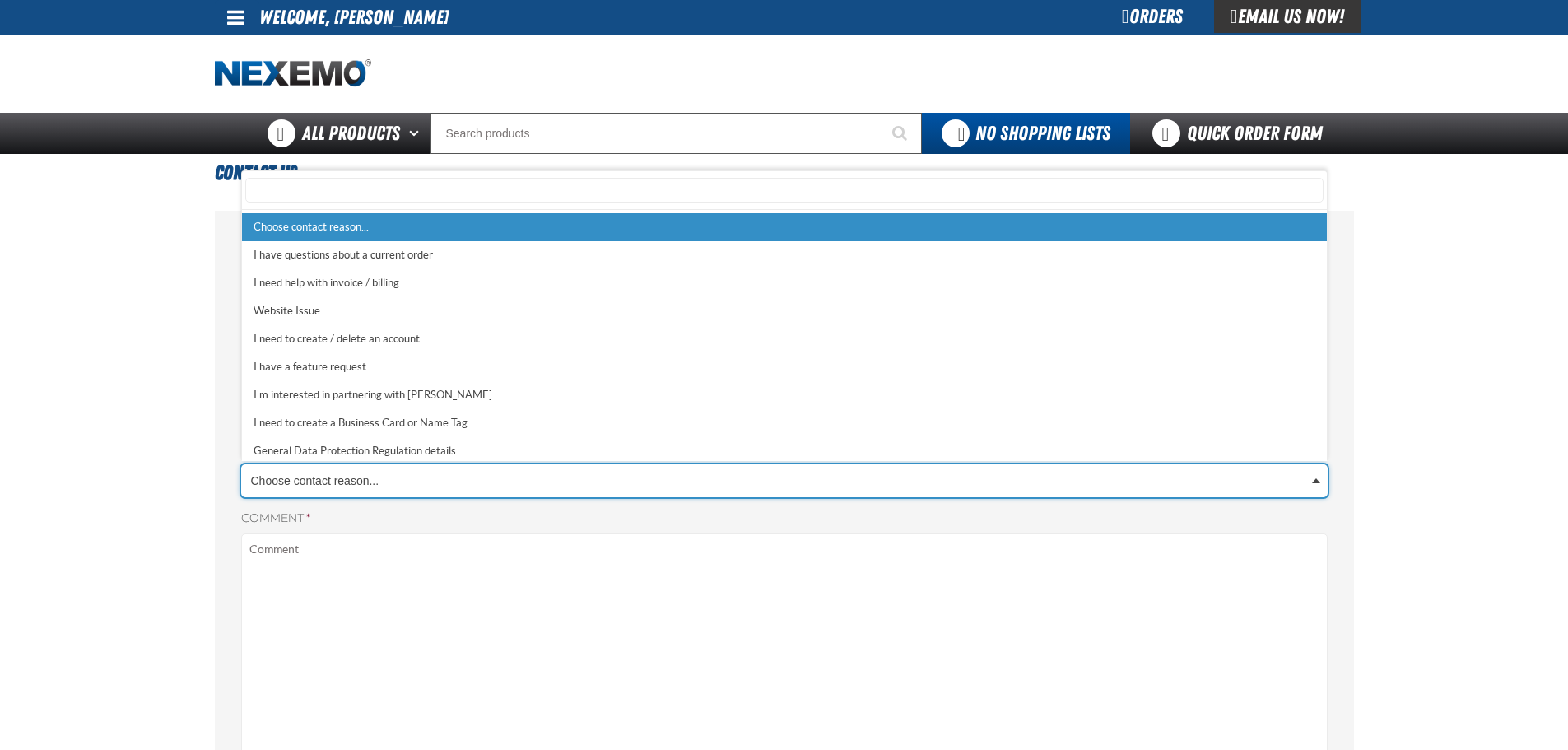
click at [459, 489] on body "Skip to Main Content Staging Site 5.1 Upgrade Site My Account My Account Suppor…" at bounding box center [784, 695] width 1568 height 1390
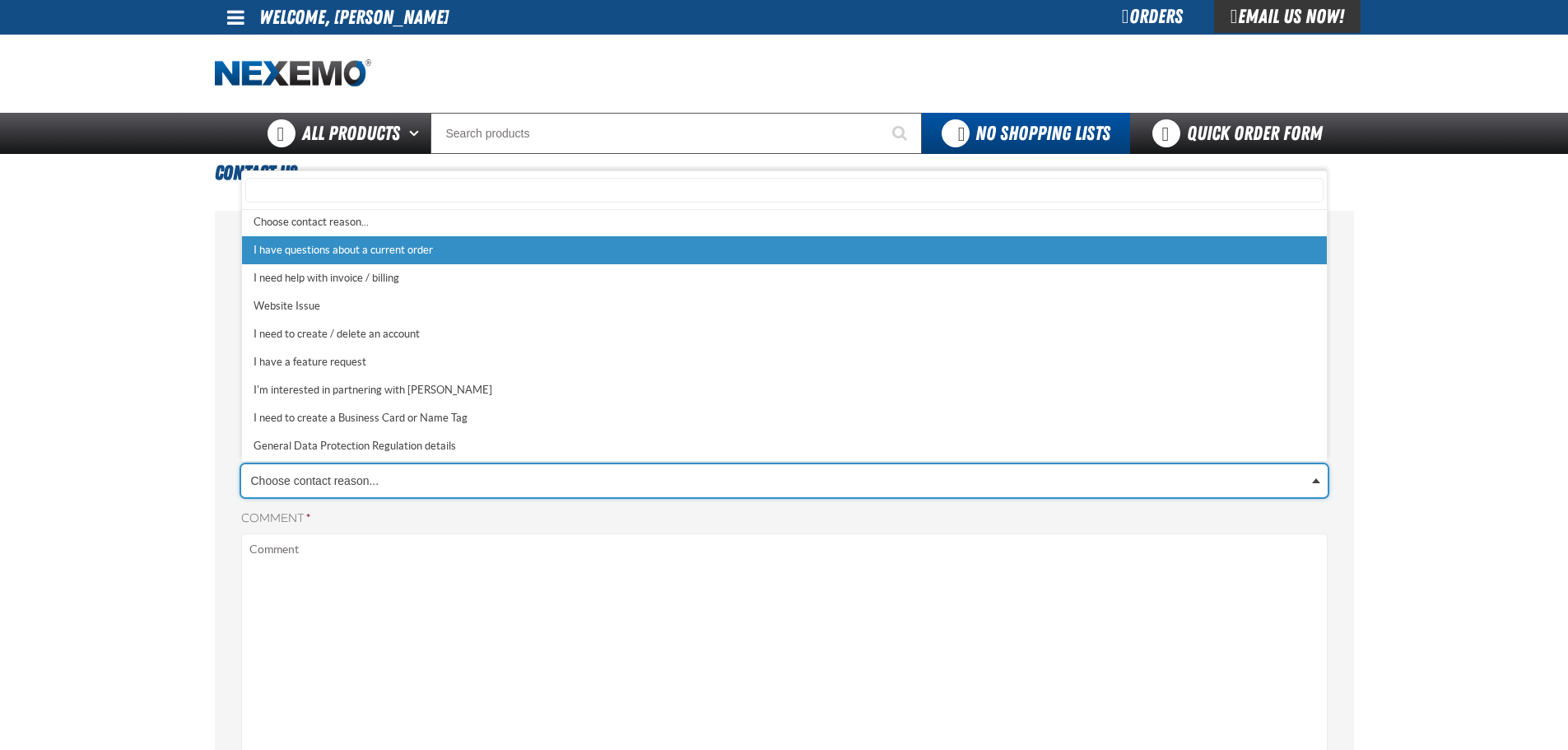
select select "1"
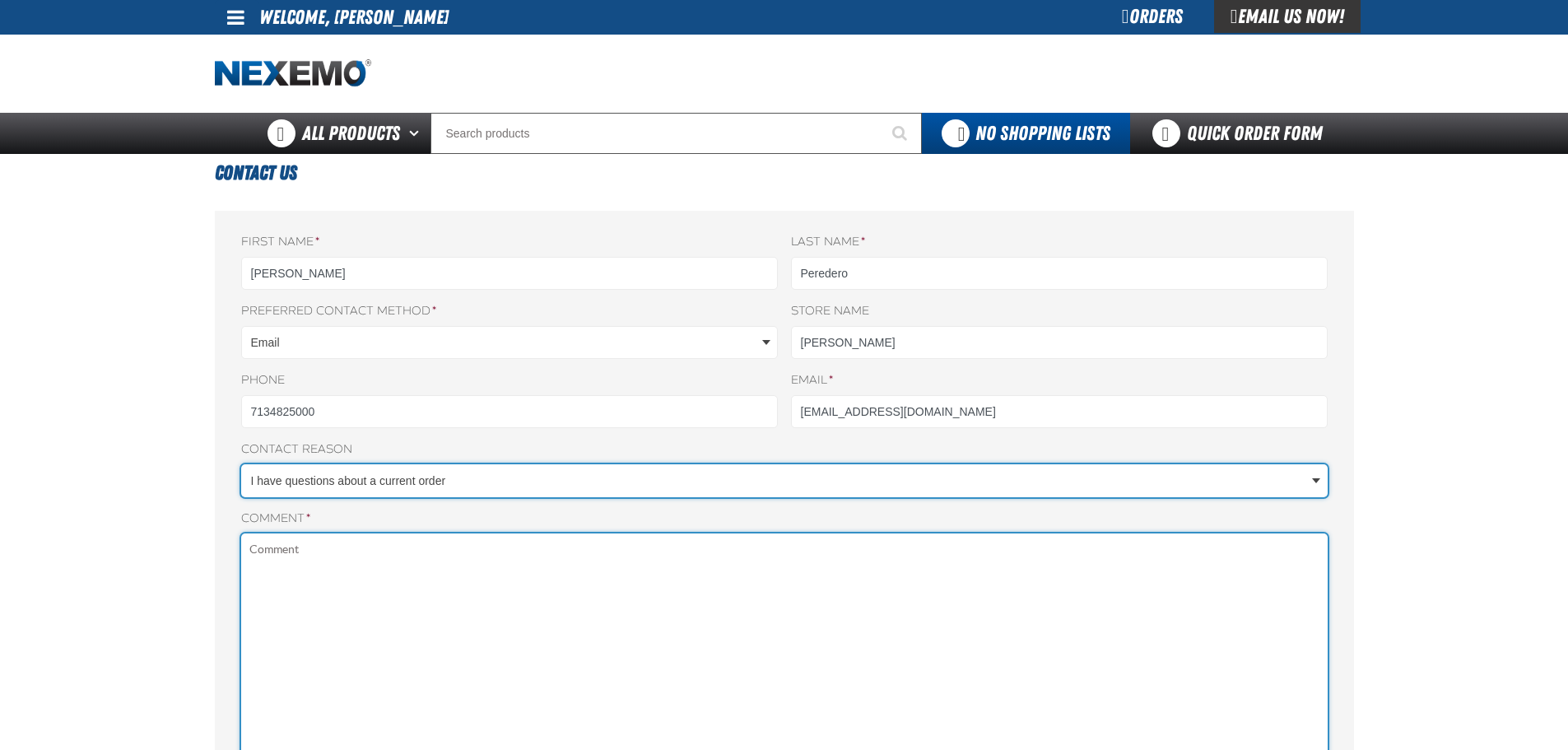
click at [545, 573] on textarea "Comment *" at bounding box center [784, 756] width 1087 height 447
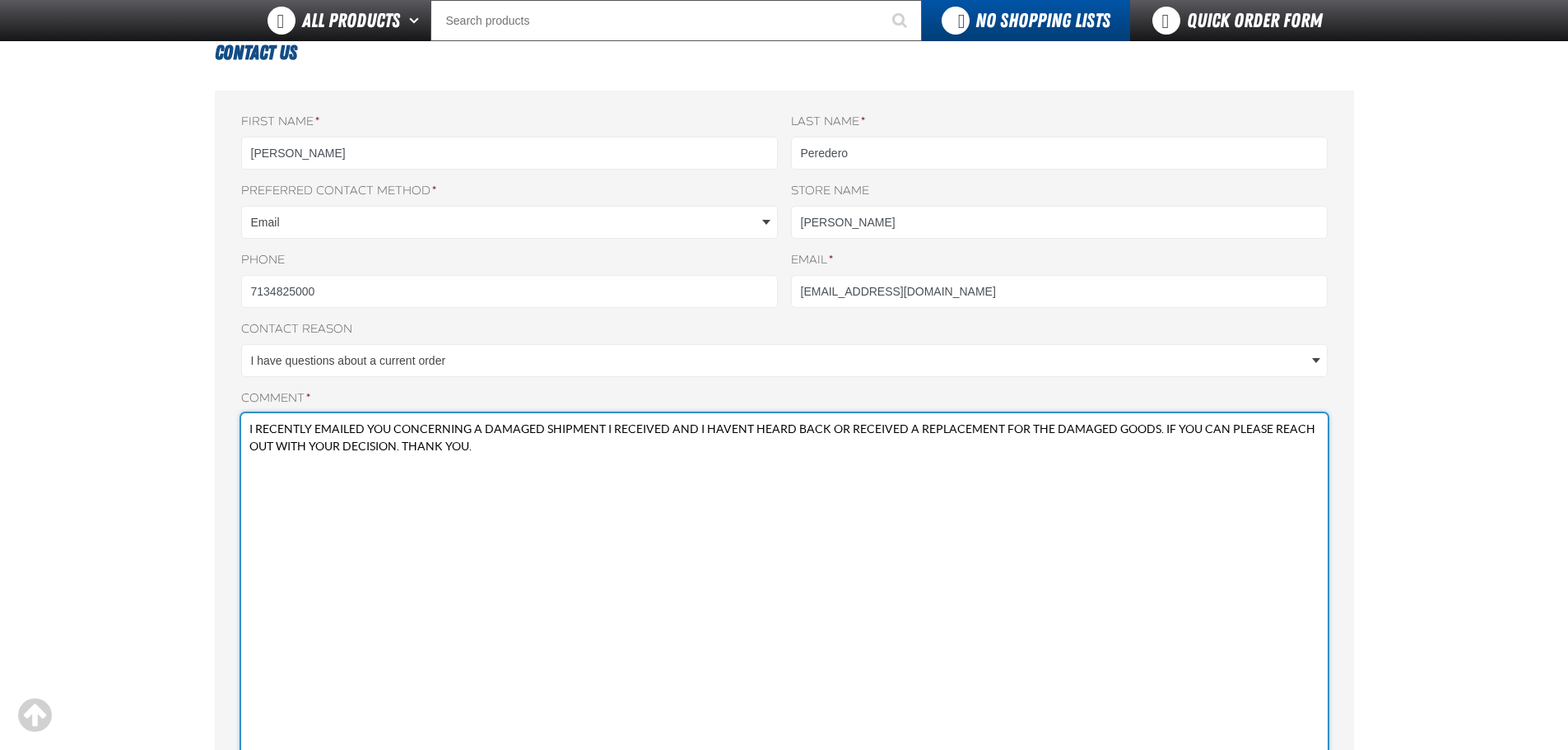
scroll to position [247, 0]
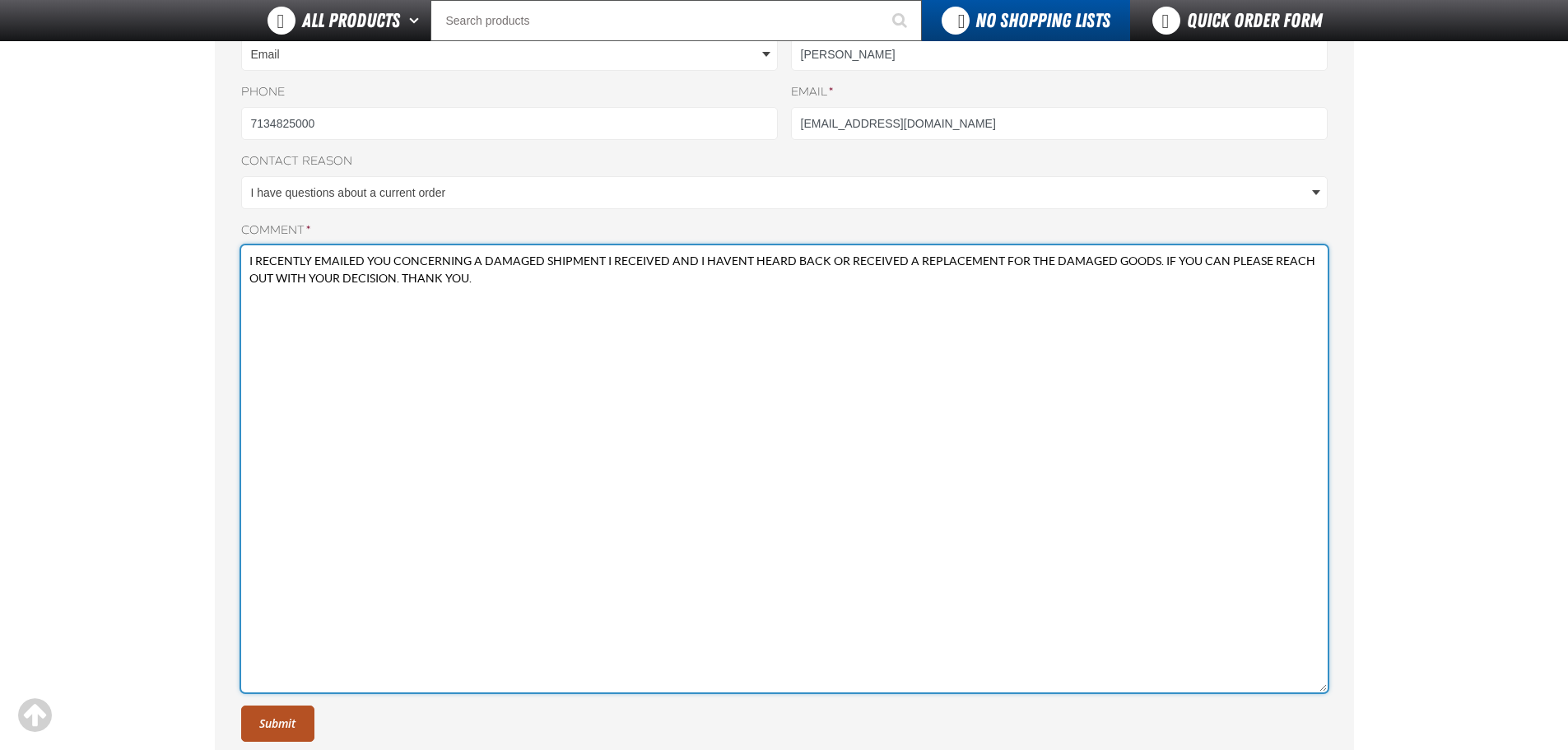
type textarea "I RECENTLY EMAILED YOU CONCERNING A DAMAGED SHIPMENT I RECEIVED AND I HAVENT HE…"
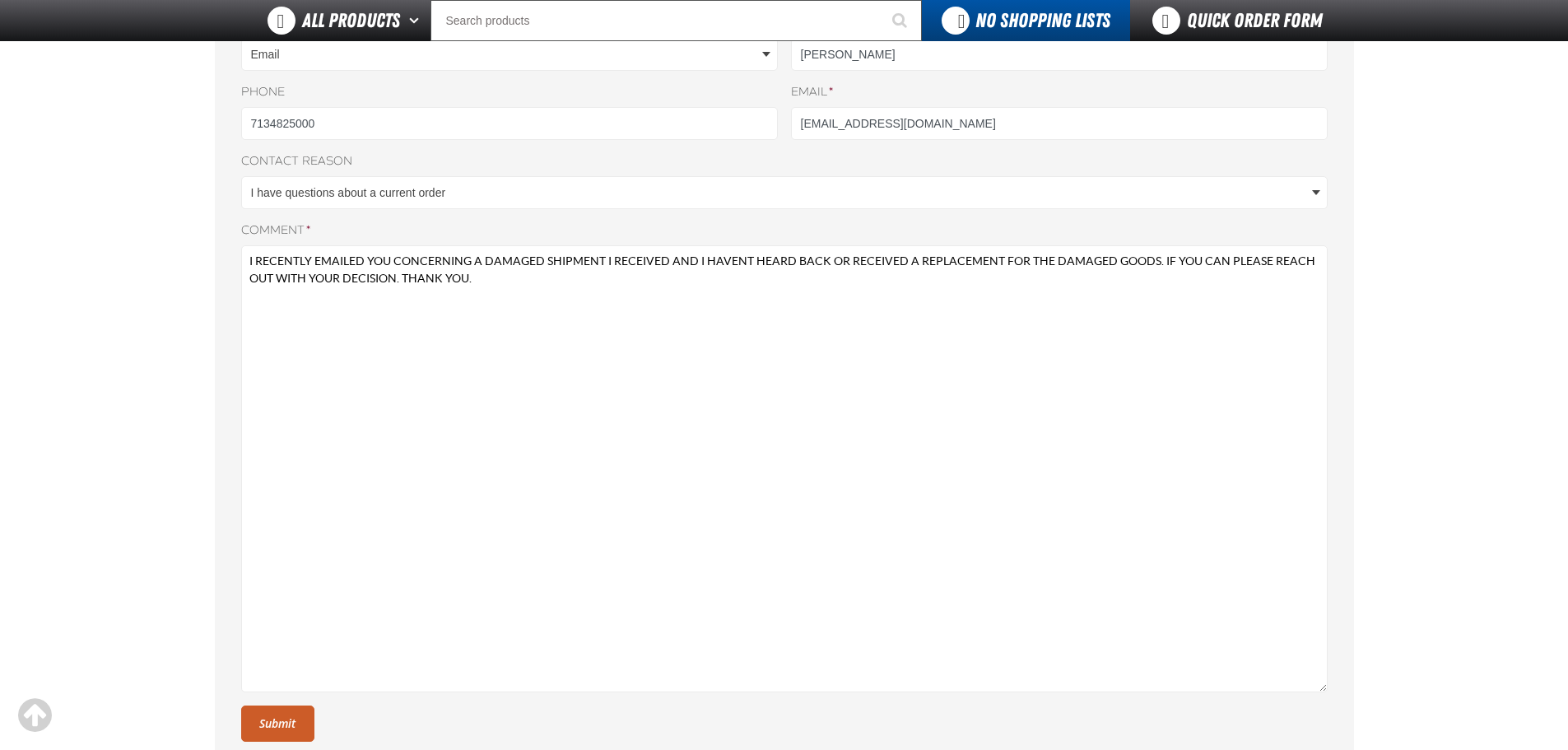
click at [302, 724] on button "Submit" at bounding box center [277, 723] width 73 height 36
